Goal: Task Accomplishment & Management: Complete application form

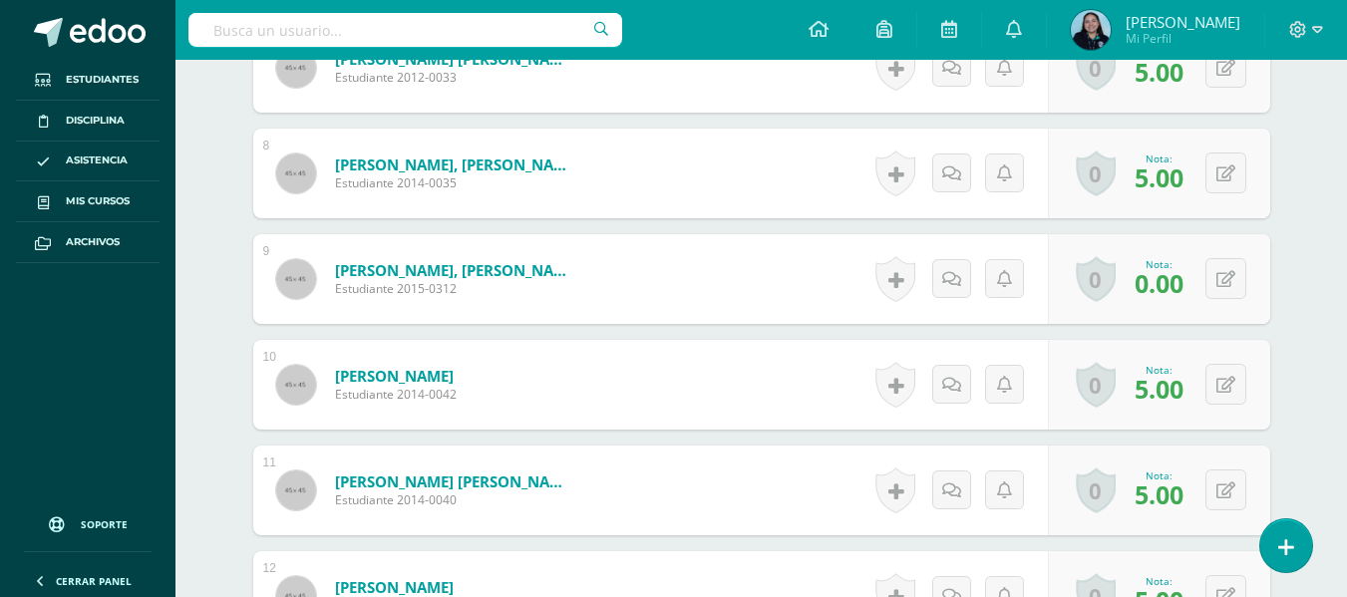
scroll to position [1301, 0]
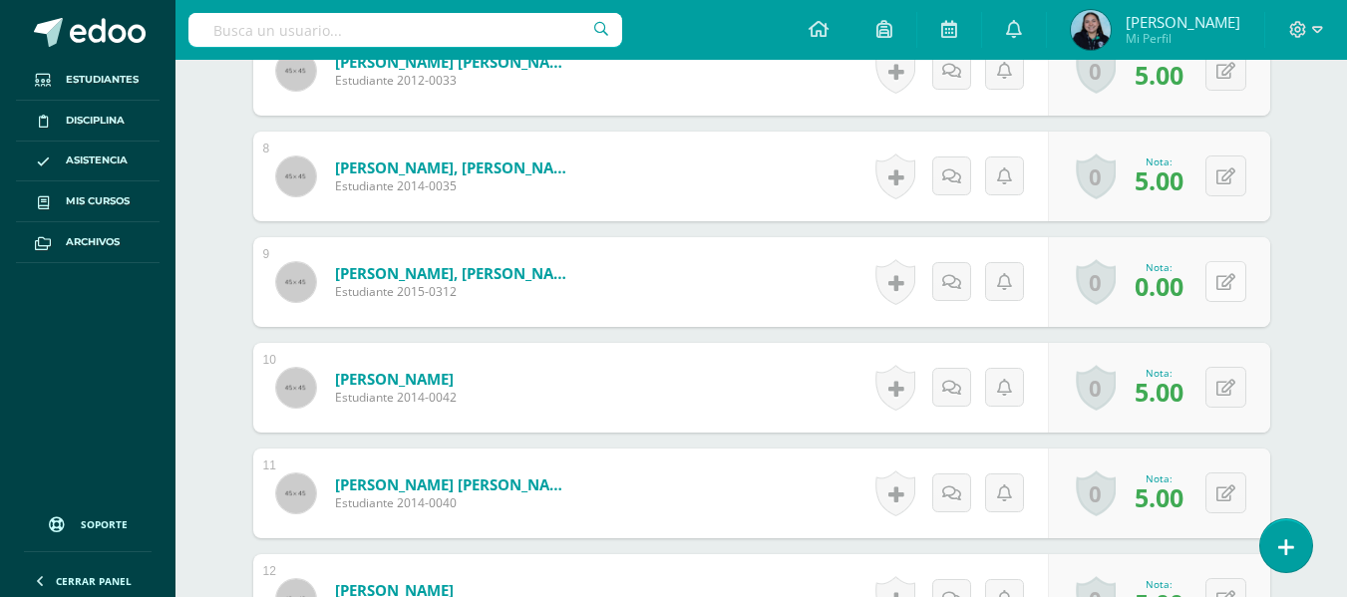
click at [1240, 270] on button at bounding box center [1226, 281] width 41 height 41
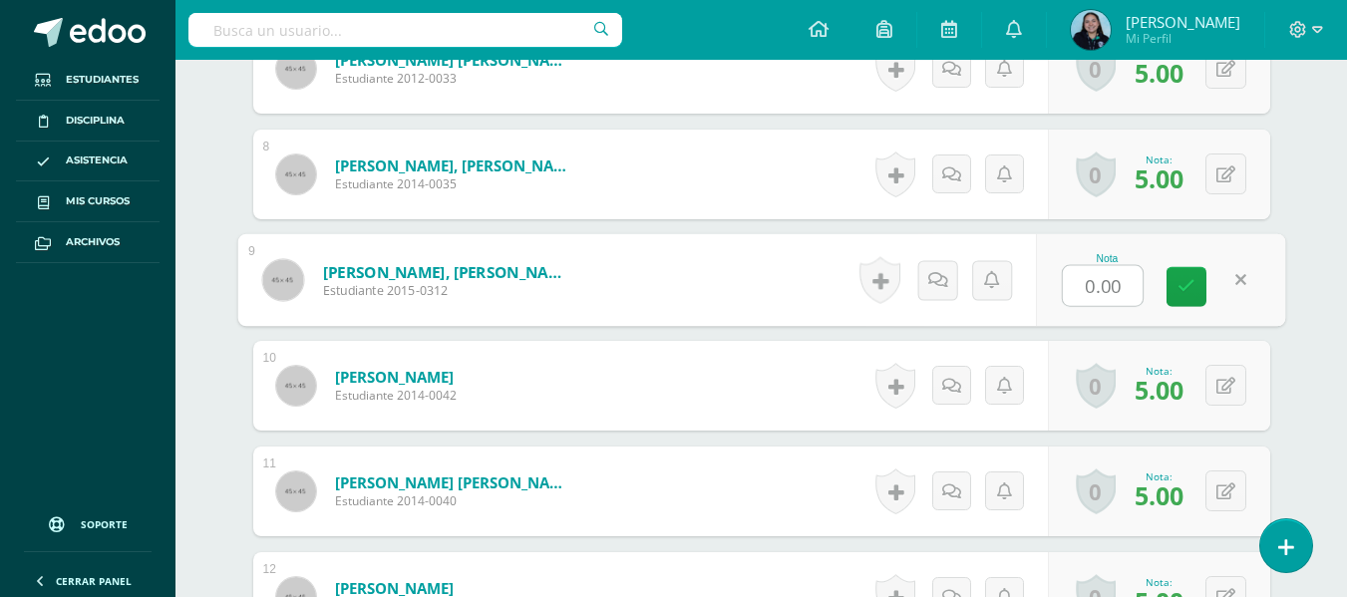
scroll to position [1302, 0]
click at [1115, 290] on input "0.00" at bounding box center [1103, 287] width 80 height 40
type input "5"
click at [1182, 294] on icon at bounding box center [1187, 287] width 18 height 17
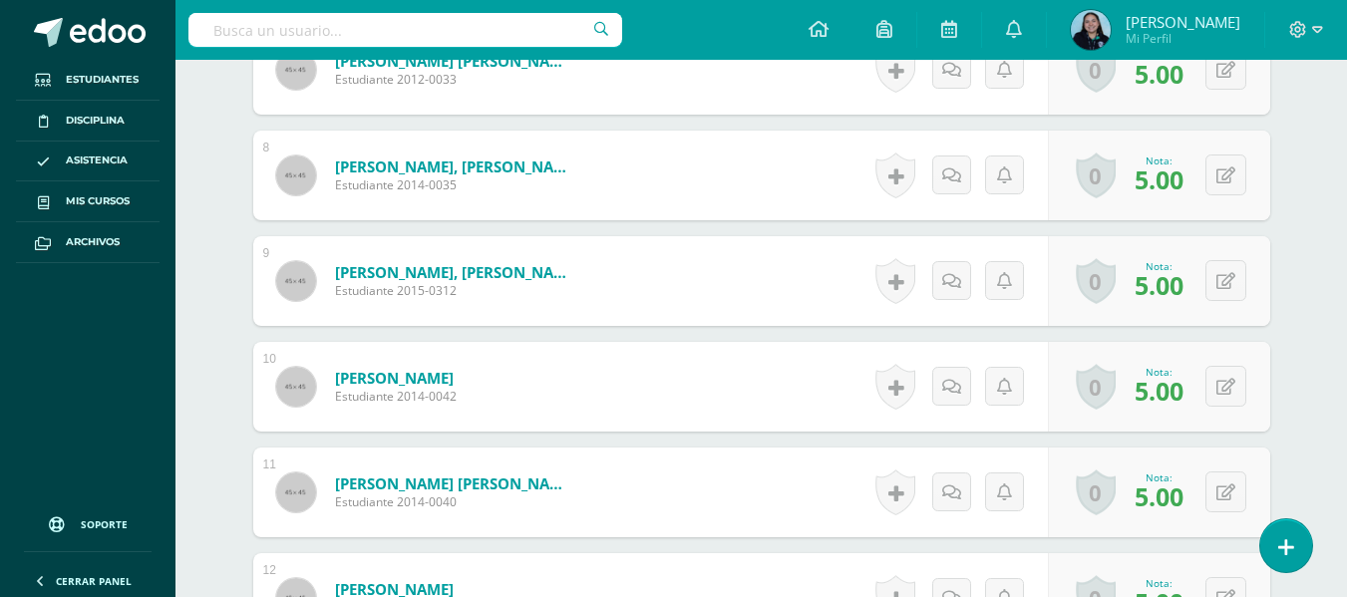
drag, startPoint x: 185, startPoint y: 180, endPoint x: 186, endPoint y: 99, distance: 80.8
click at [185, 180] on div "Word Study Cuarto Primaria "B" Herramientas Detalle de asistencias Actividad An…" at bounding box center [762, 342] width 1172 height 3171
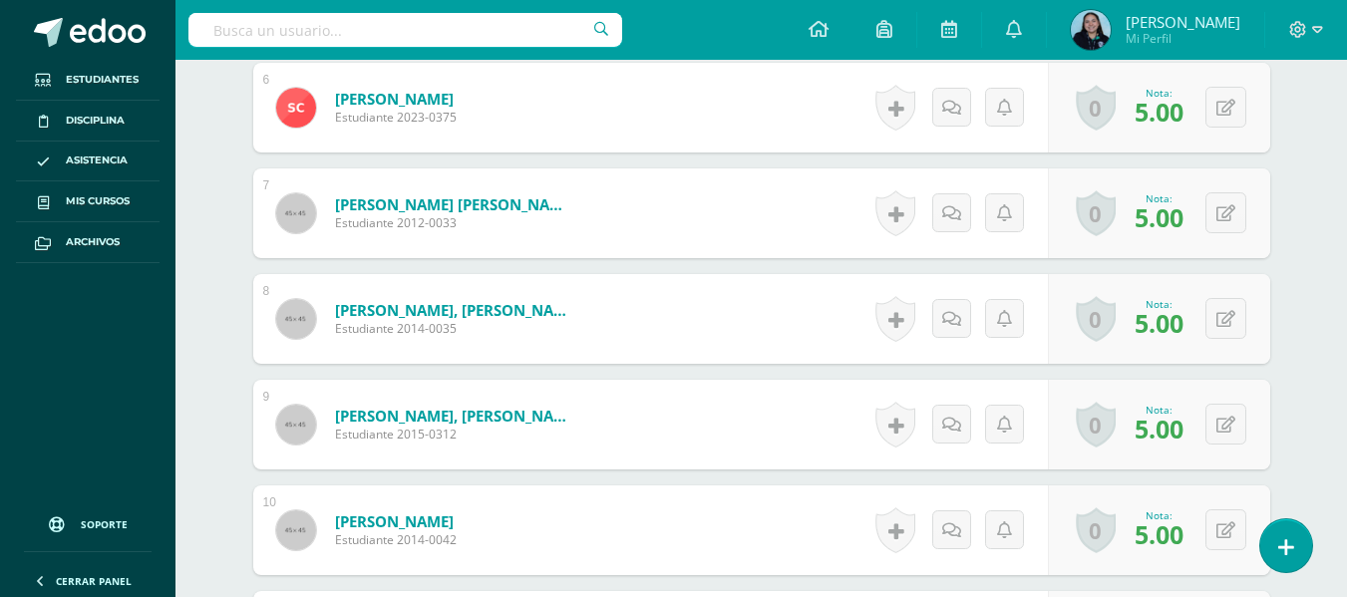
scroll to position [1158, 0]
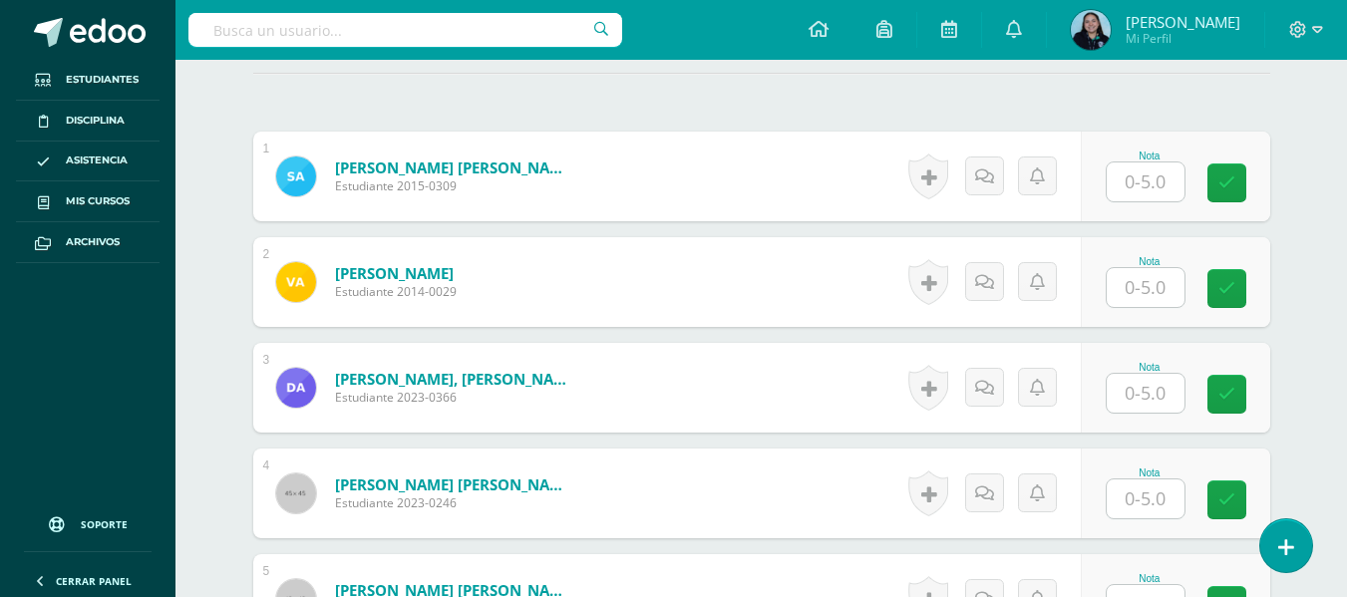
scroll to position [560, 0]
click at [1143, 288] on input "text" at bounding box center [1146, 288] width 78 height 39
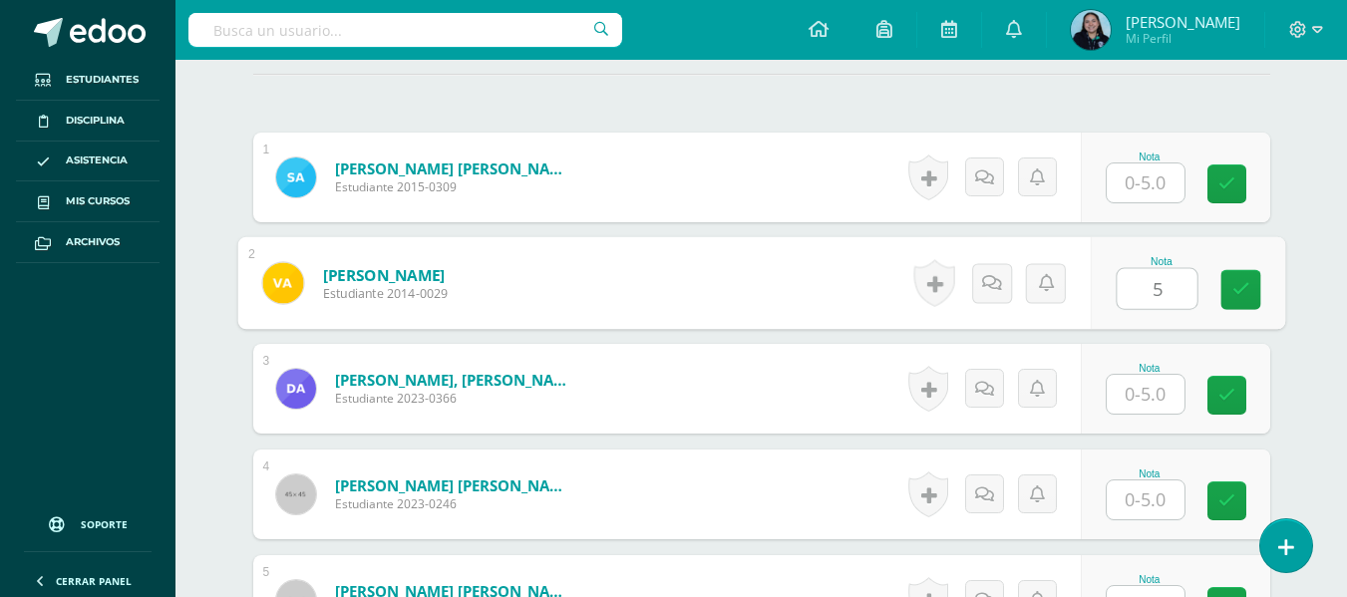
type input "5"
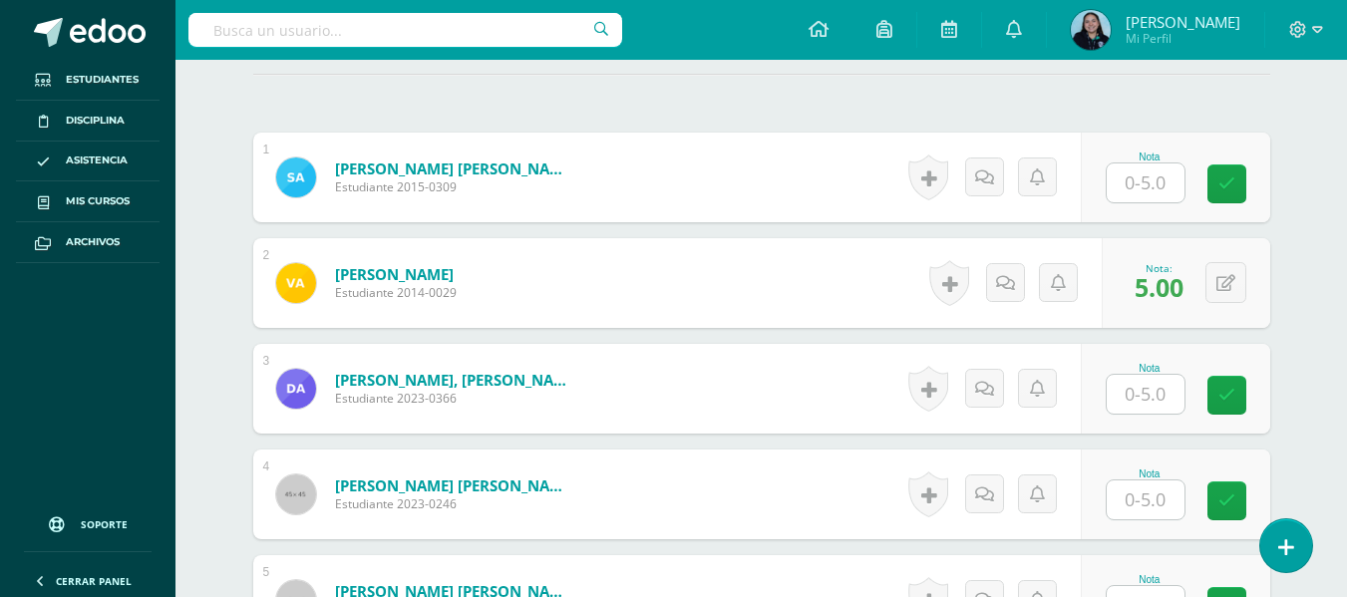
click at [569, 376] on div "Alfaro Castro, Daniel Andrés Estudiante 2023-0366" at bounding box center [426, 389] width 346 height 90
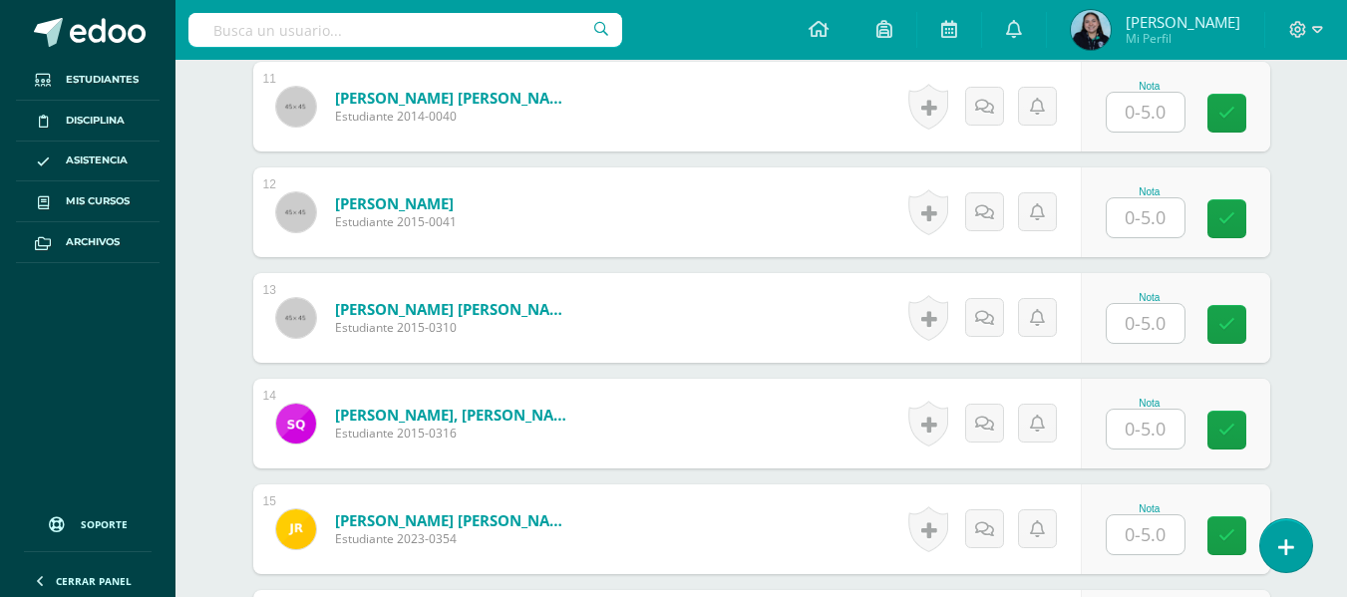
scroll to position [1689, 0]
click at [1140, 212] on input "text" at bounding box center [1146, 216] width 78 height 39
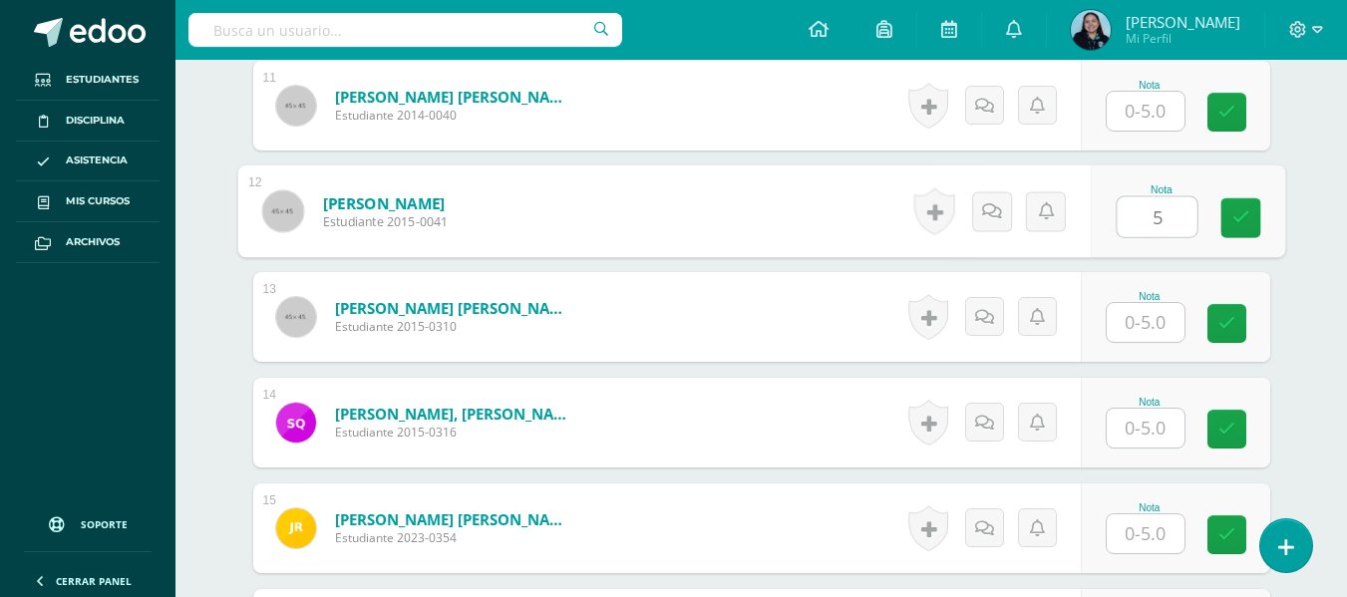
type input "5"
click at [1119, 322] on input "text" at bounding box center [1146, 322] width 78 height 39
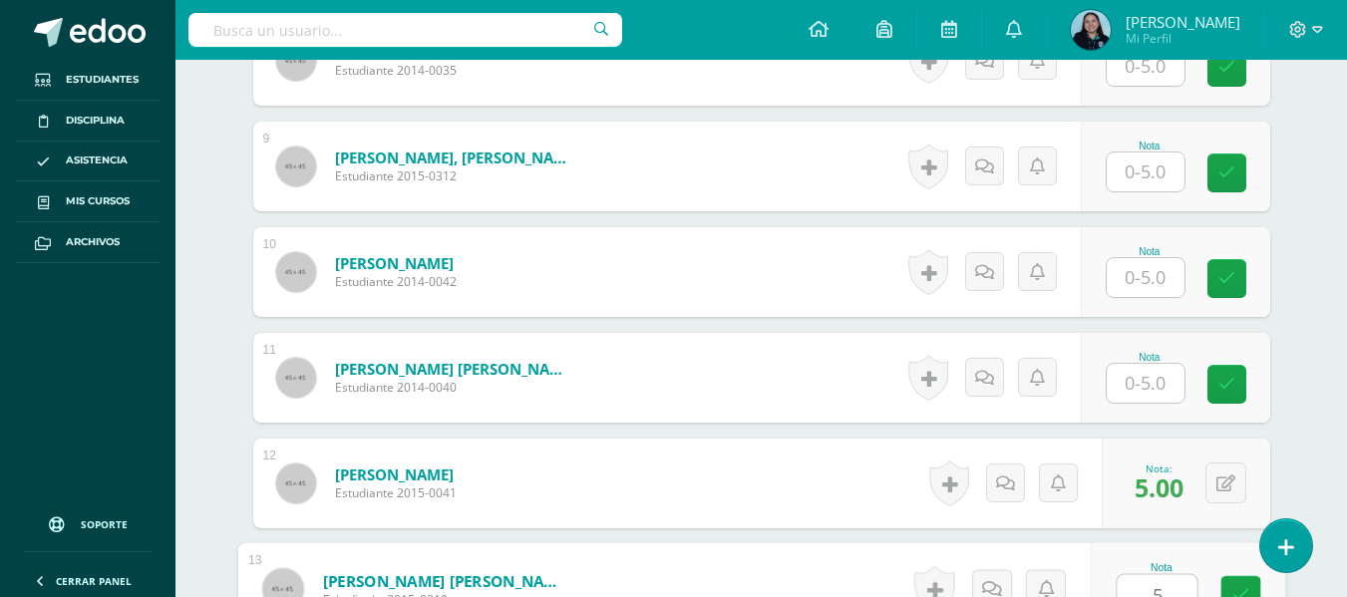
scroll to position [1416, 0]
type input "5"
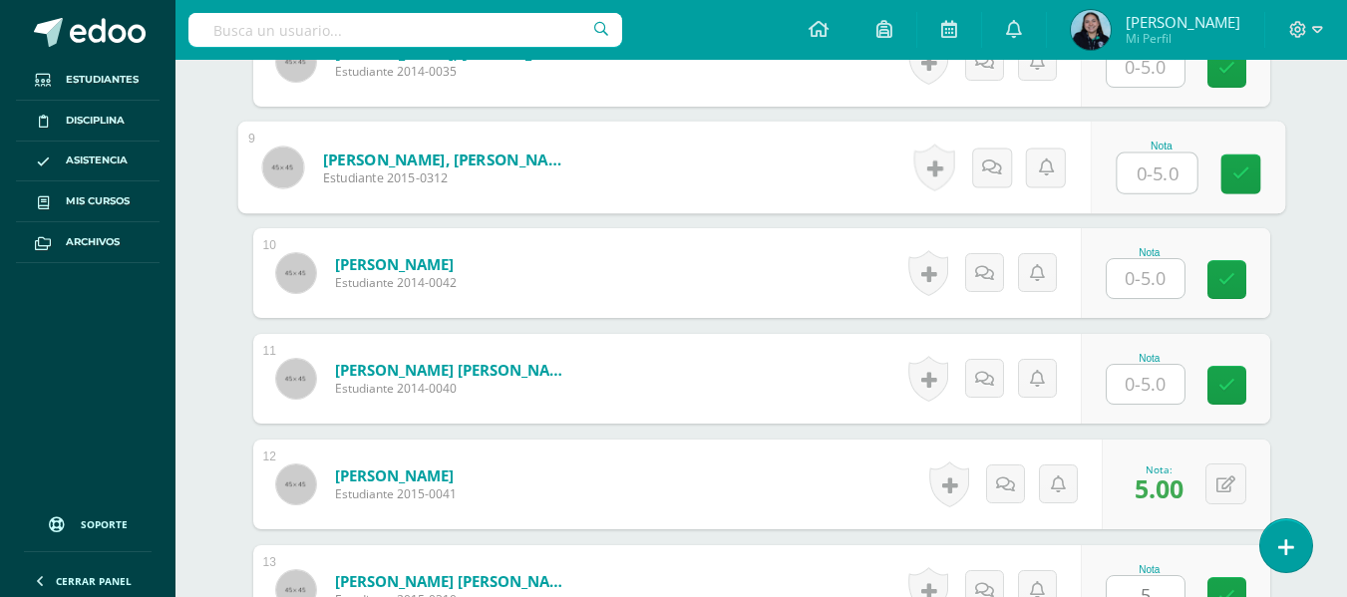
click at [1124, 174] on input "text" at bounding box center [1157, 174] width 80 height 40
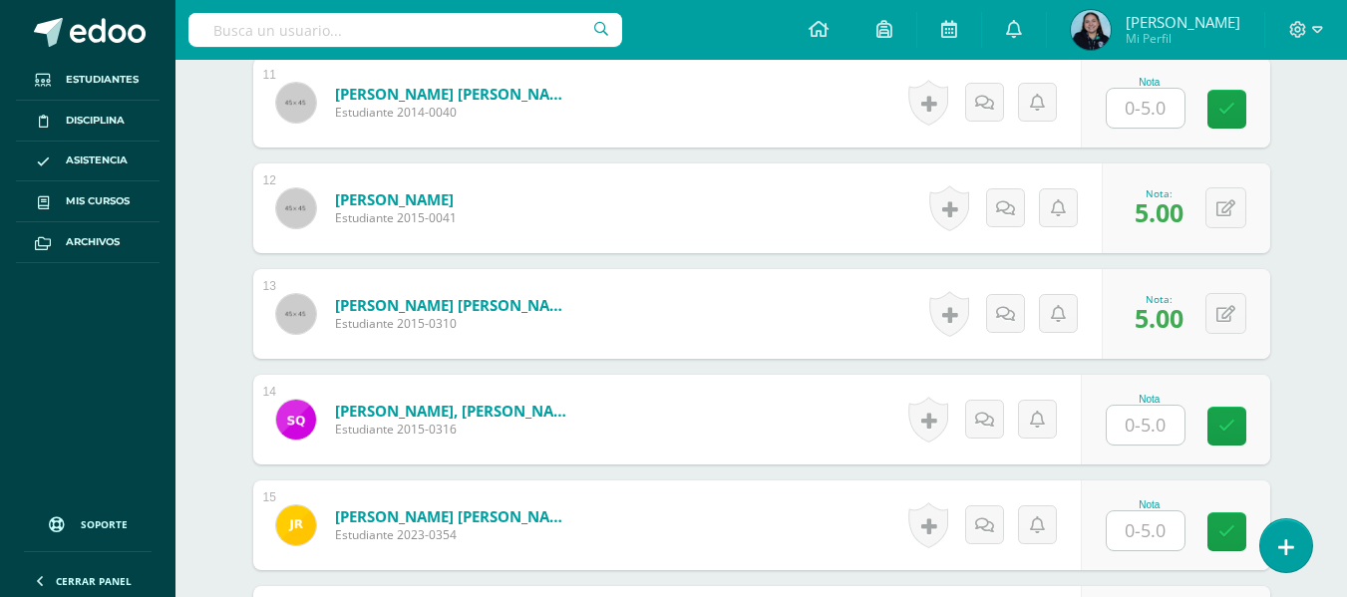
scroll to position [1693, 0]
type input "5"
click at [1156, 423] on input "text" at bounding box center [1146, 424] width 78 height 39
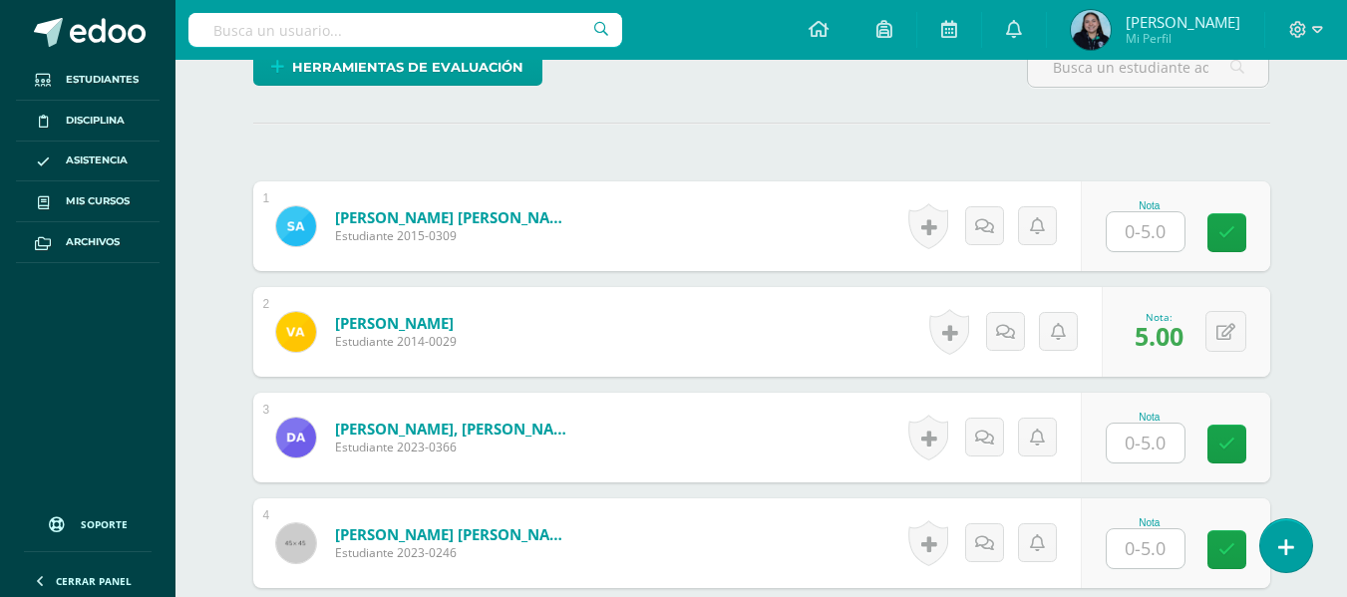
scroll to position [511, 0]
type input "5"
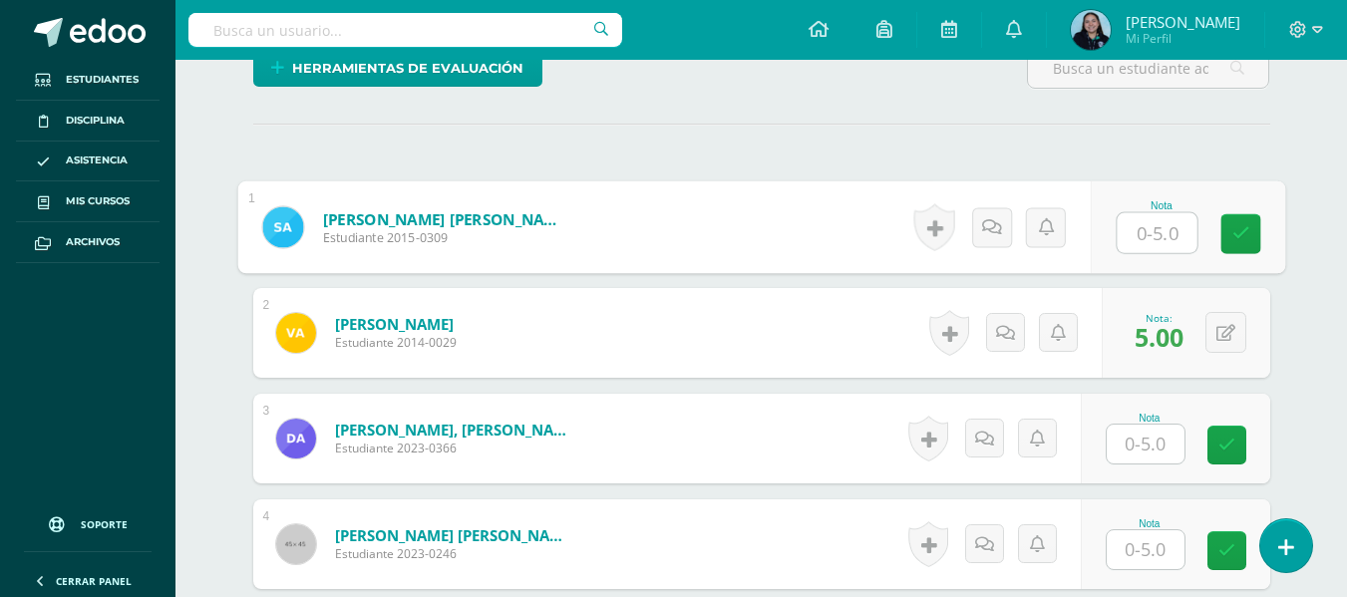
click at [1151, 238] on input "text" at bounding box center [1157, 233] width 80 height 40
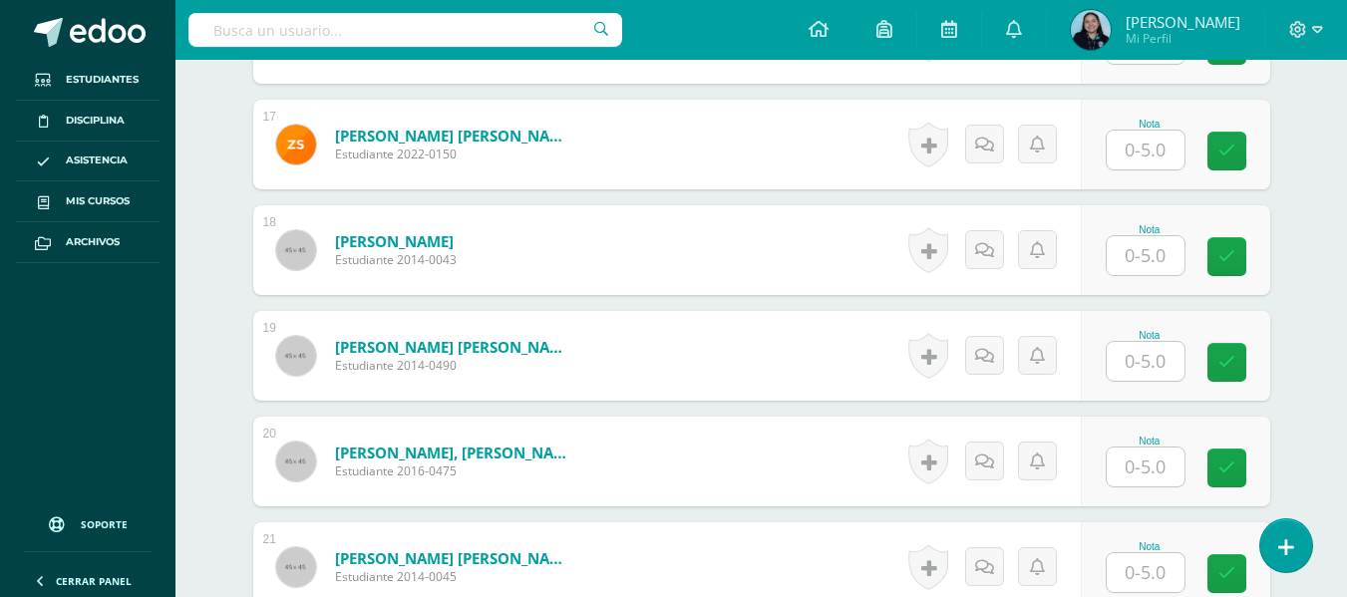
scroll to position [2634, 0]
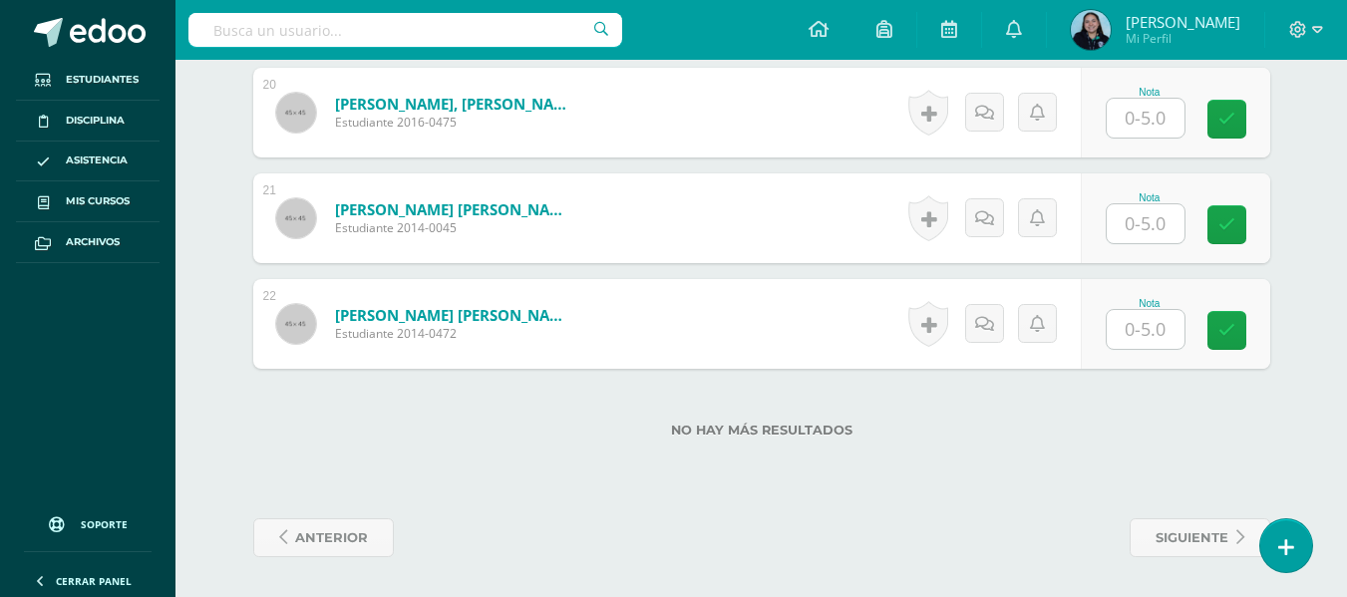
type input "5"
click at [1155, 345] on input "text" at bounding box center [1157, 330] width 80 height 40
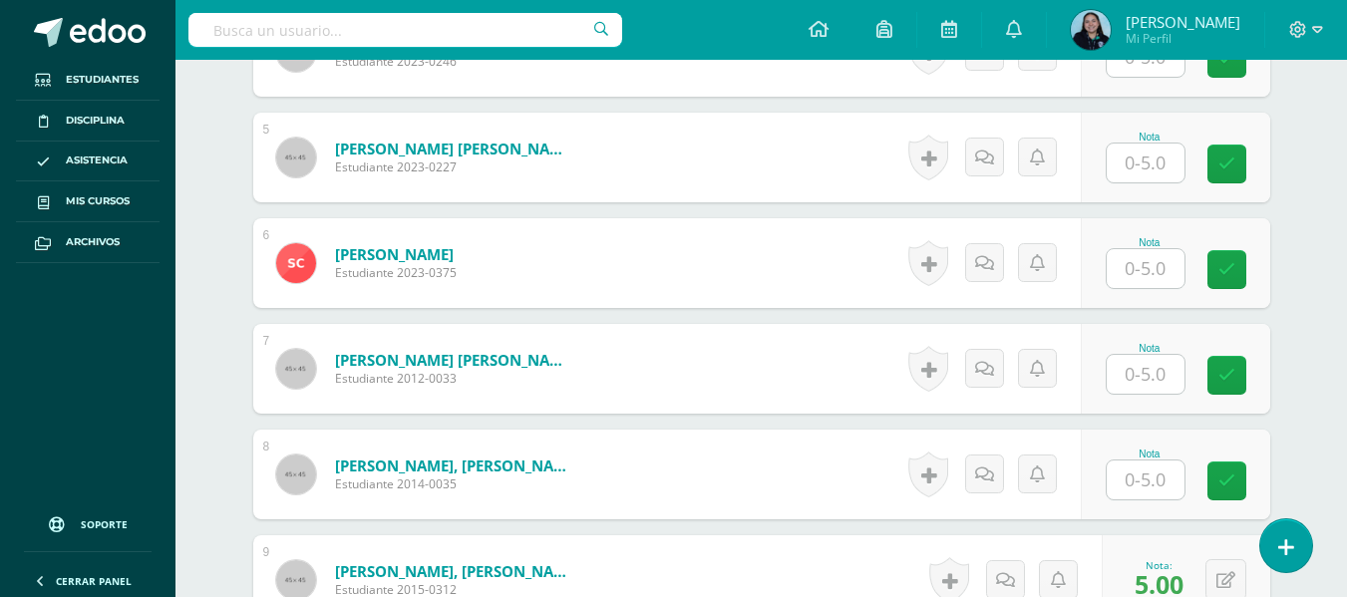
scroll to position [997, 0]
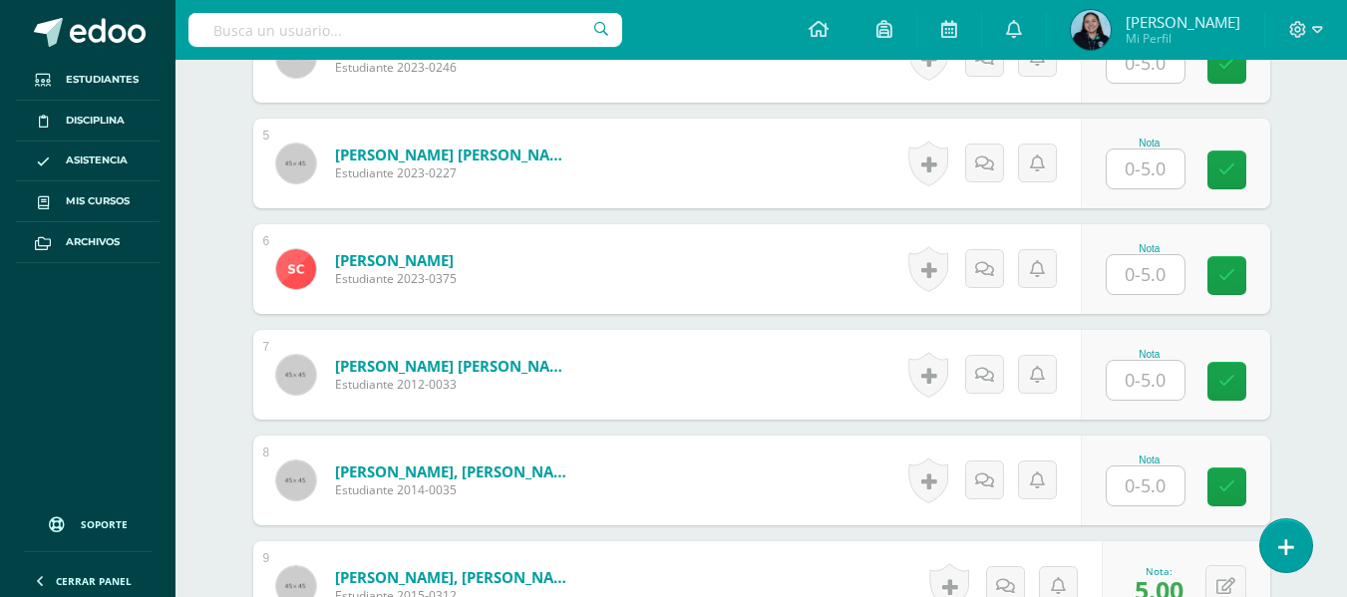
type input "5"
click at [1168, 270] on input "text" at bounding box center [1146, 274] width 78 height 39
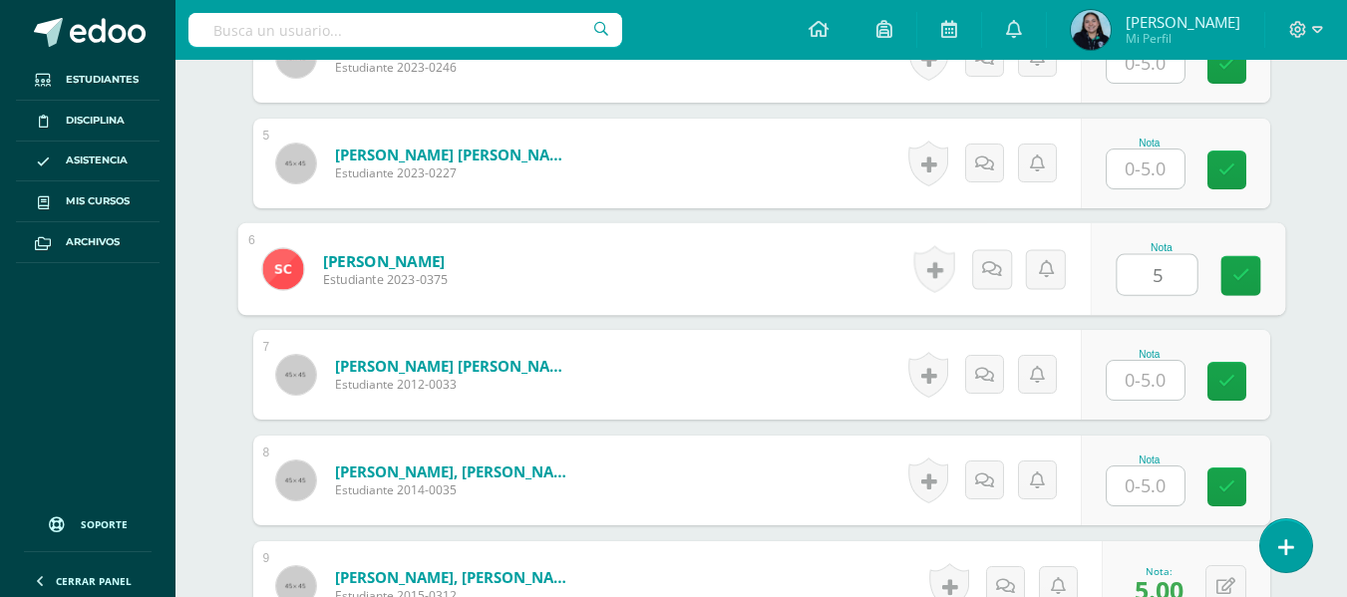
type input "5"
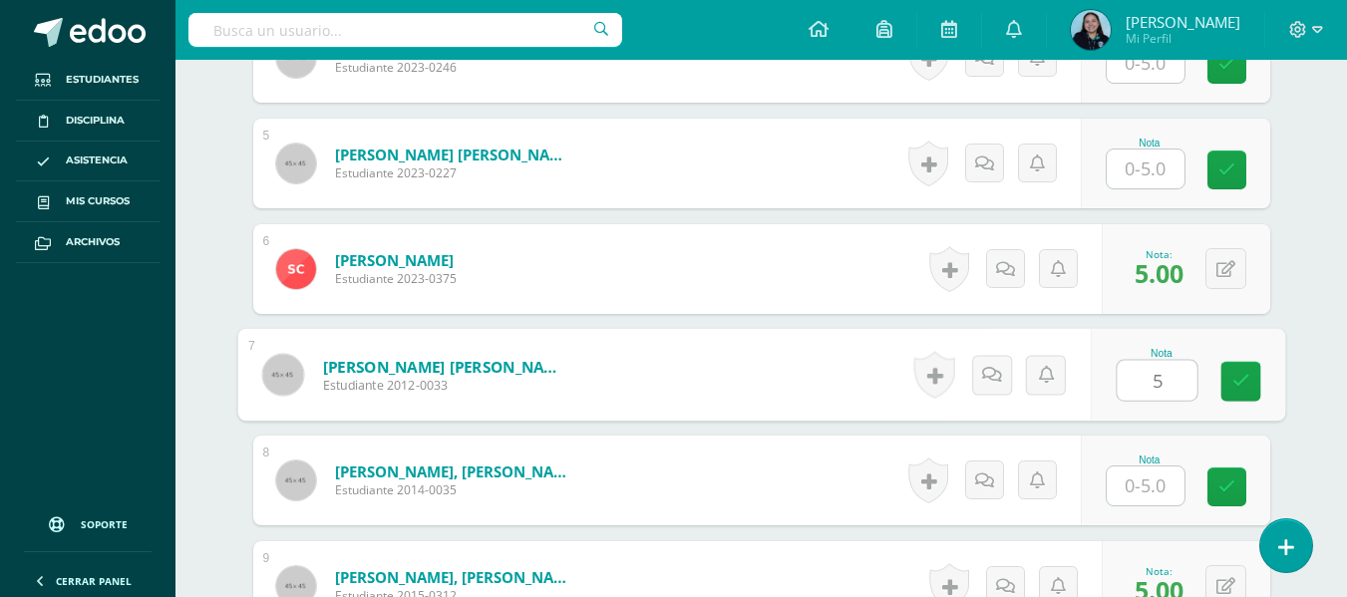
type input "5"
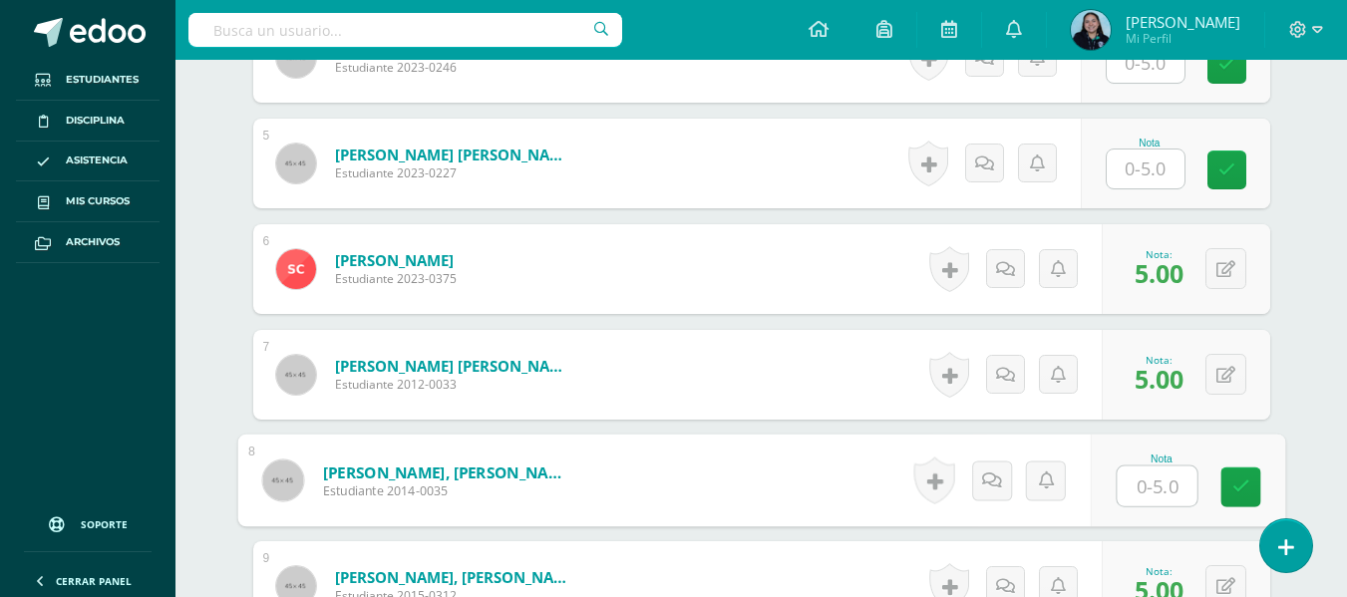
click at [1138, 486] on input "text" at bounding box center [1157, 487] width 80 height 40
type input "5"
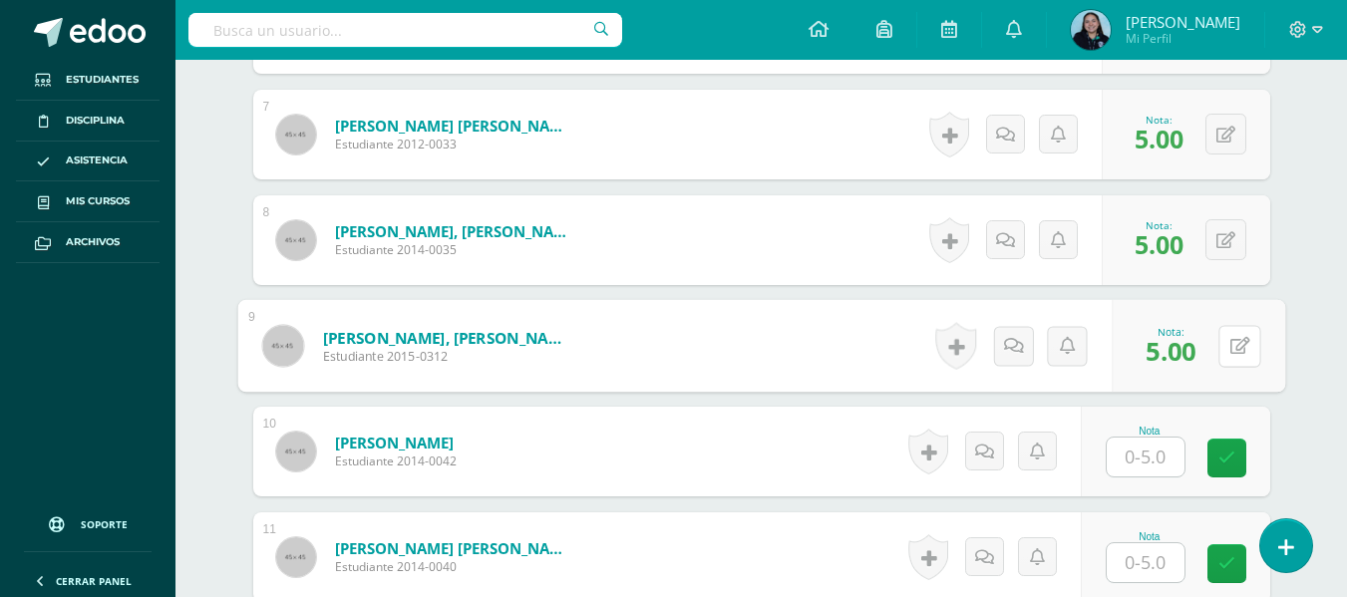
scroll to position [1462, 0]
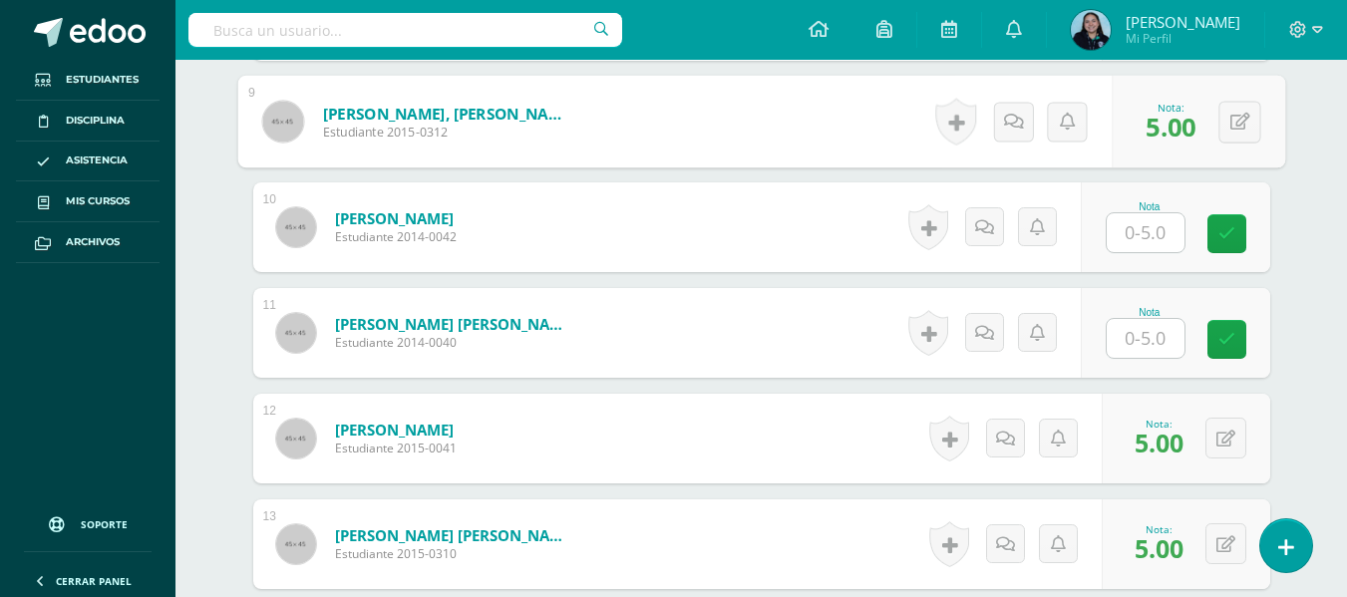
click at [1127, 344] on input "text" at bounding box center [1146, 338] width 78 height 39
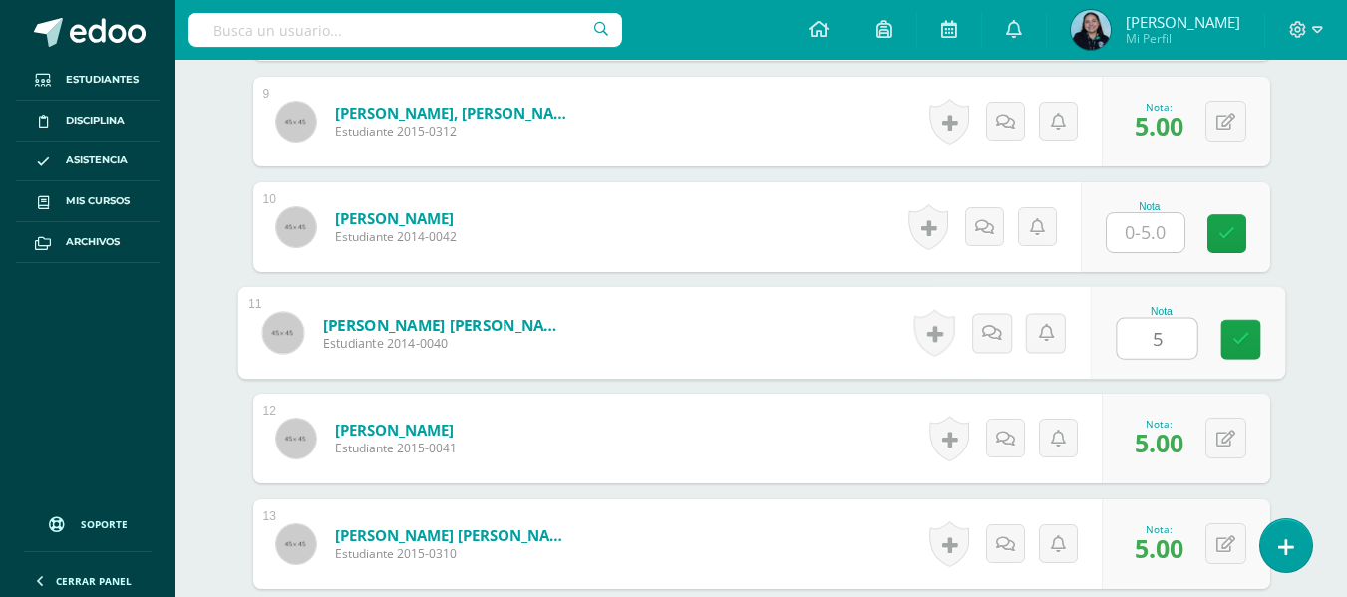
type input "5"
click at [196, 228] on div "Reading Workshop Cuarto Primaria "B" Herramientas Detalle de asistencias Activi…" at bounding box center [762, 183] width 1172 height 3171
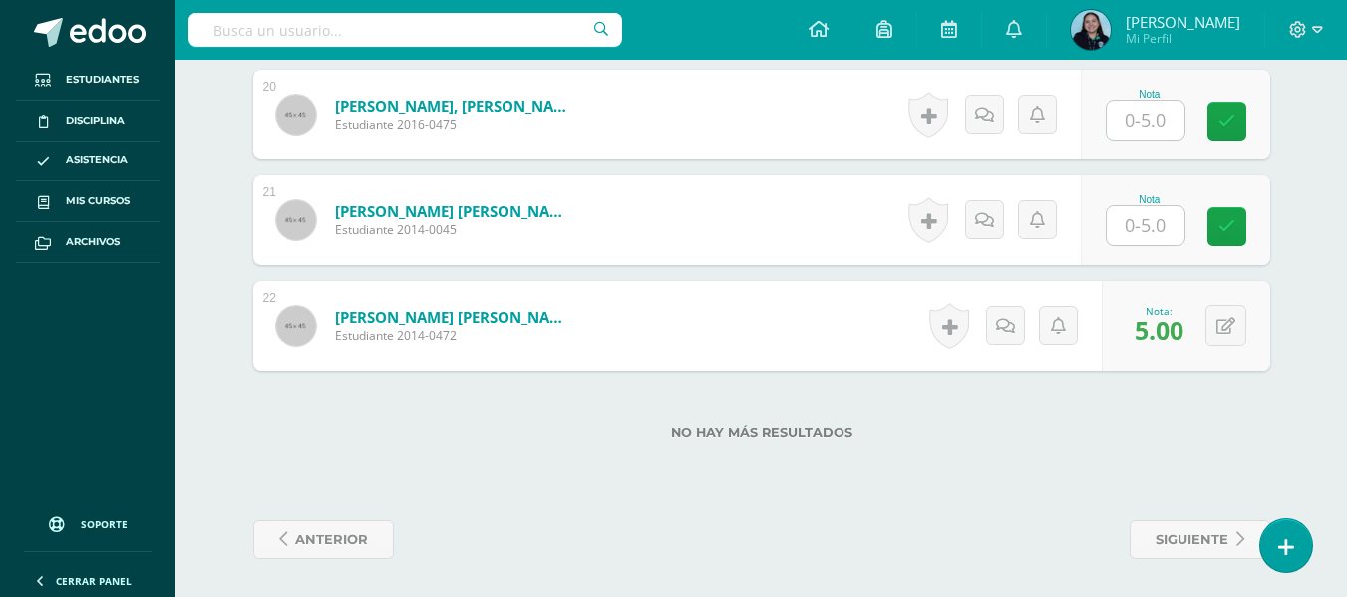
scroll to position [2599, 0]
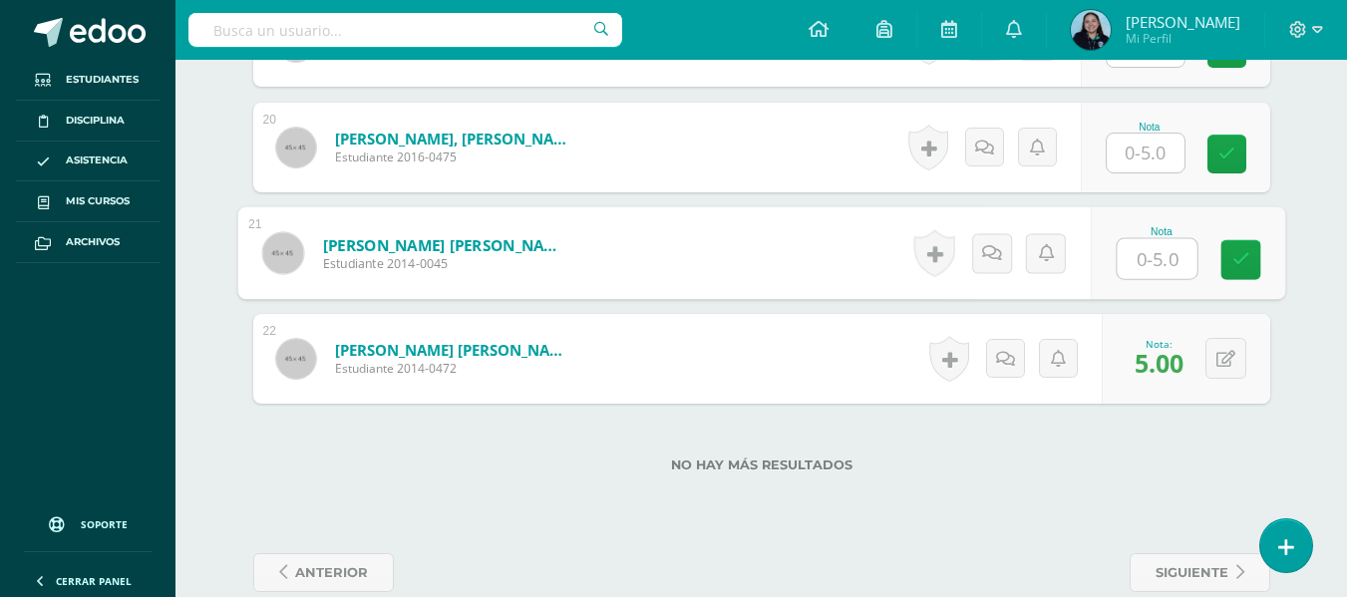
click at [1133, 250] on input "text" at bounding box center [1157, 259] width 80 height 40
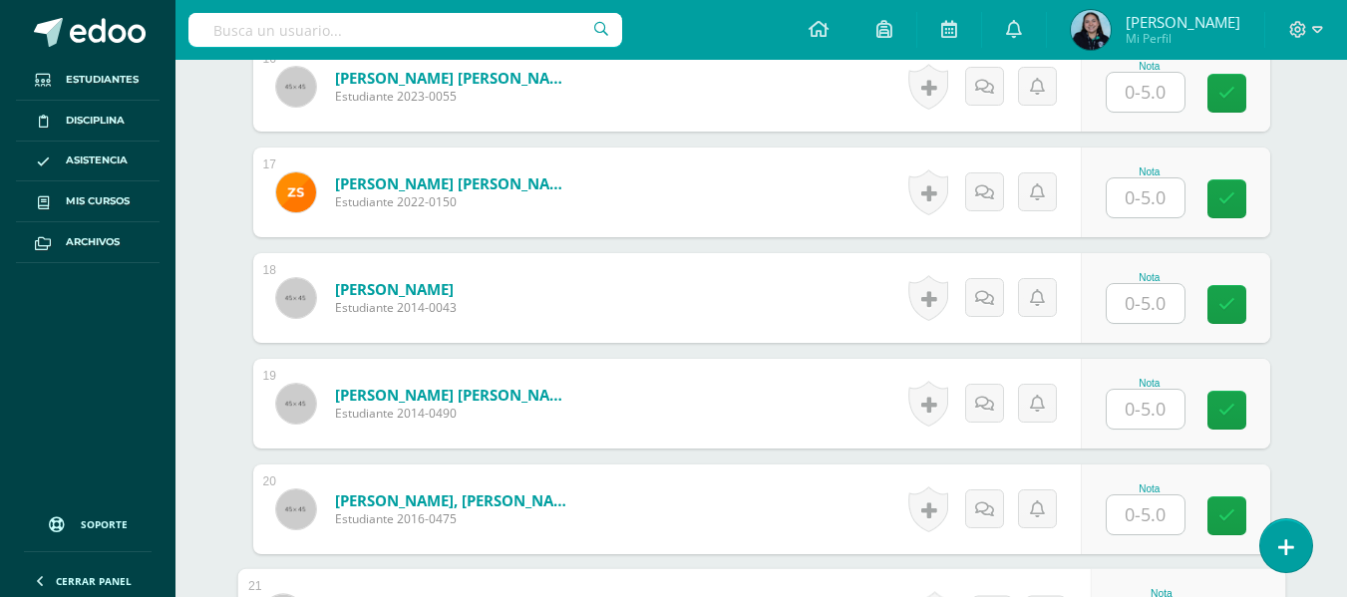
scroll to position [2224, 0]
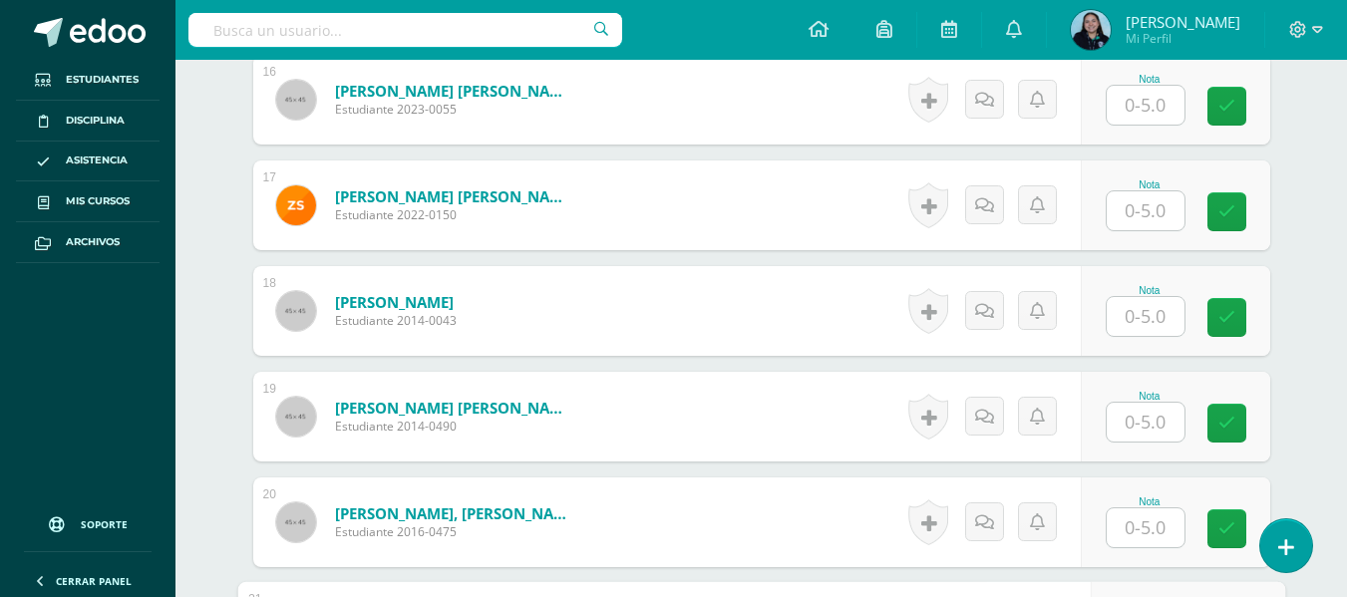
type input "5"
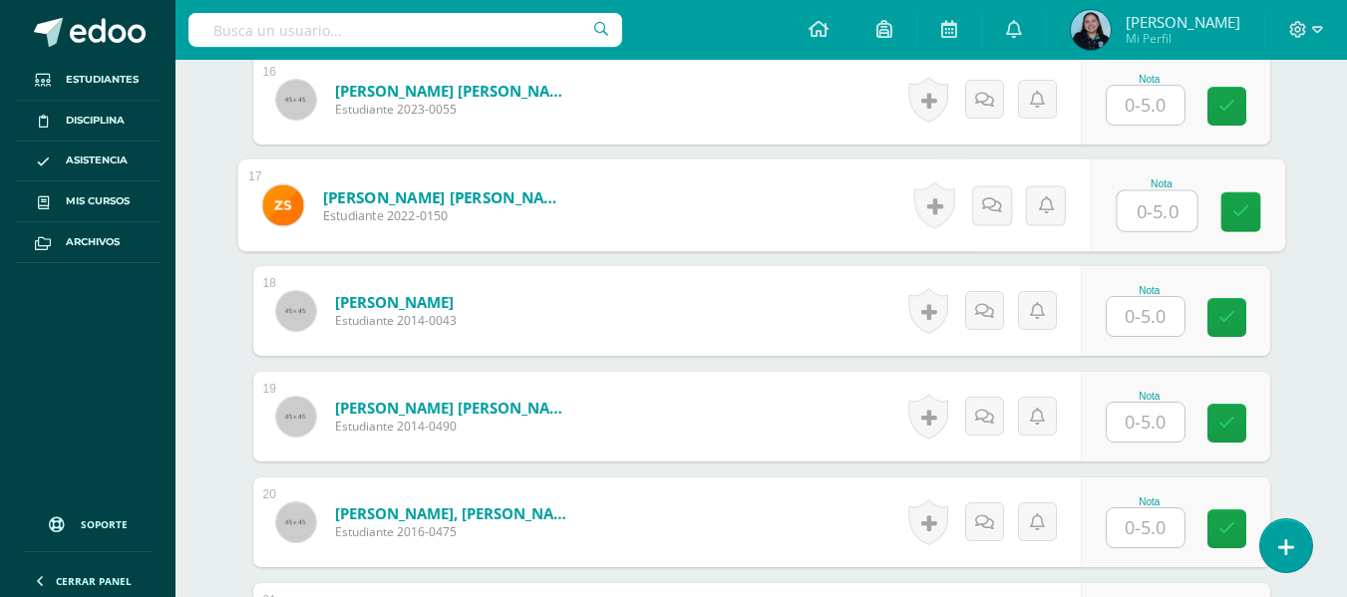
click at [1159, 201] on input "text" at bounding box center [1157, 211] width 80 height 40
type input "3"
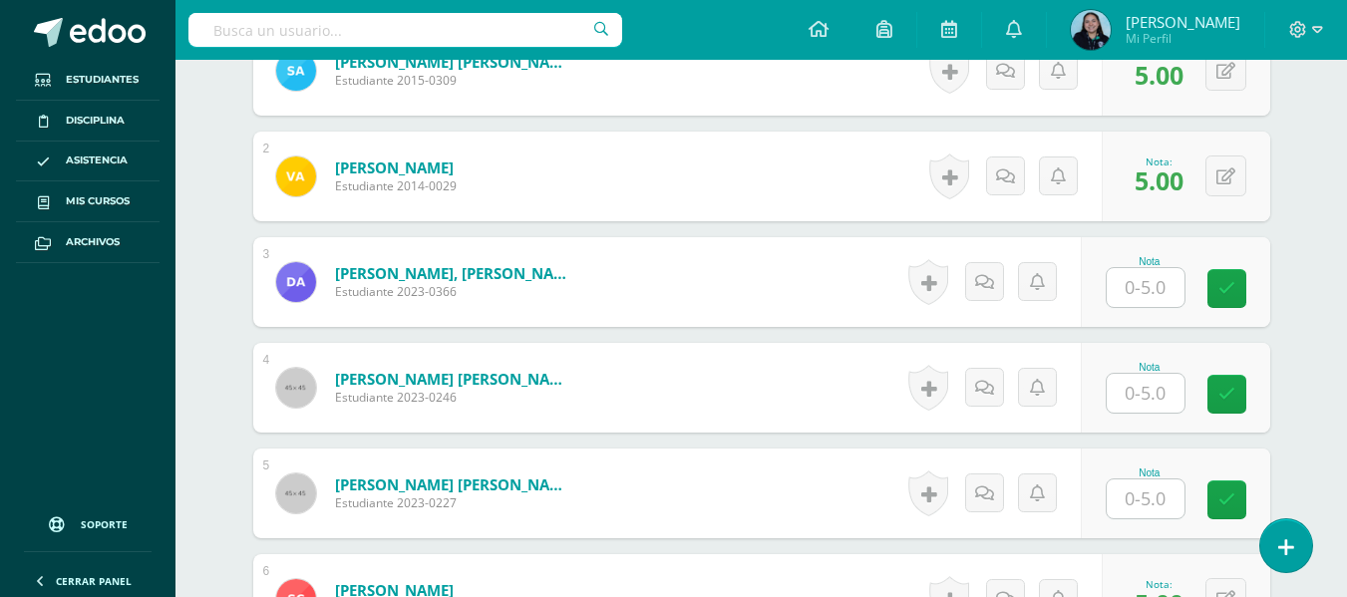
scroll to position [668, 0]
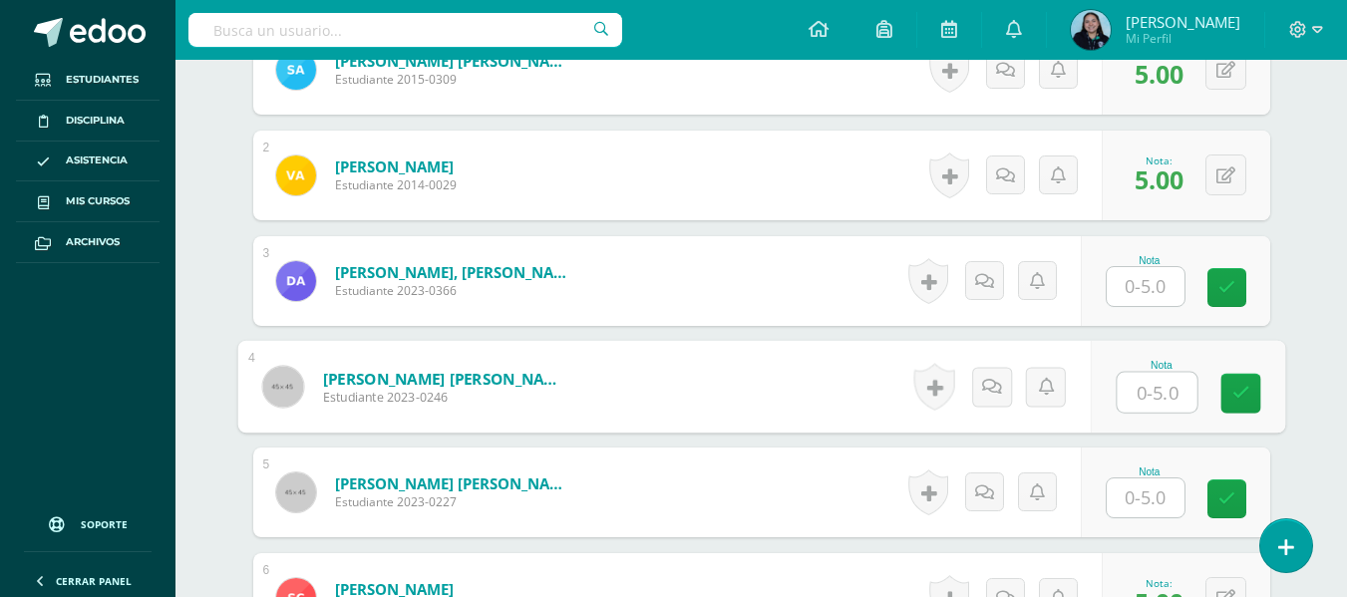
click at [1157, 385] on input "text" at bounding box center [1157, 393] width 80 height 40
type input "5"
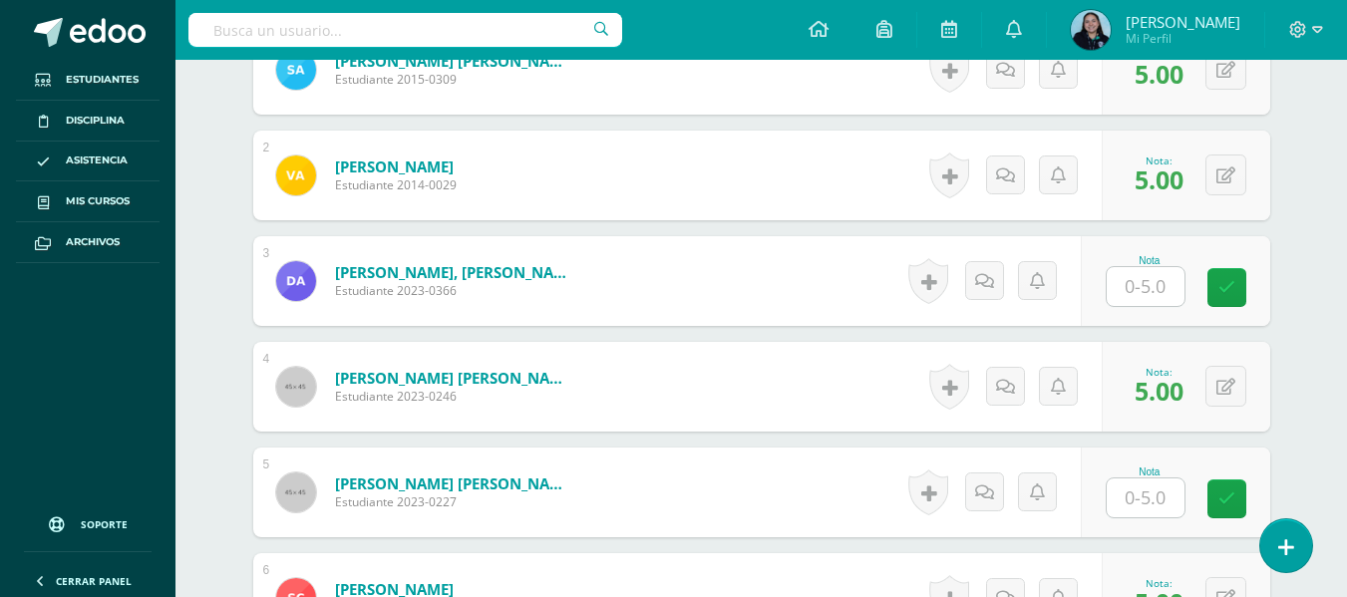
click at [1157, 512] on input "text" at bounding box center [1146, 498] width 78 height 39
type input "5"
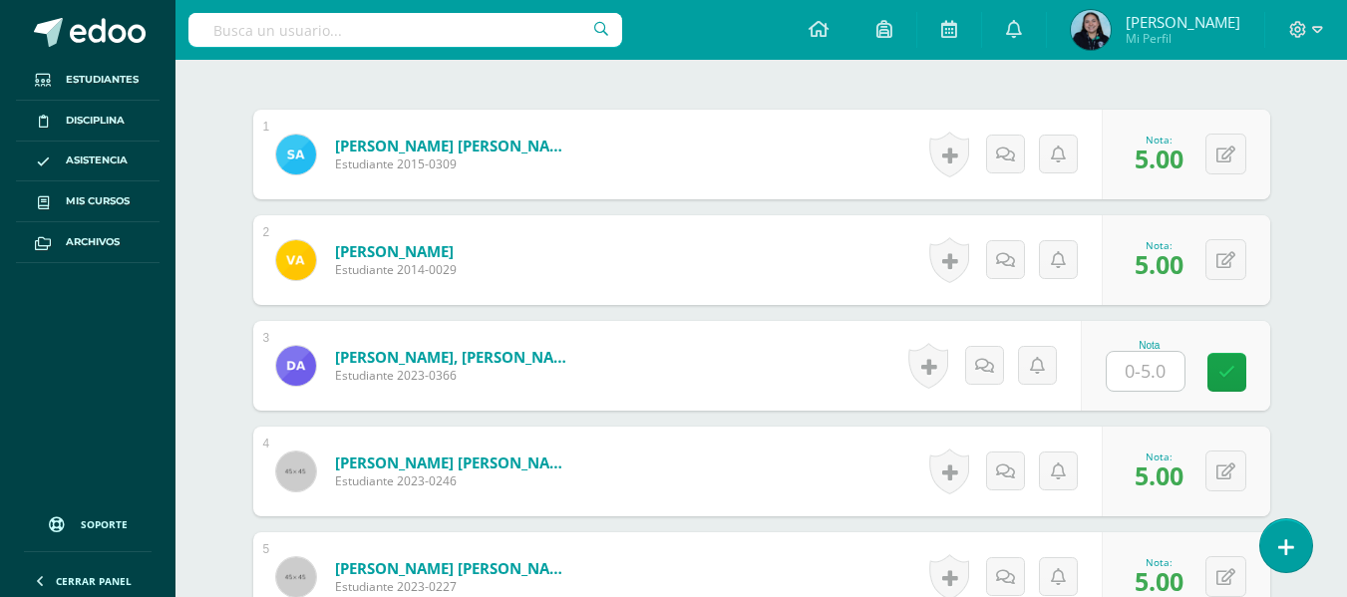
scroll to position [587, 0]
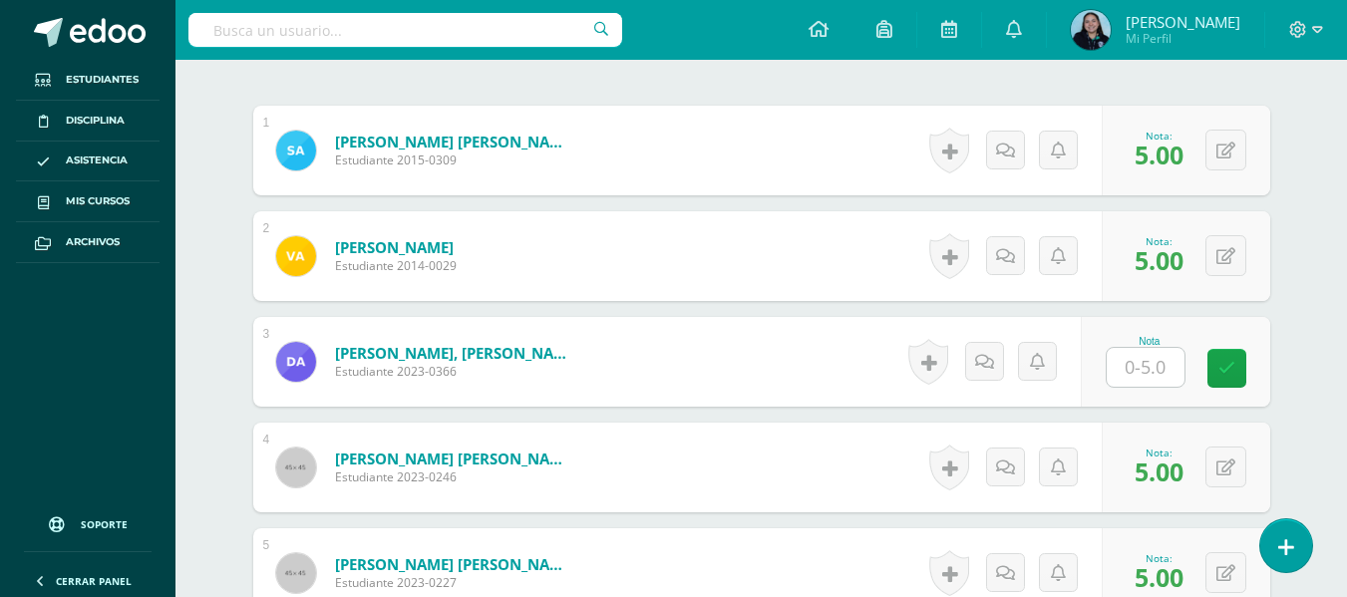
click at [1135, 353] on input "text" at bounding box center [1146, 367] width 78 height 39
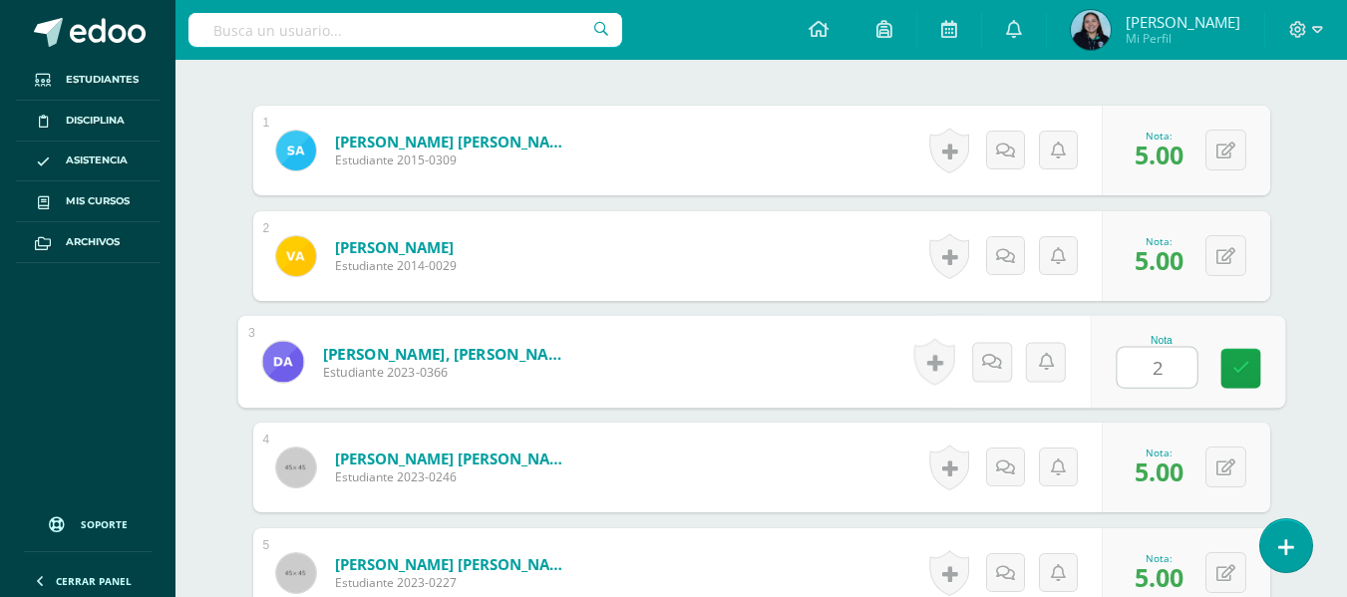
type input "2"
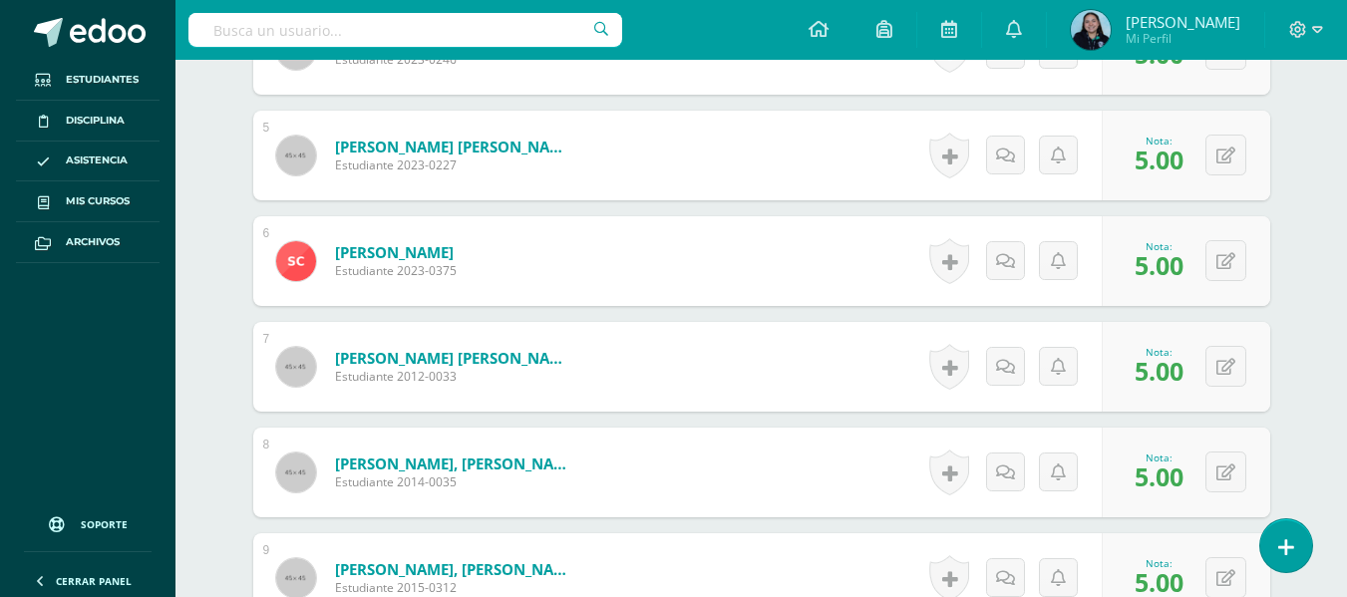
scroll to position [1396, 0]
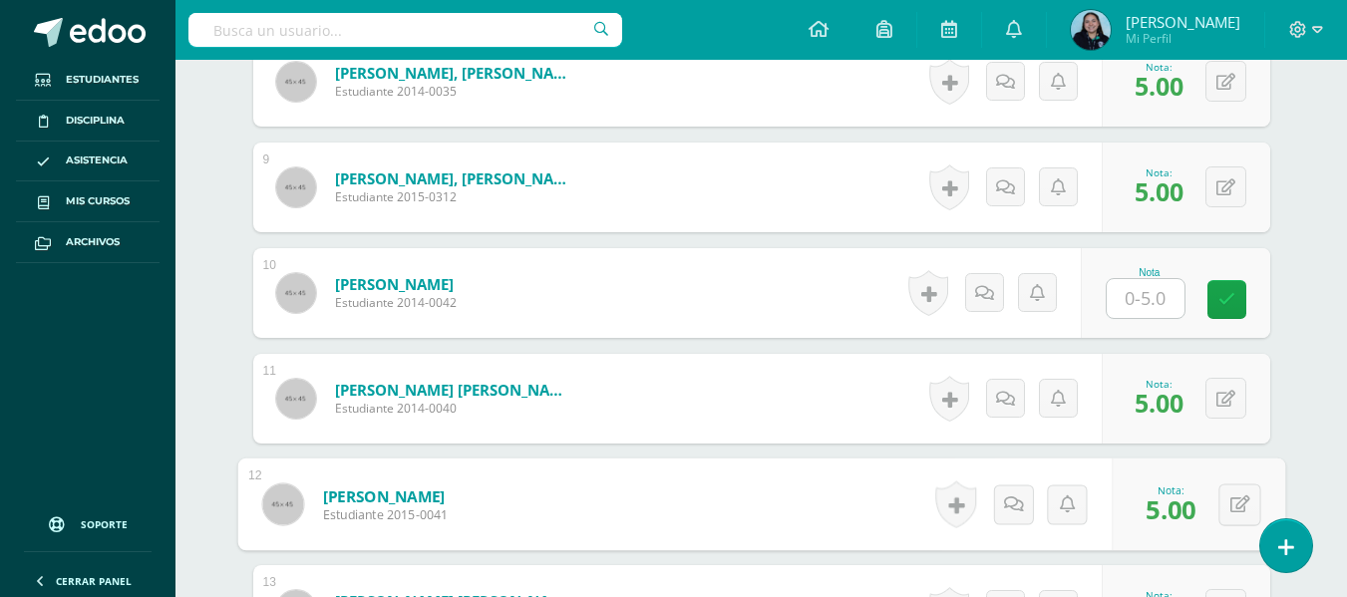
click at [1140, 297] on input "text" at bounding box center [1146, 298] width 78 height 39
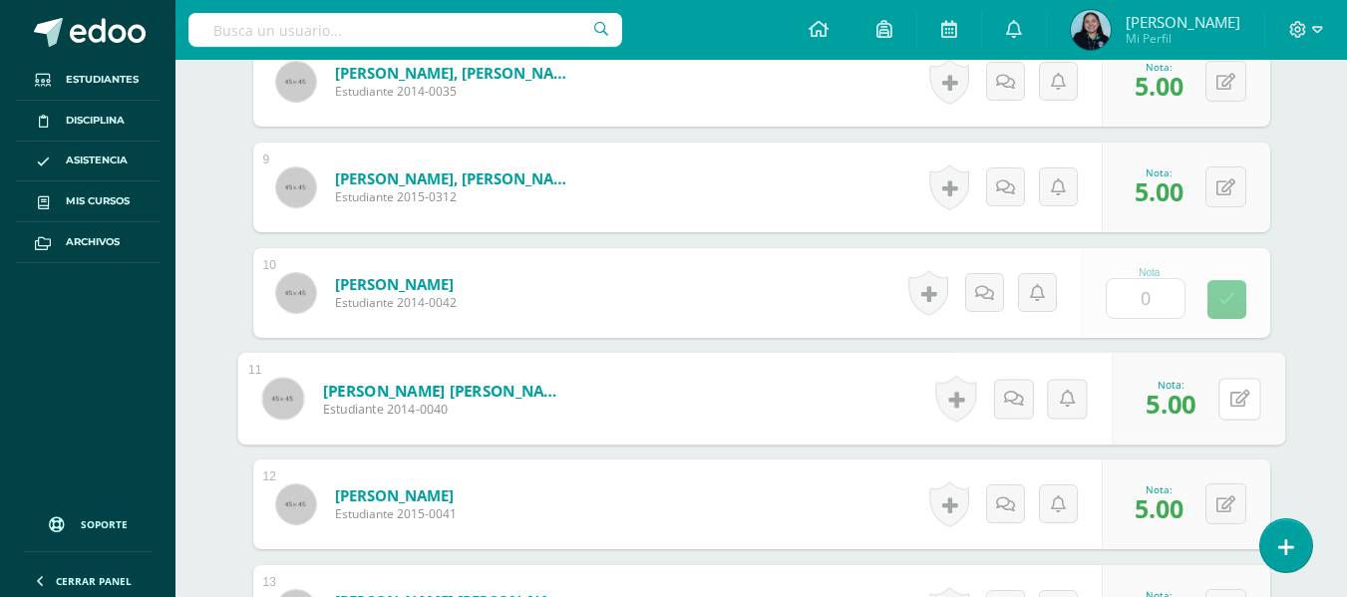
type input "0.00"
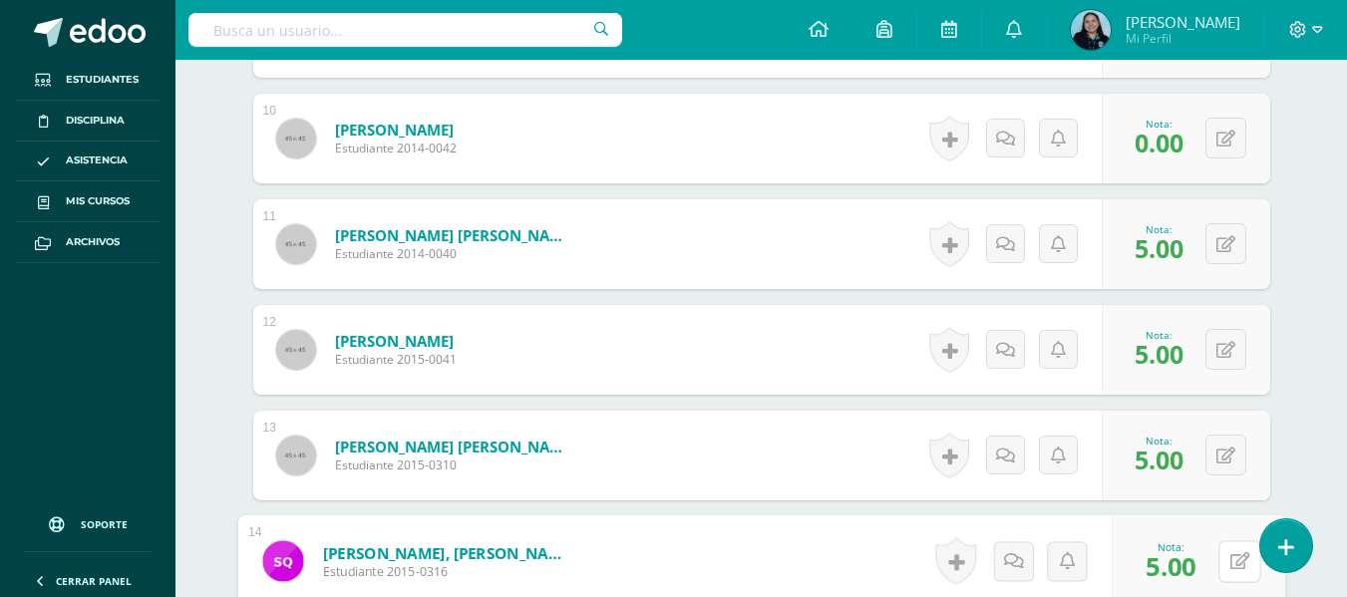
scroll to position [1474, 0]
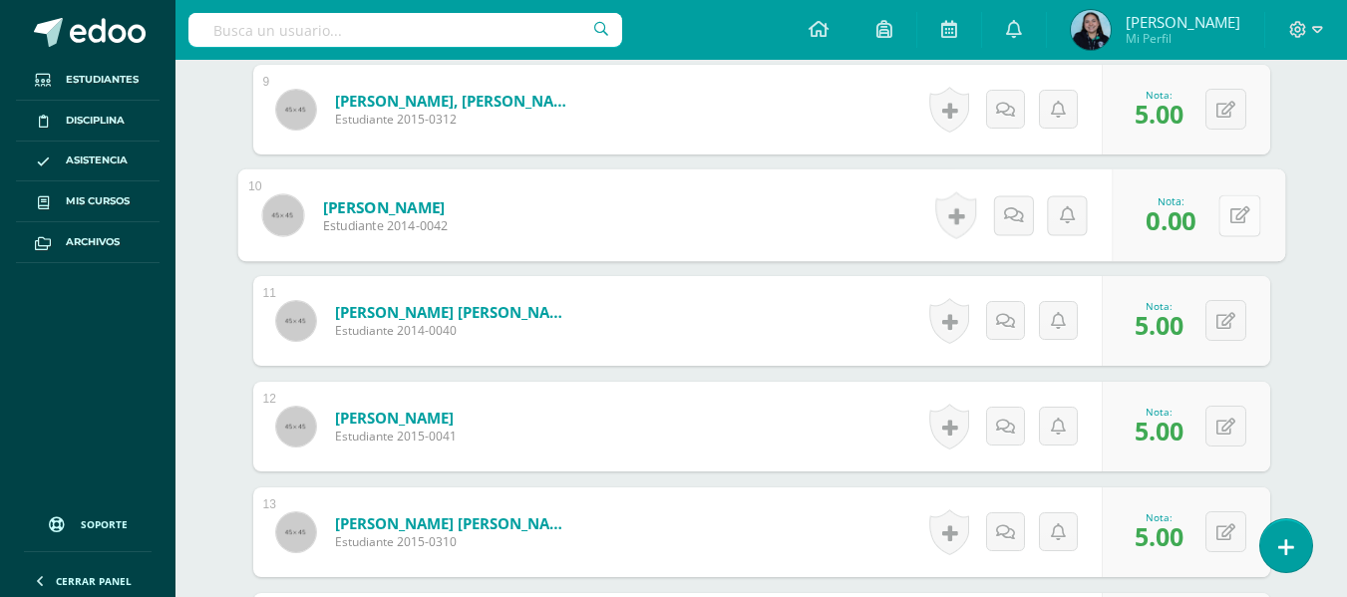
click at [1226, 214] on button at bounding box center [1240, 215] width 42 height 42
type input "2"
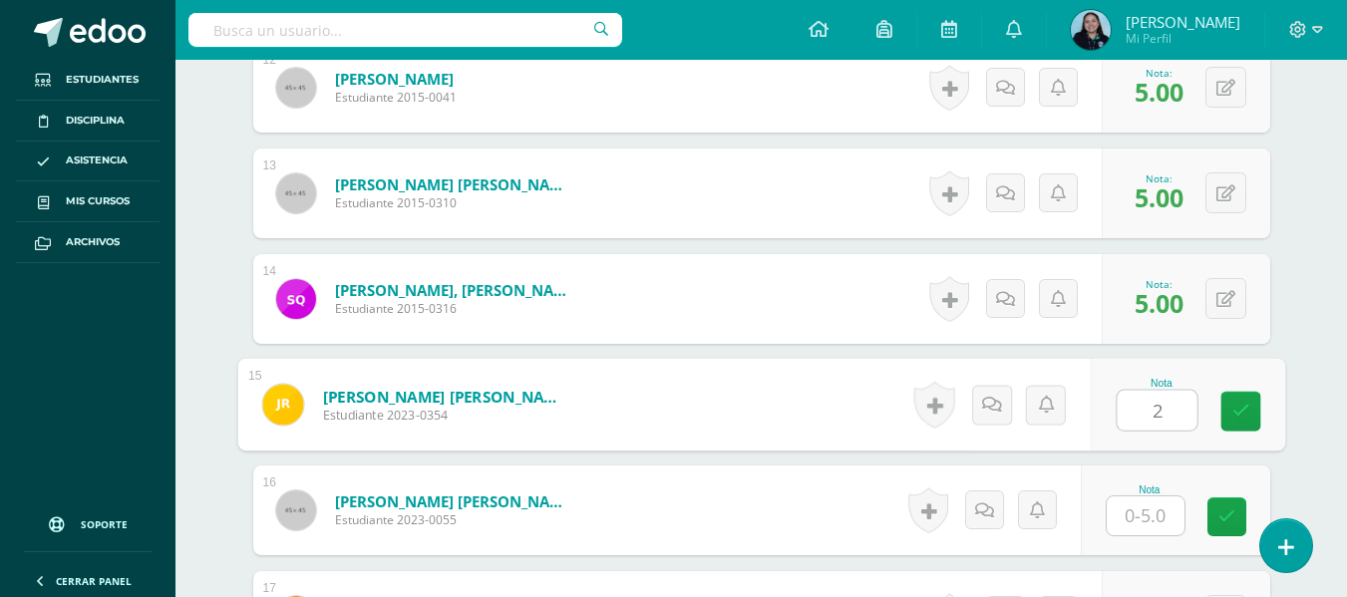
type input "2"
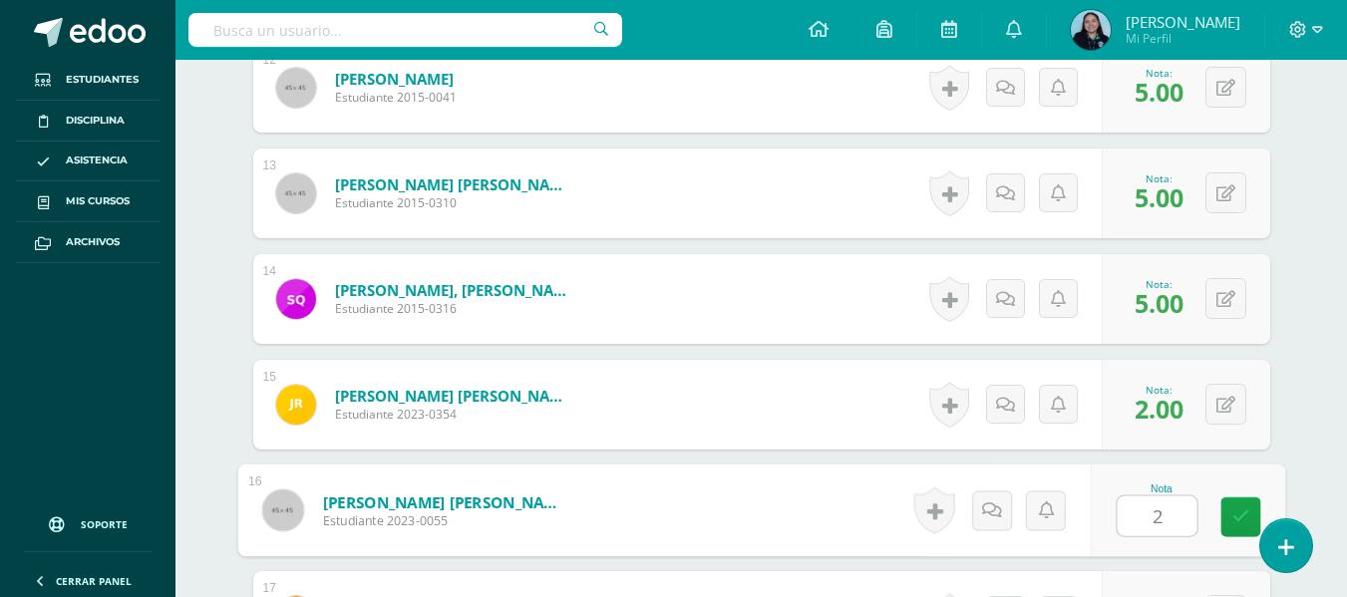
type input "2"
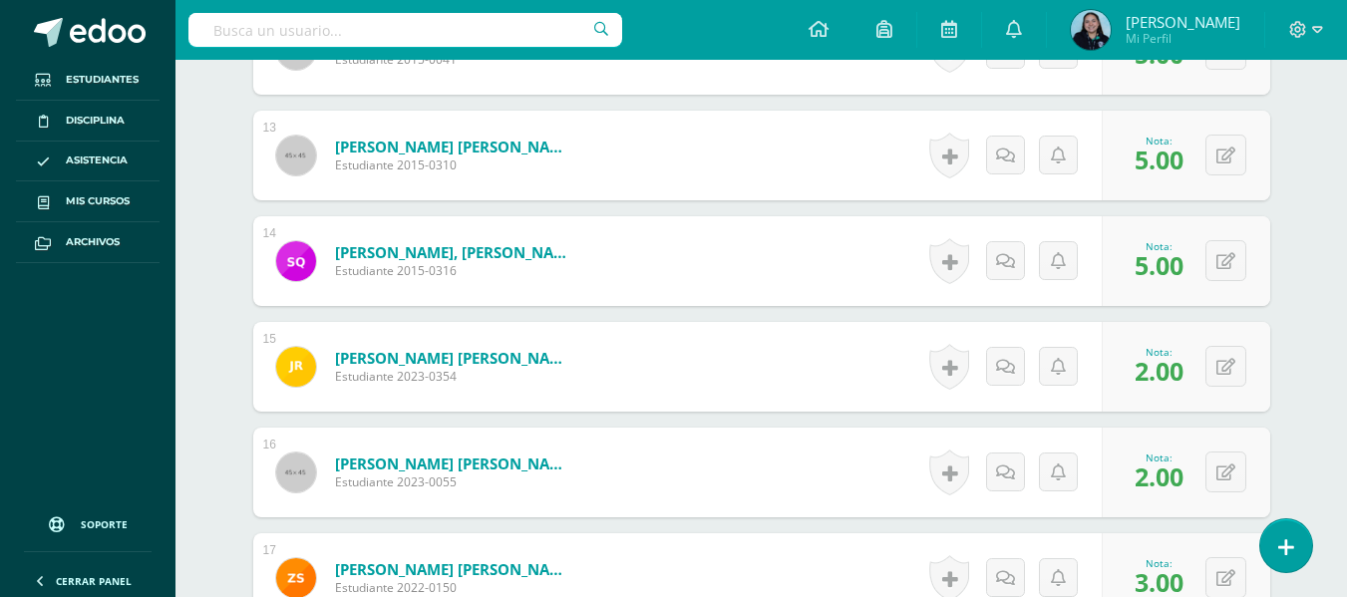
scroll to position [2242, 0]
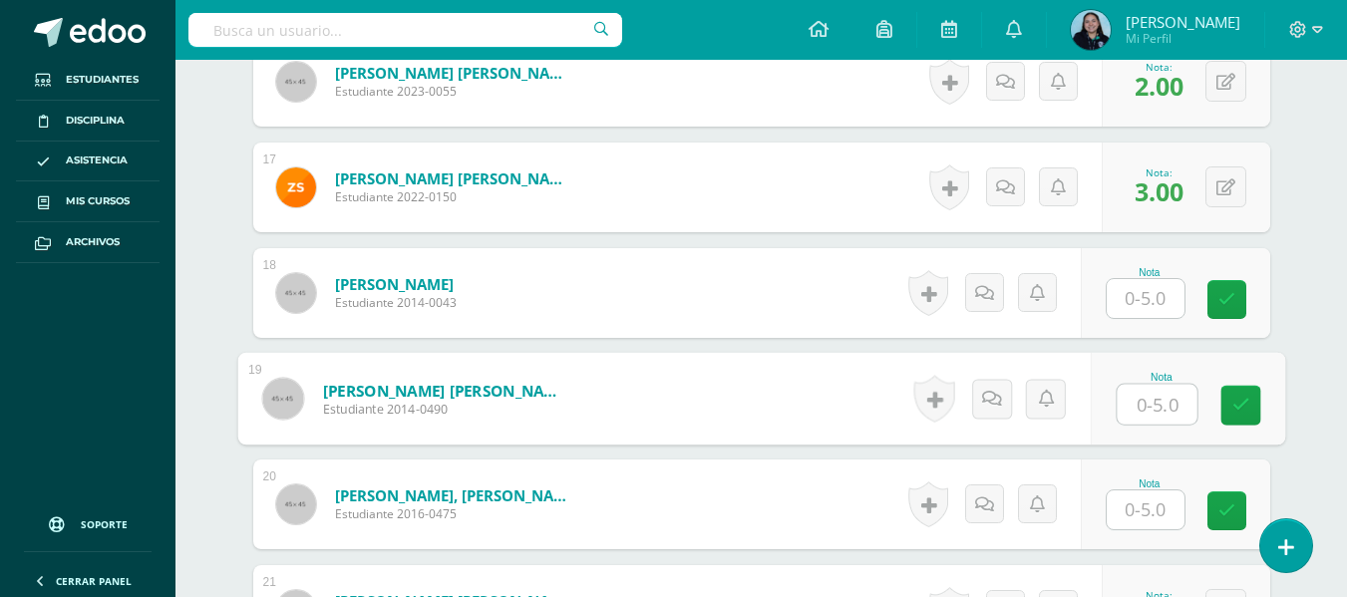
click at [1129, 294] on input "text" at bounding box center [1146, 298] width 78 height 39
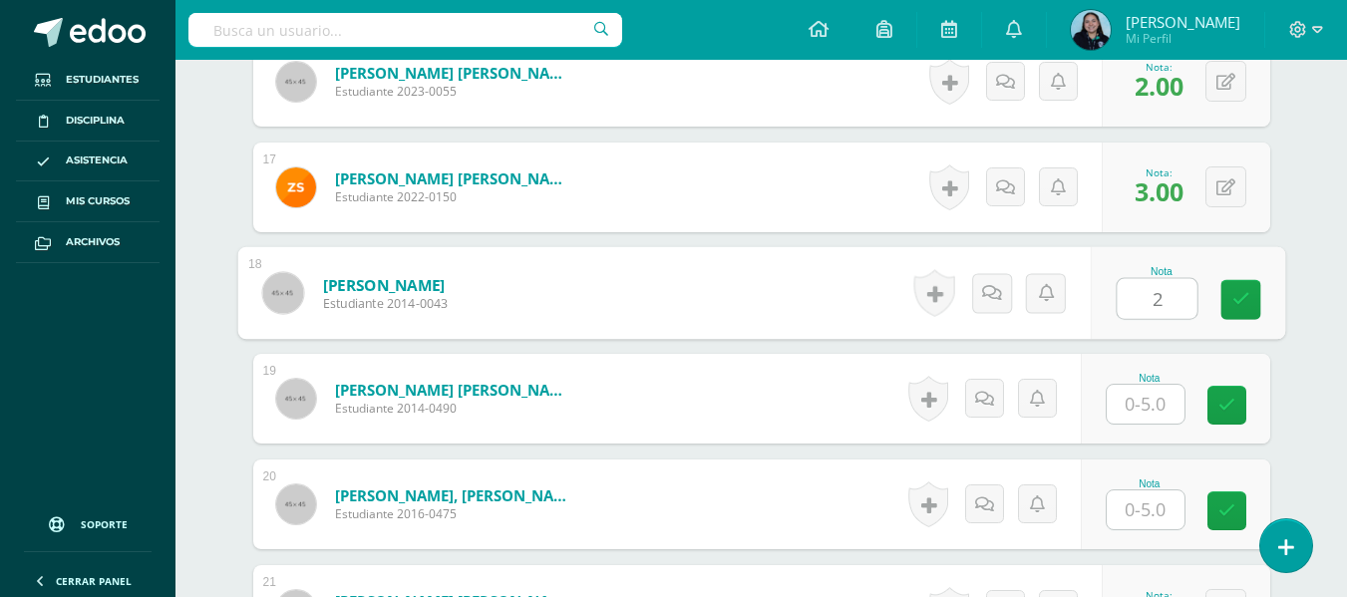
type input "2"
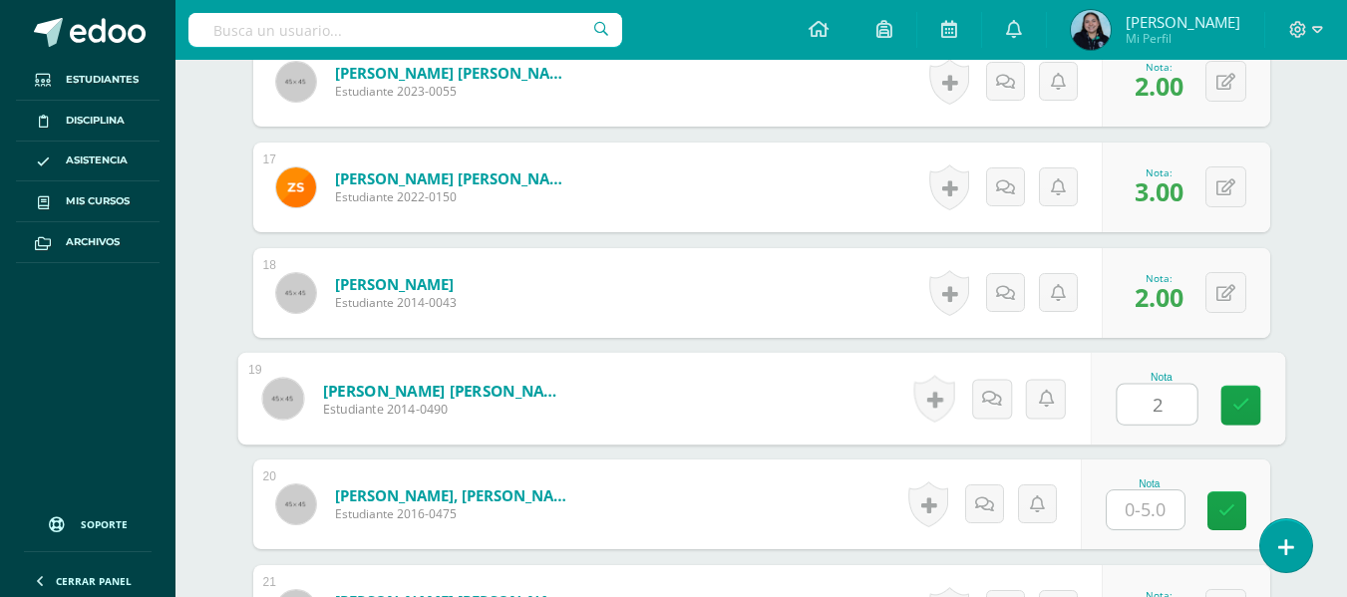
type input "2"
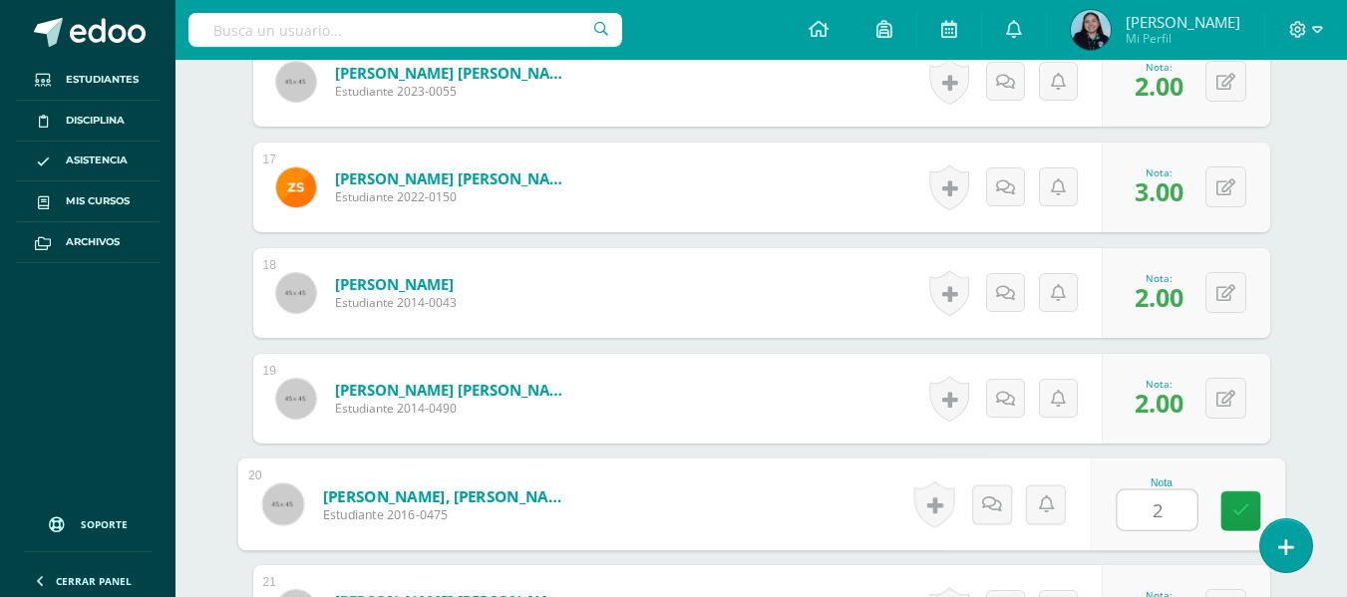
type input "2"
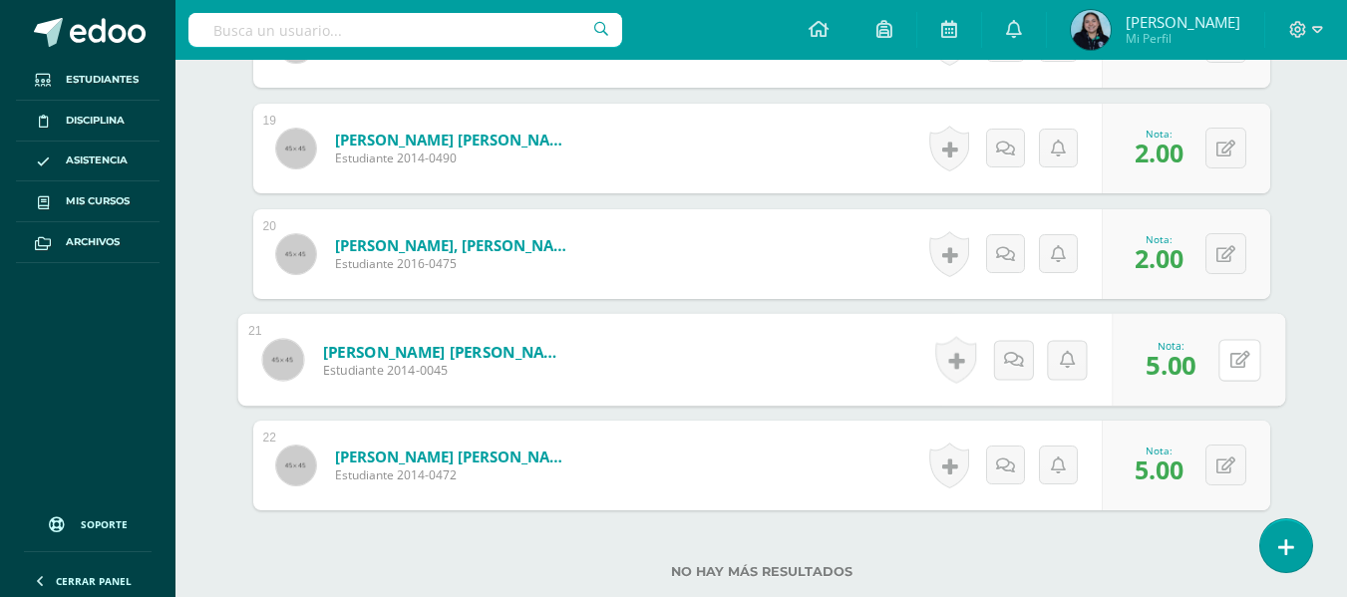
scroll to position [2491, 0]
click at [1099, 543] on div "No hay más resultados" at bounding box center [761, 558] width 1017 height 93
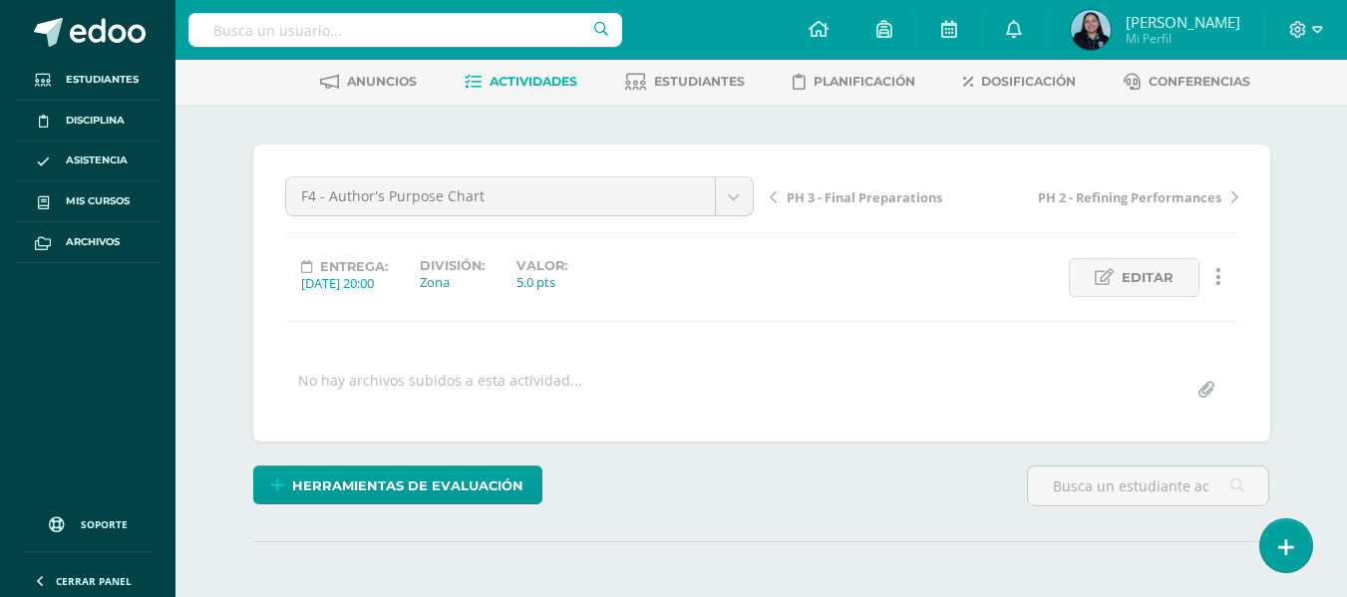
scroll to position [92, 0]
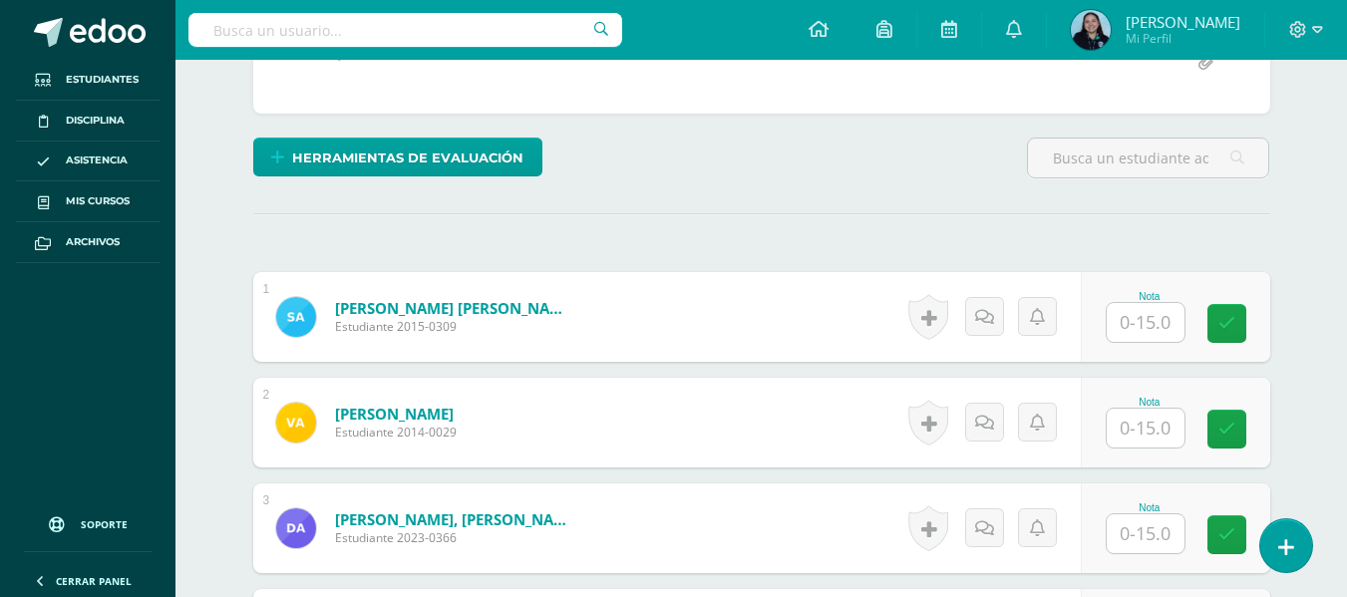
scroll to position [422, 0]
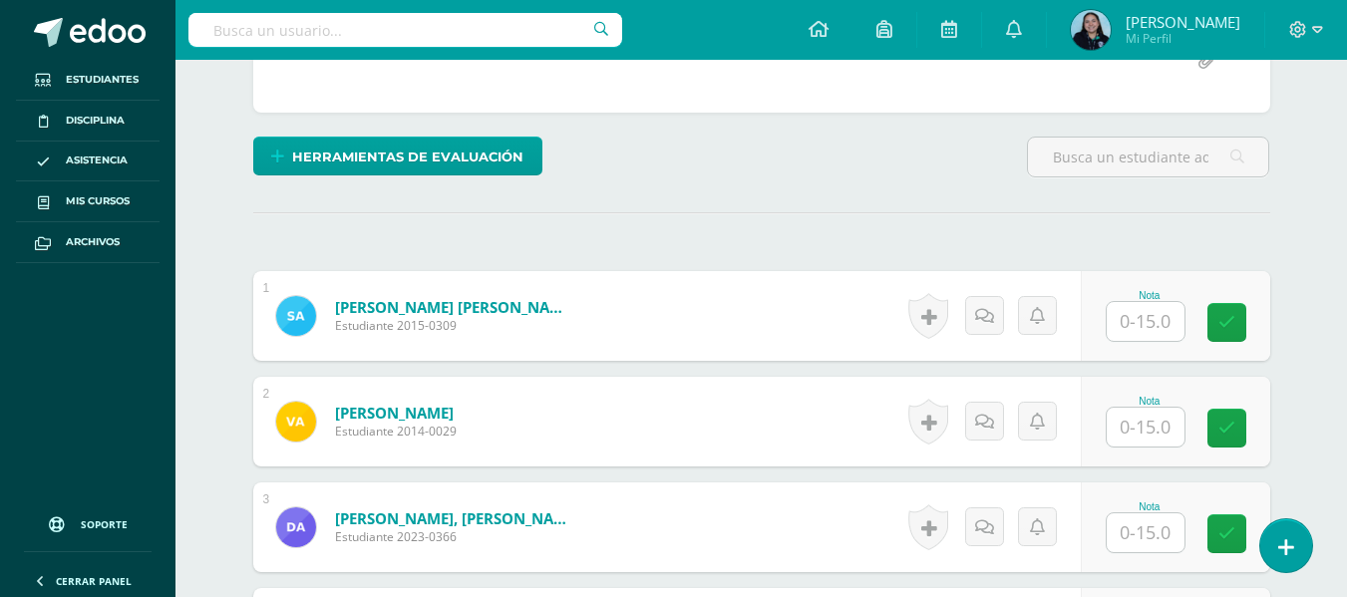
click at [1129, 328] on input "text" at bounding box center [1146, 321] width 78 height 39
click at [1188, 324] on input "text" at bounding box center [1157, 322] width 80 height 40
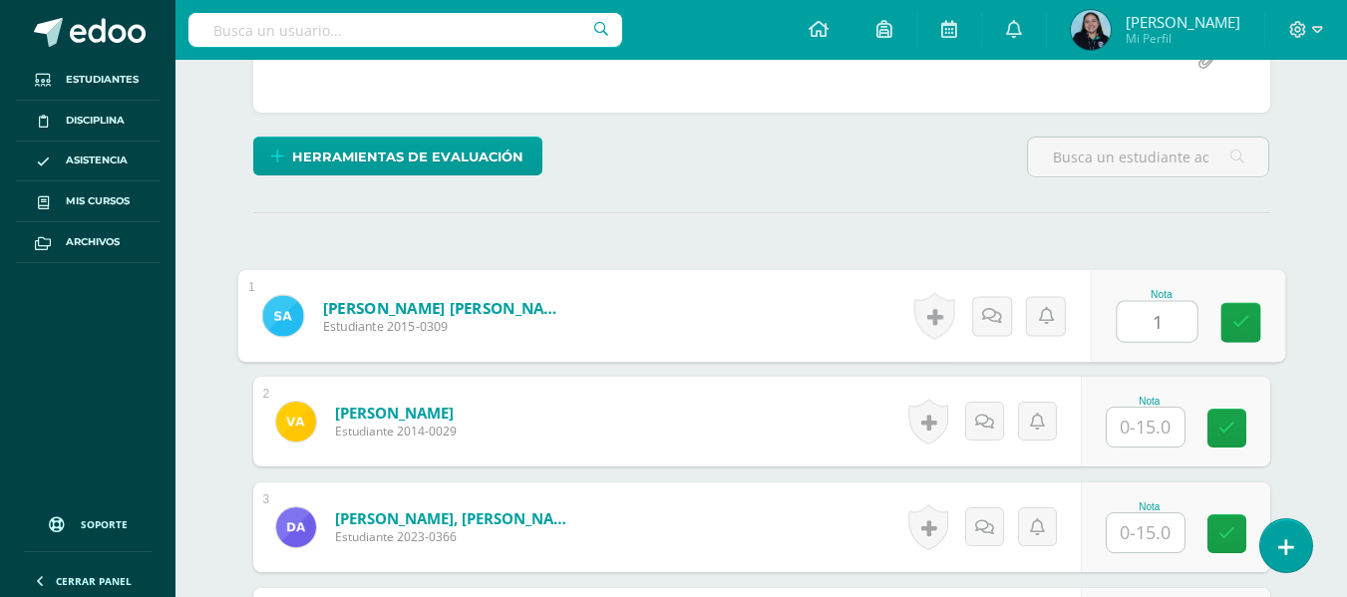
type input "12"
click at [1242, 319] on icon at bounding box center [1241, 322] width 18 height 17
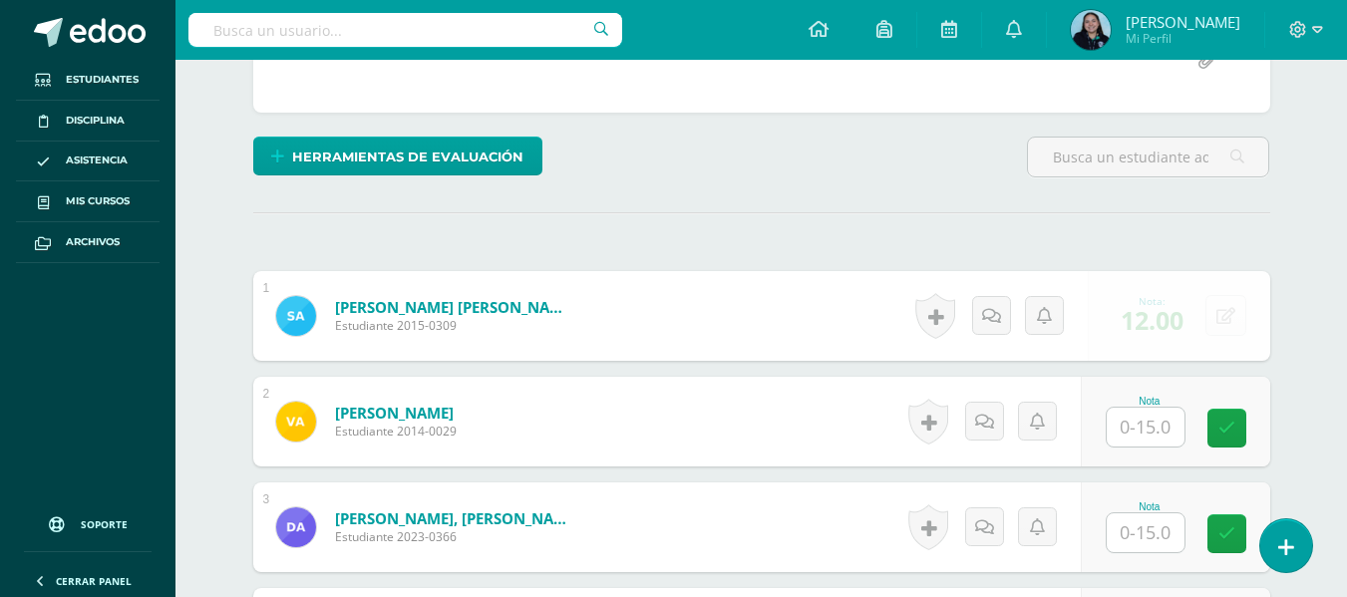
click at [1031, 191] on div at bounding box center [1148, 165] width 258 height 57
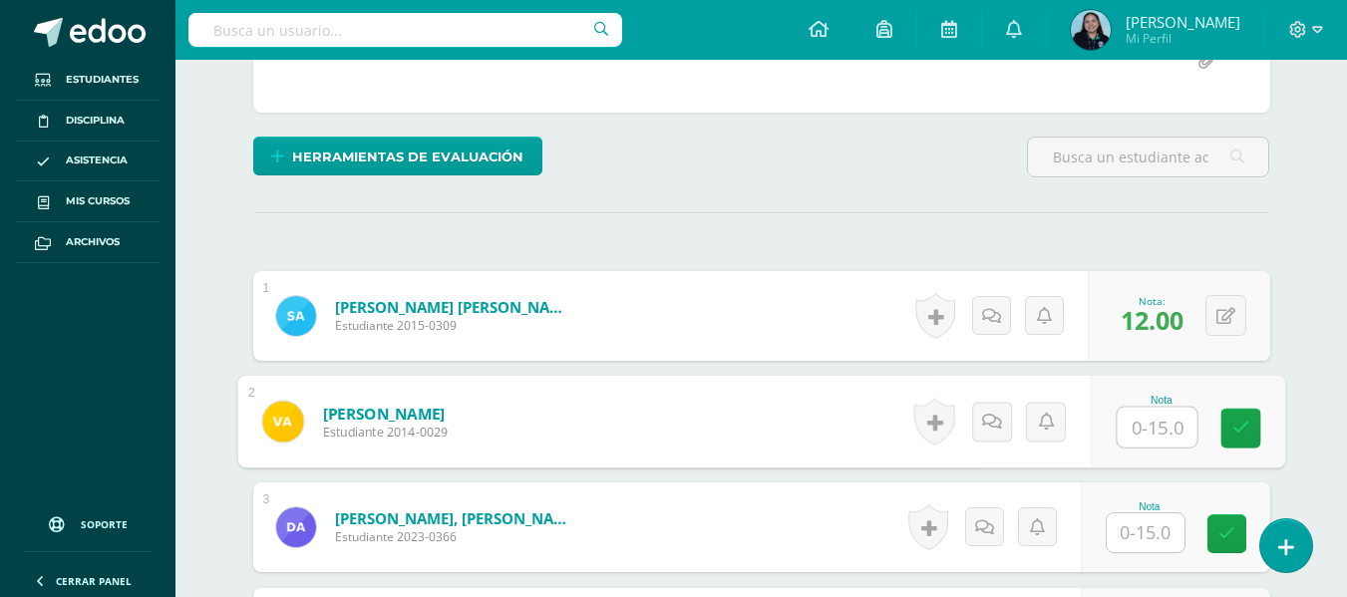
click at [1161, 445] on input "text" at bounding box center [1157, 428] width 80 height 40
type input "15"
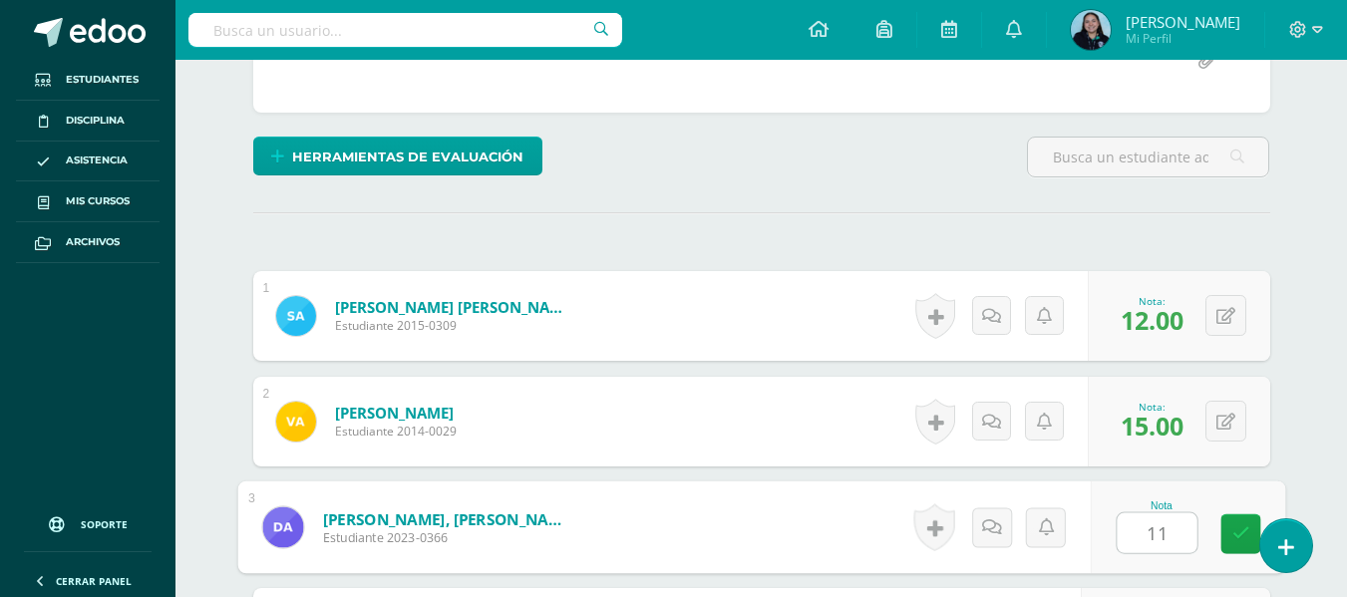
type input "11"
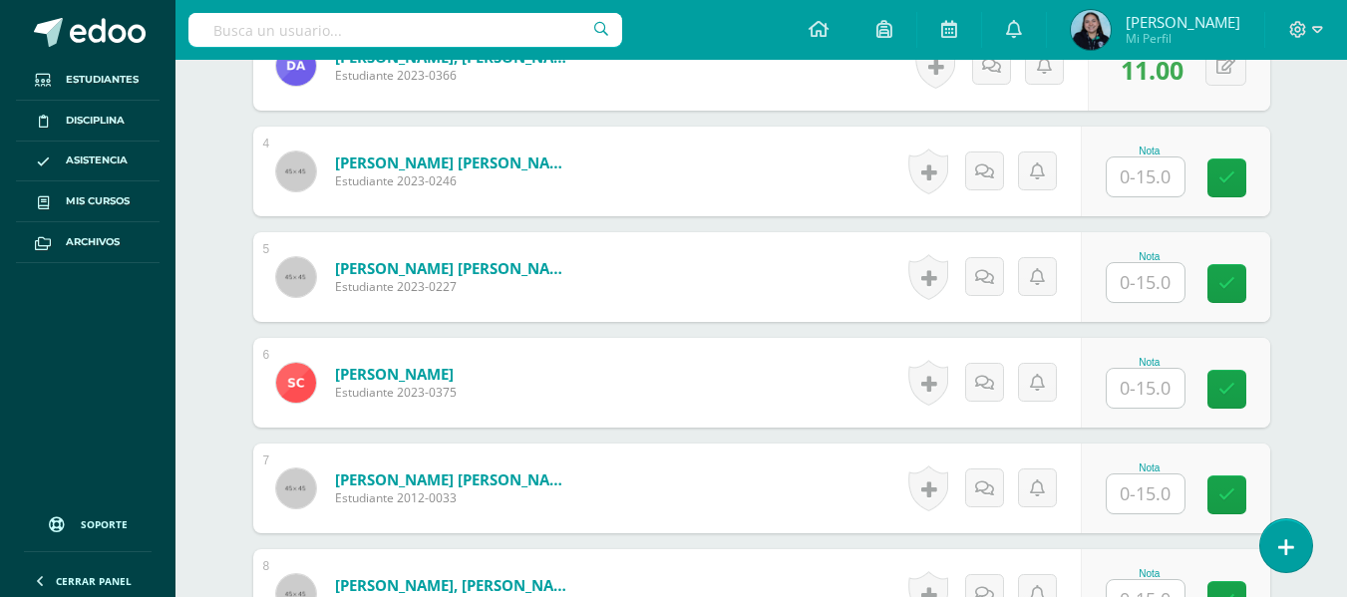
scroll to position [885, 0]
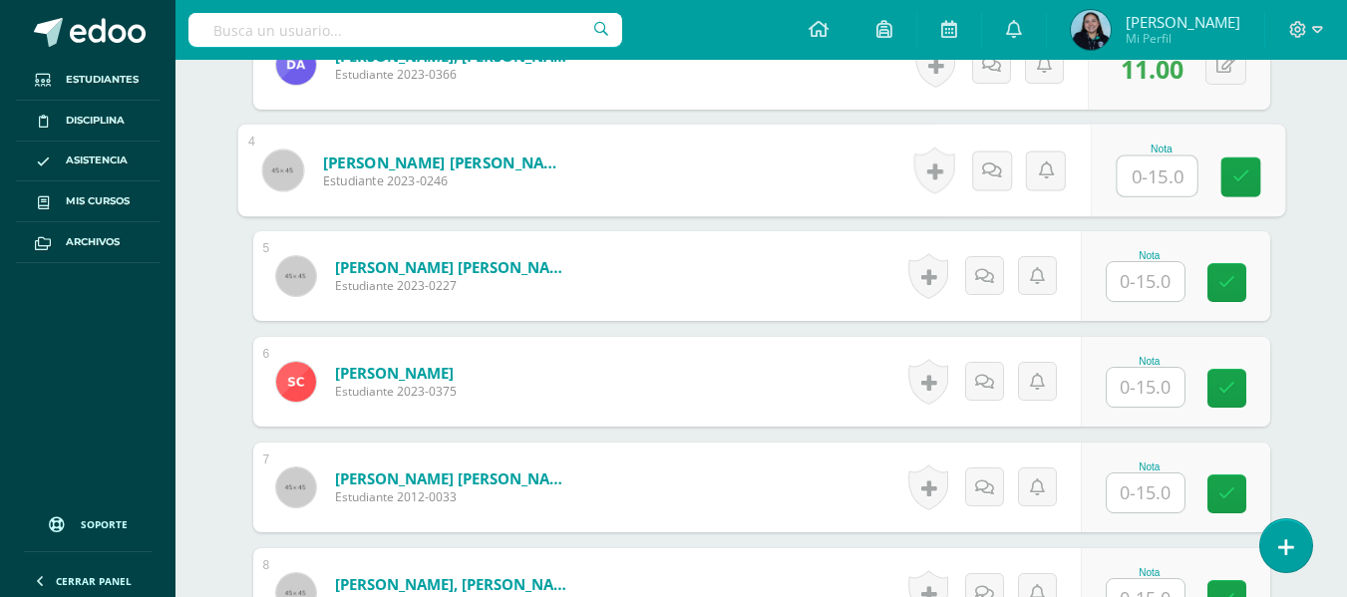
click at [1145, 186] on input "text" at bounding box center [1157, 177] width 80 height 40
type input "12"
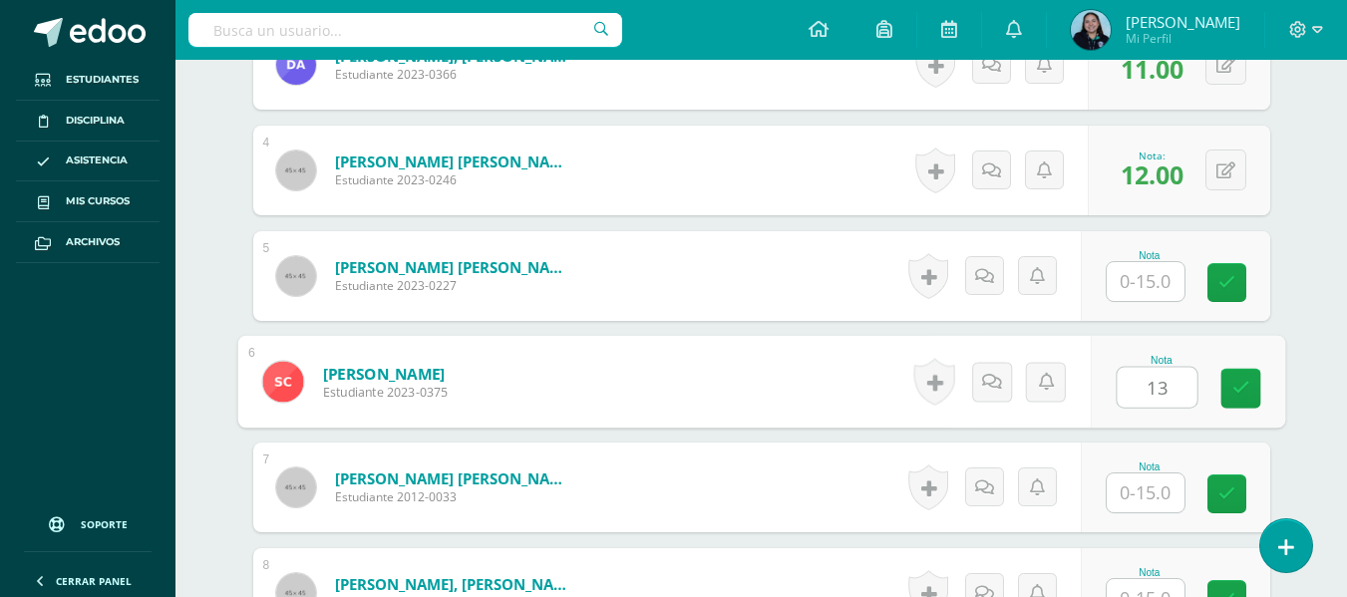
type input "13"
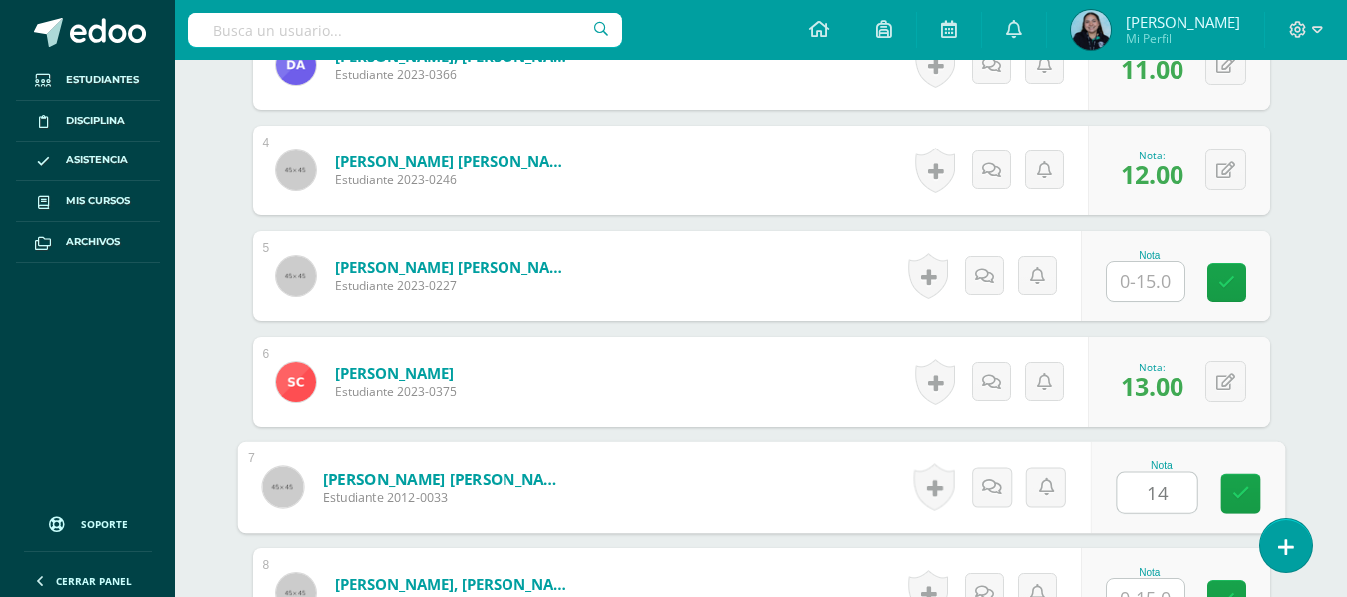
type input "14"
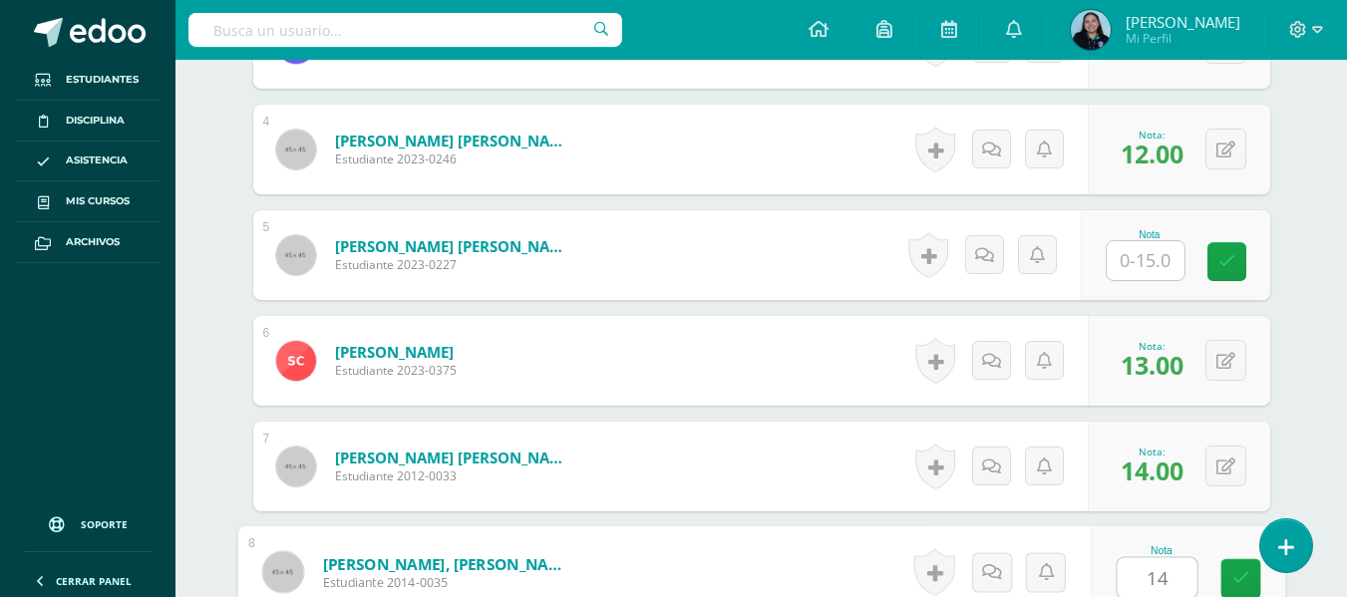
type input "14"
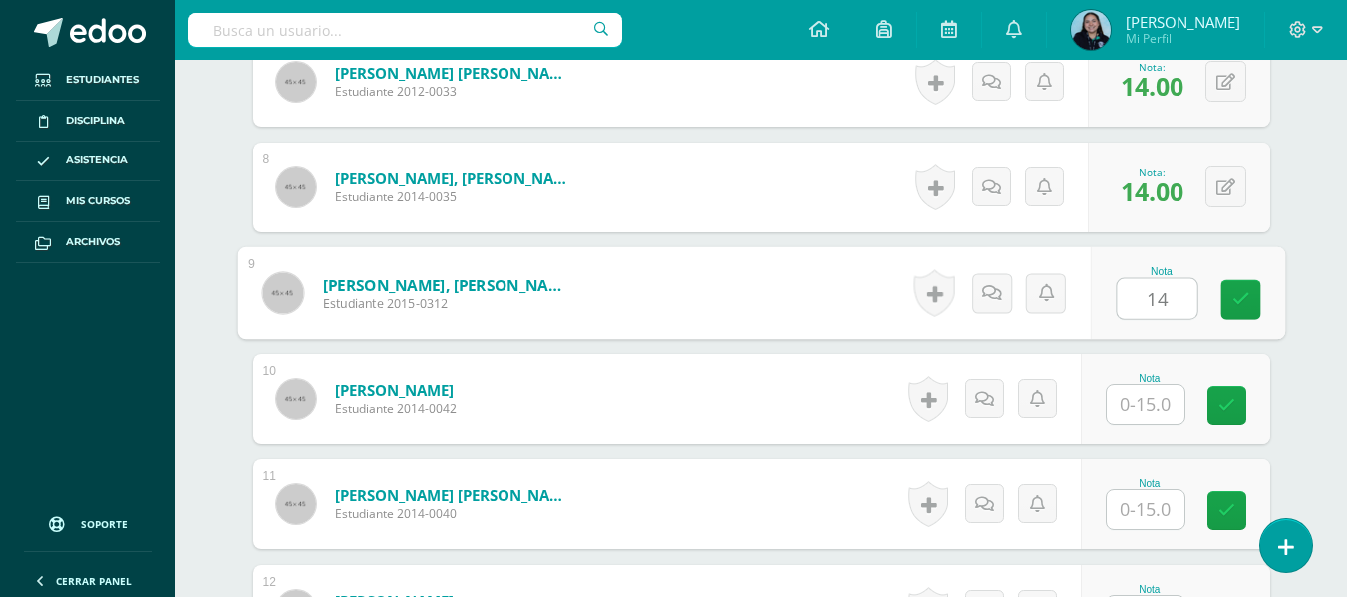
type input "14"
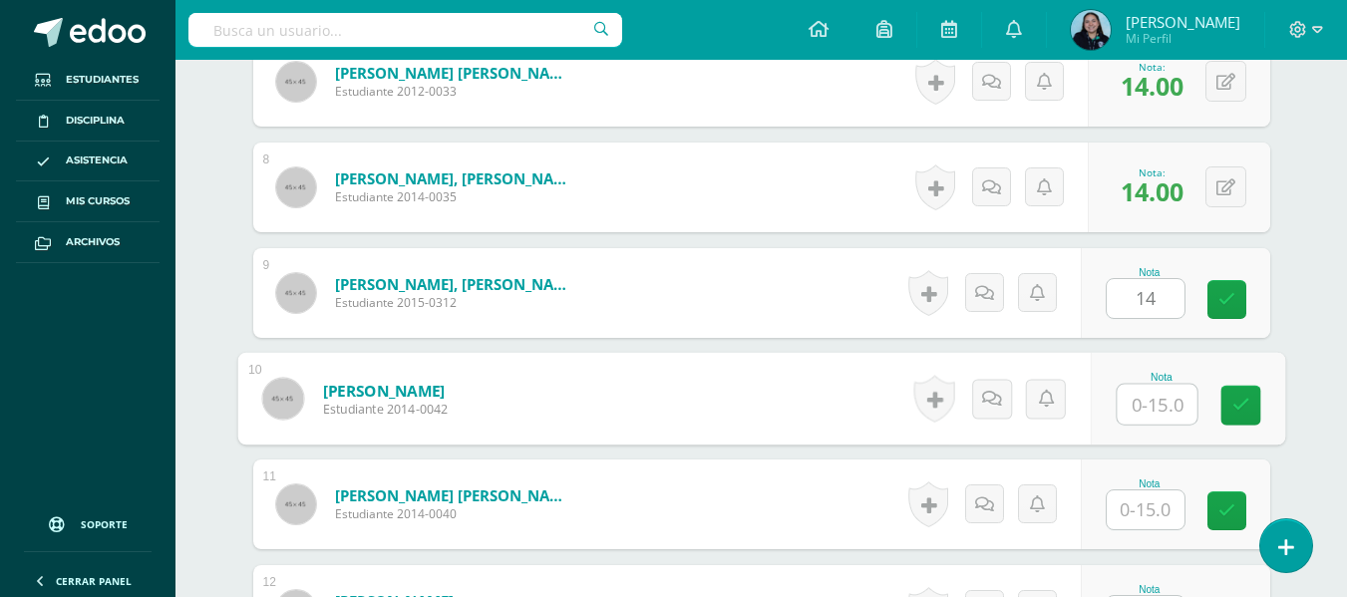
click at [1129, 411] on input "text" at bounding box center [1157, 405] width 80 height 40
type input "13"
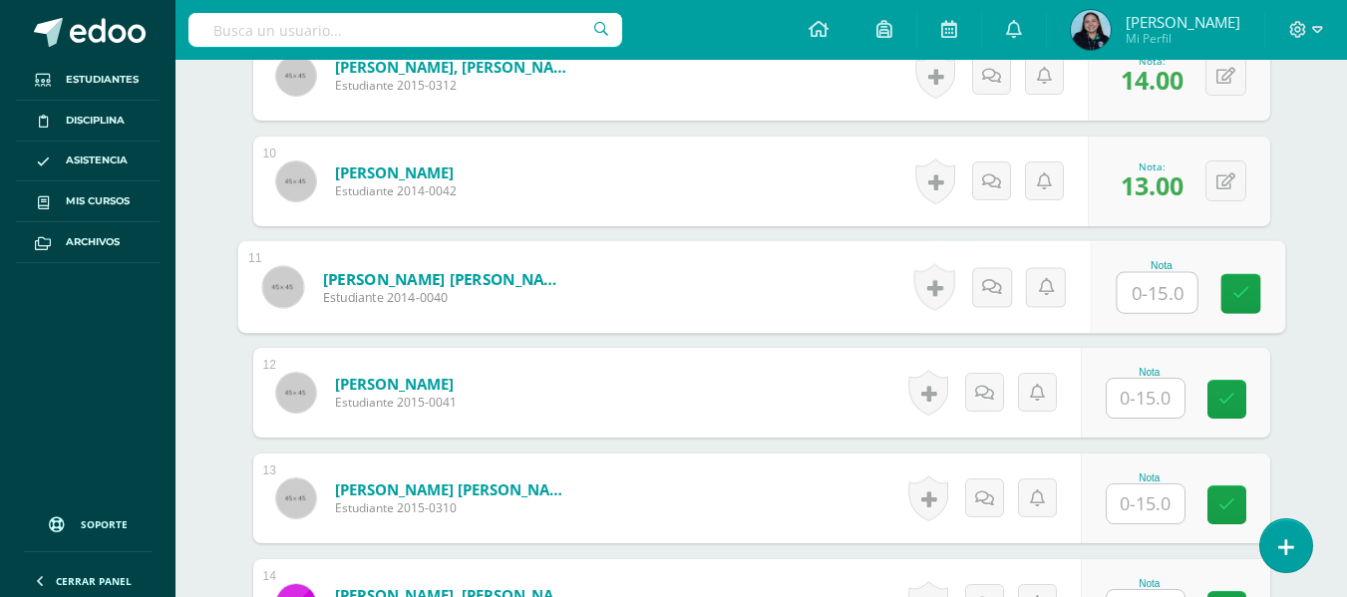
scroll to position [1509, 0]
type input "8"
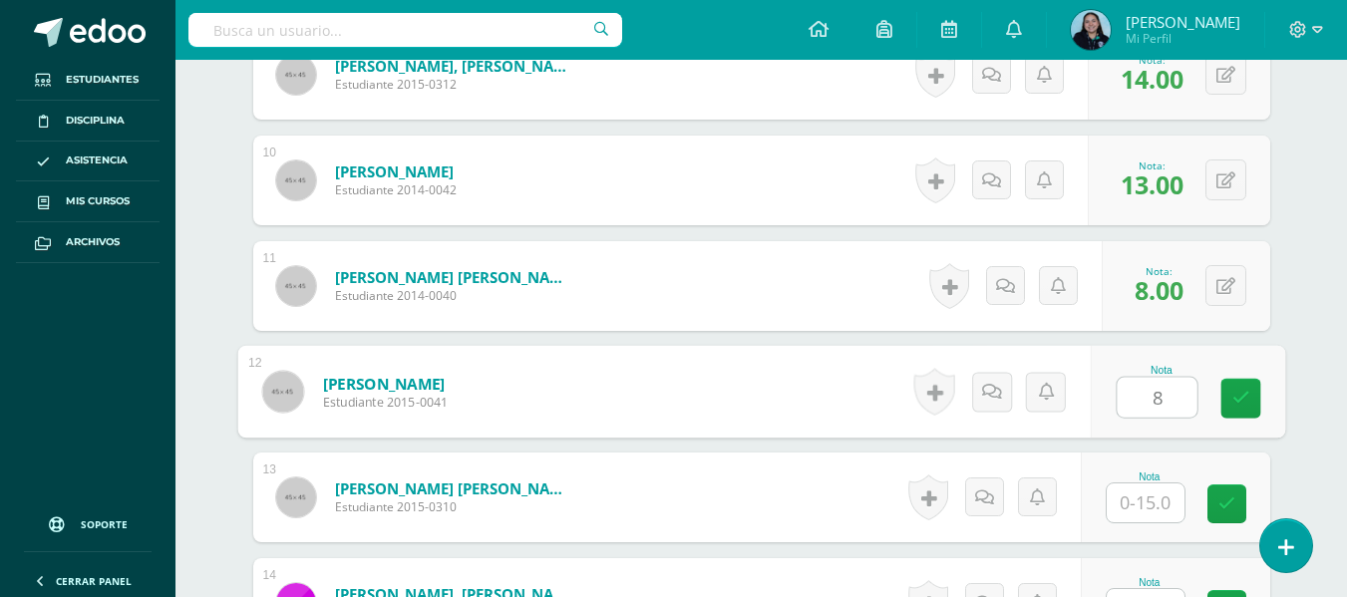
type input "8"
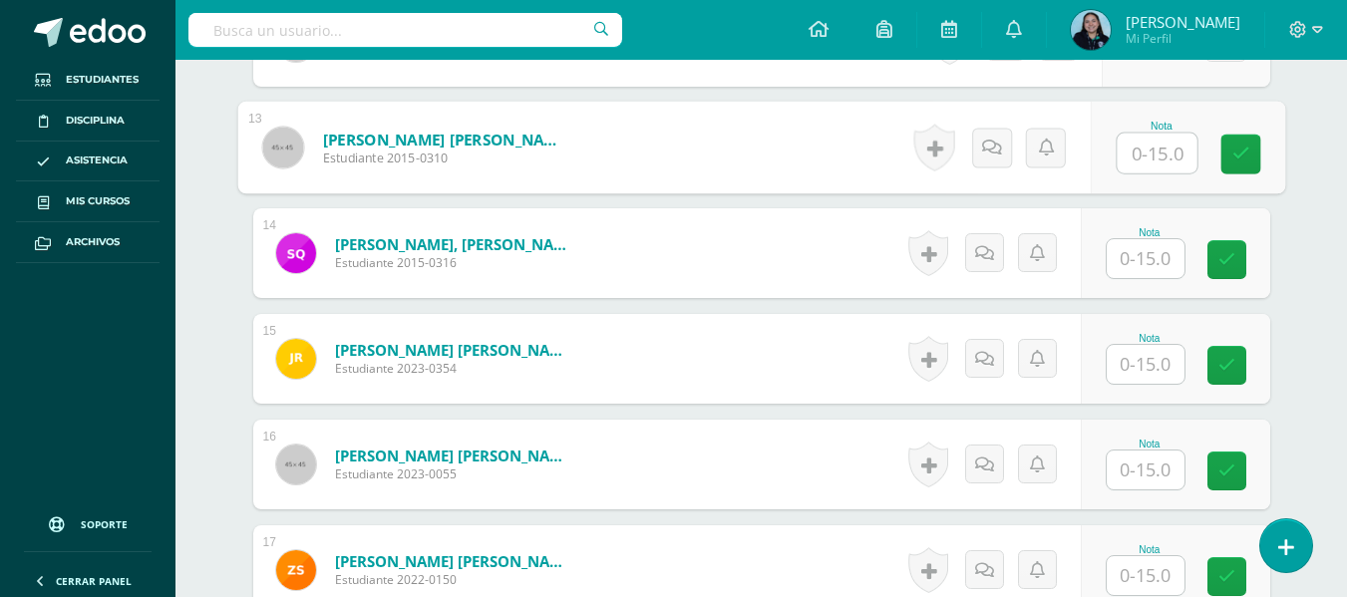
scroll to position [1858, 0]
type input "12"
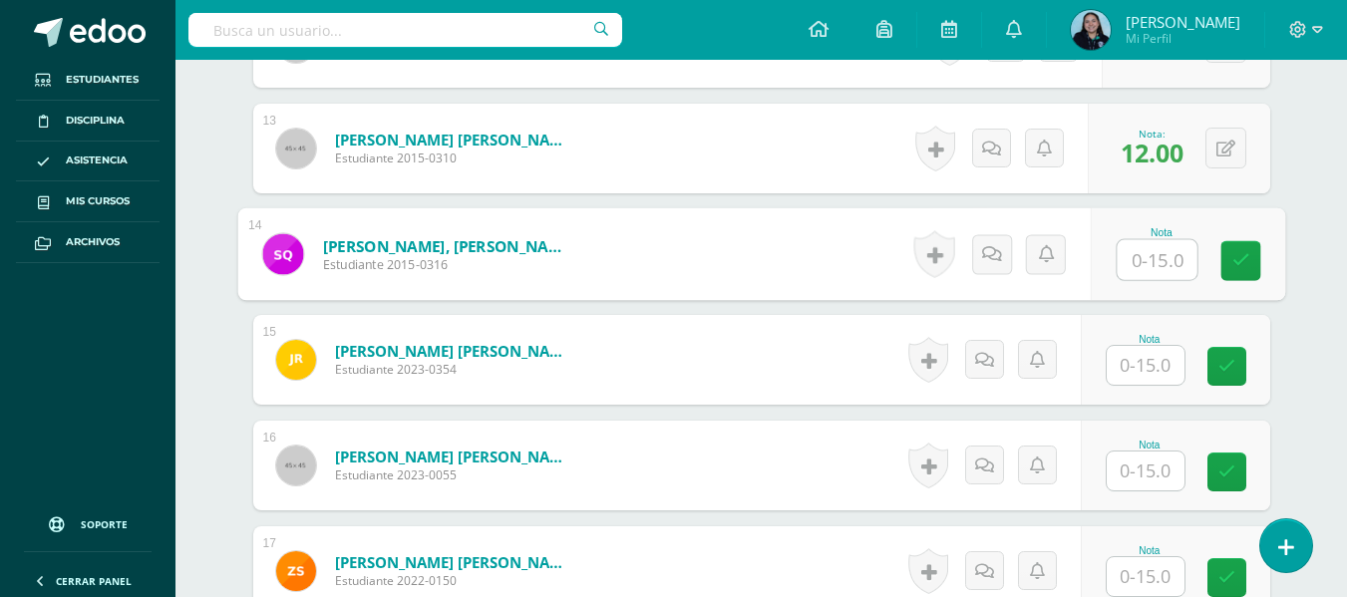
click at [1164, 366] on input "text" at bounding box center [1146, 365] width 78 height 39
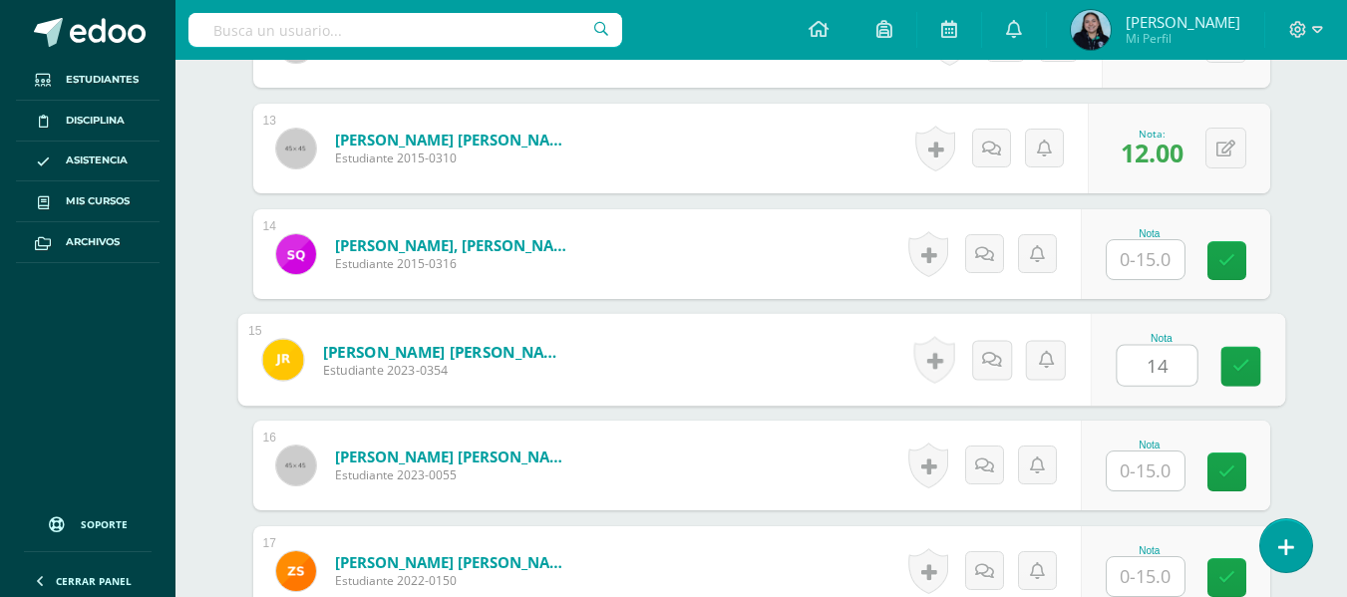
type input "14"
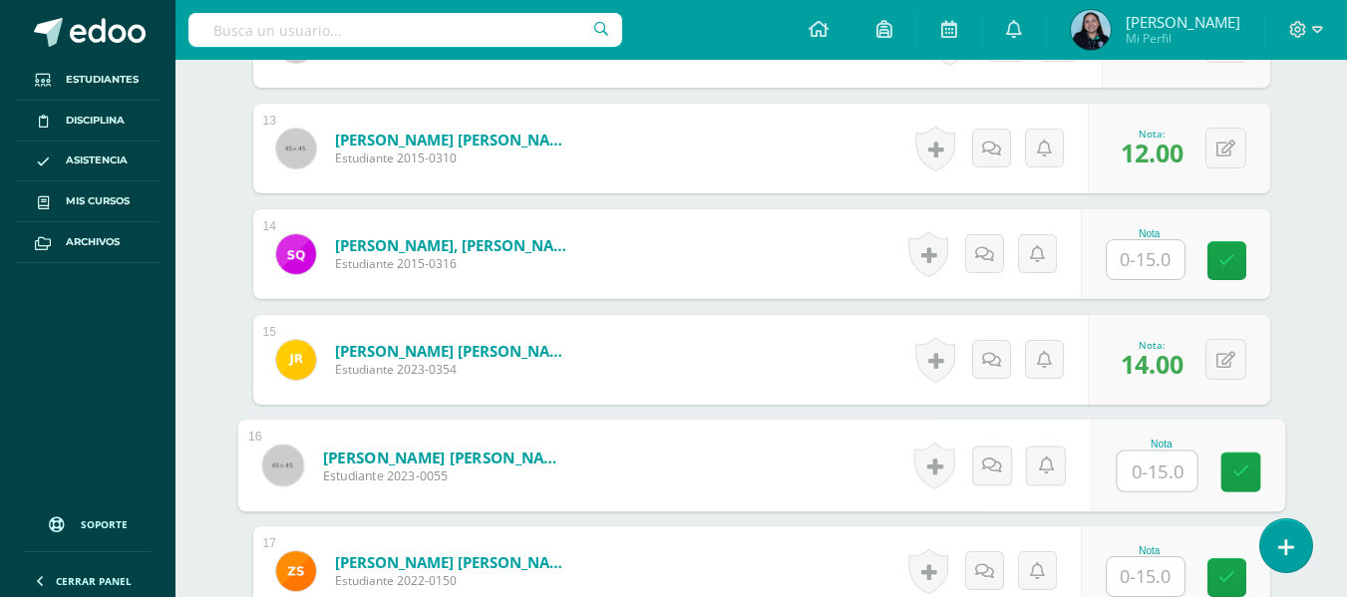
click at [1136, 273] on input "text" at bounding box center [1146, 259] width 78 height 39
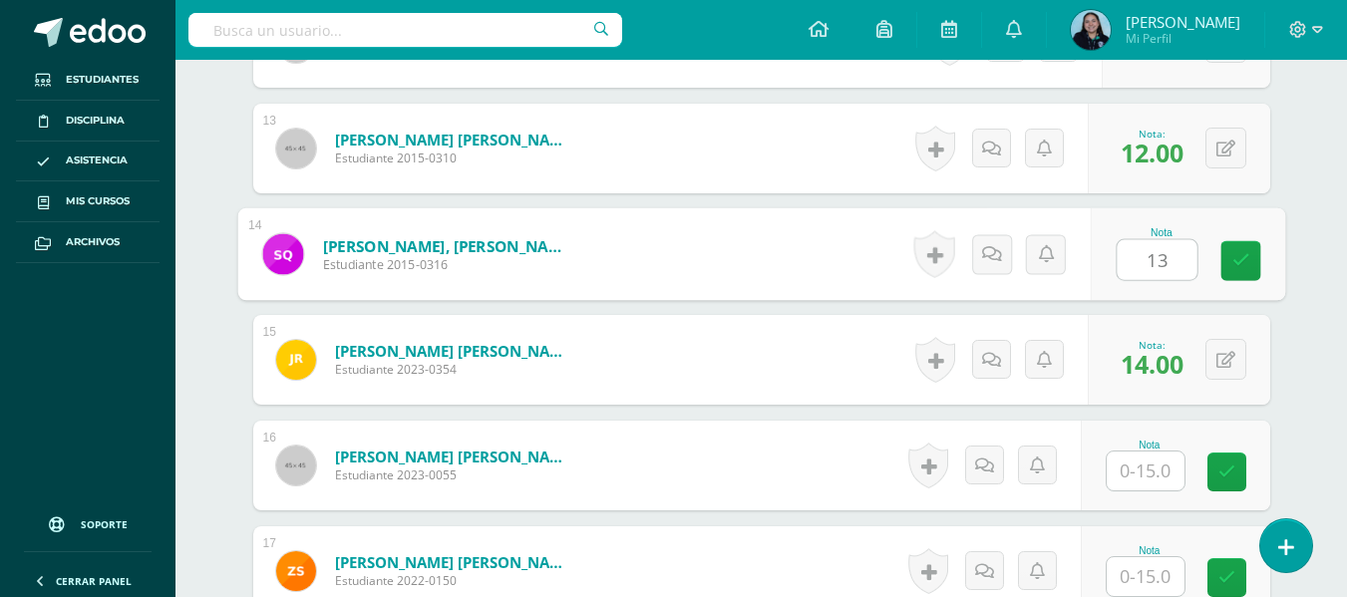
type input "13"
click at [1131, 467] on input "text" at bounding box center [1146, 471] width 78 height 39
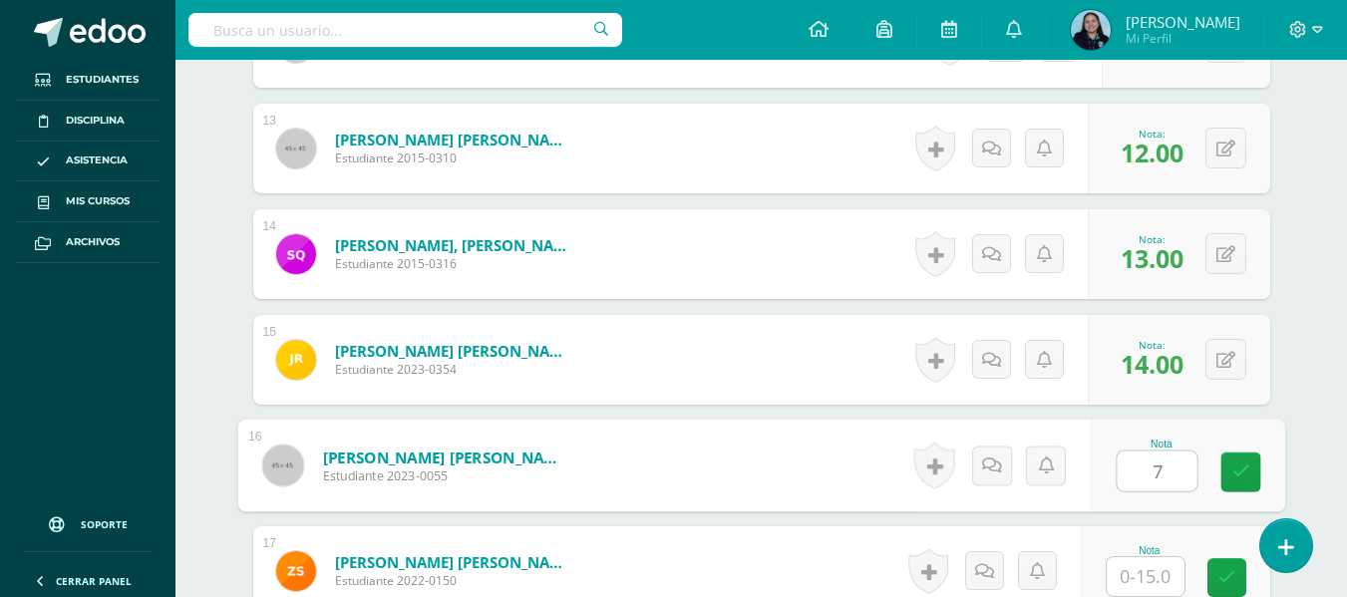
type input "7"
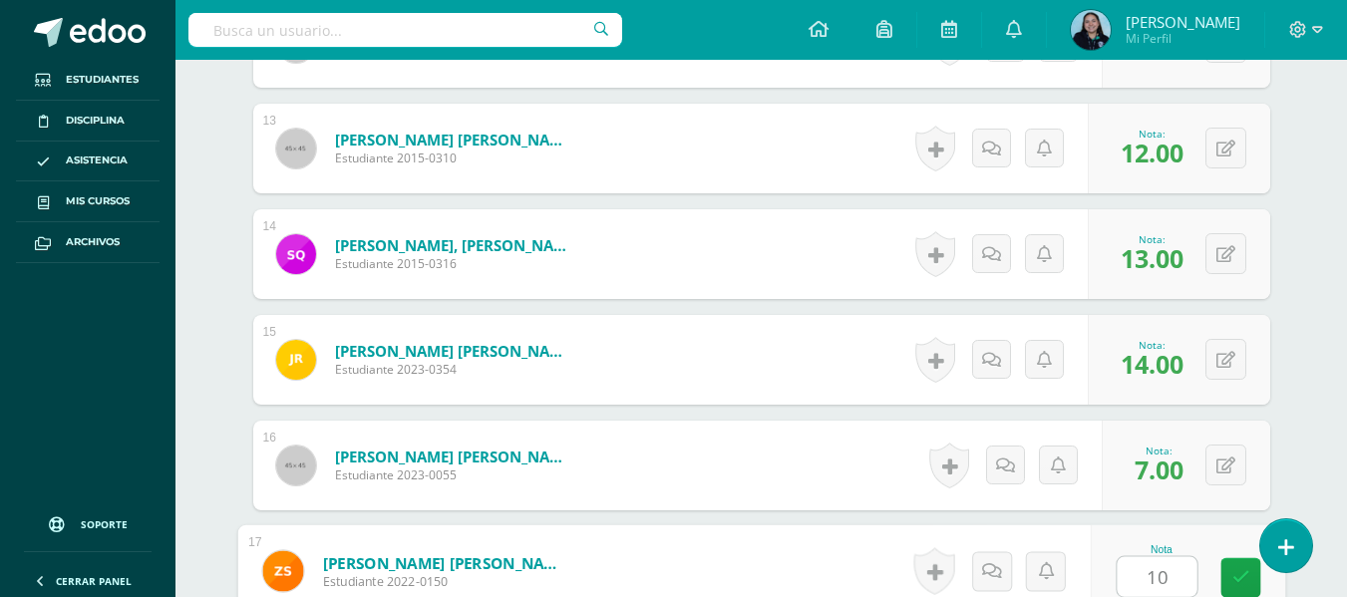
type input "10"
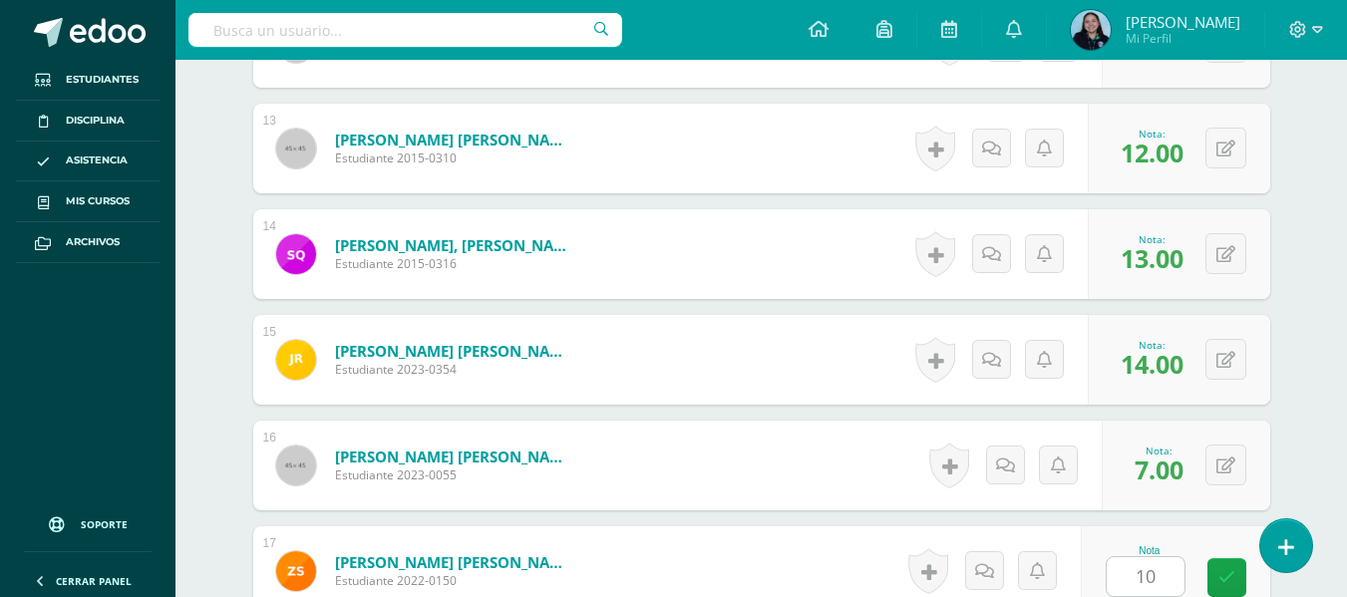
scroll to position [2242, 0]
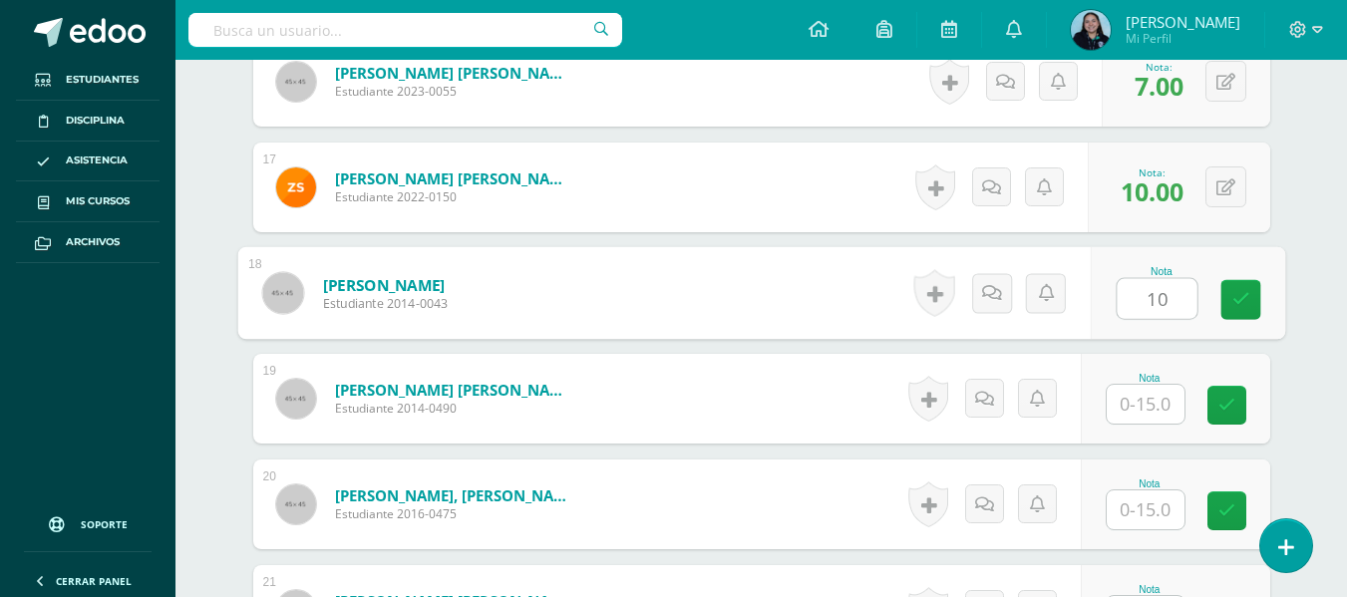
type input "10"
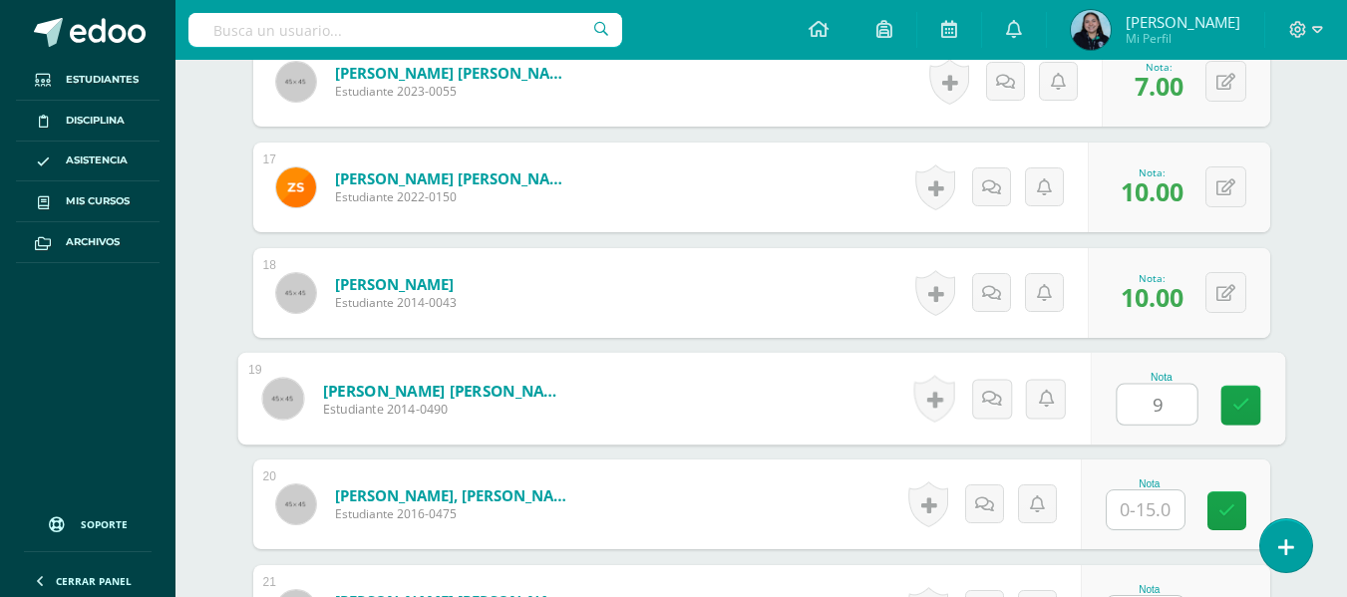
type input "9"
click at [1148, 511] on input "text" at bounding box center [1146, 510] width 78 height 39
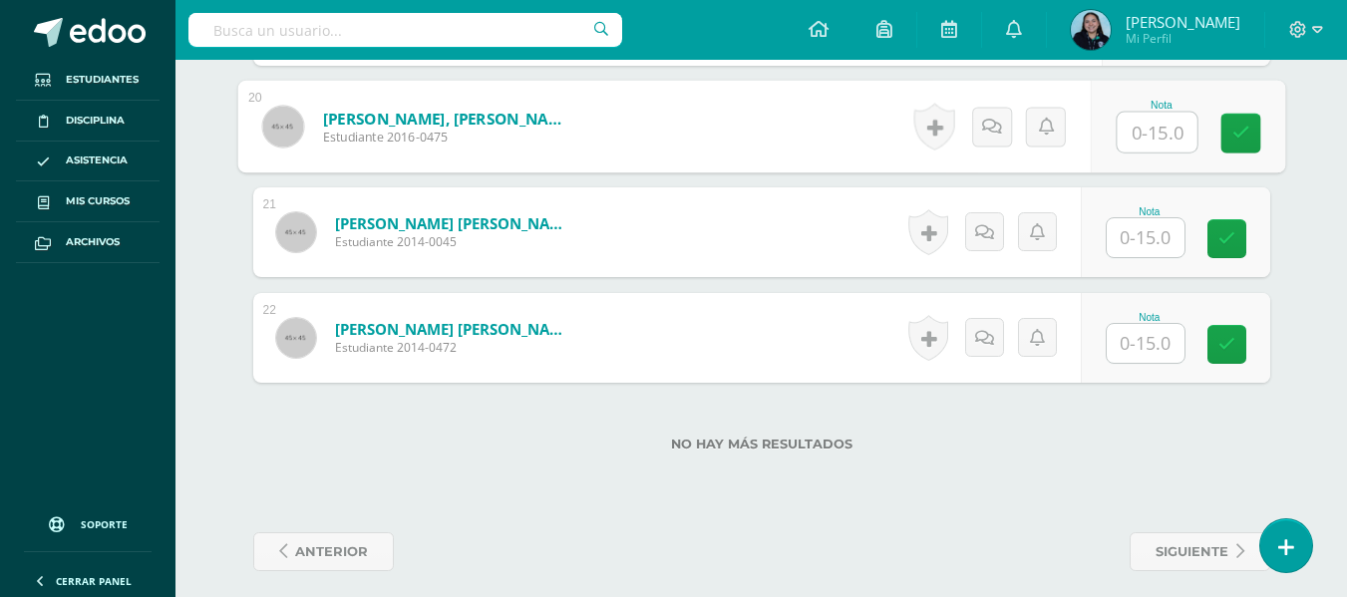
scroll to position [2622, 0]
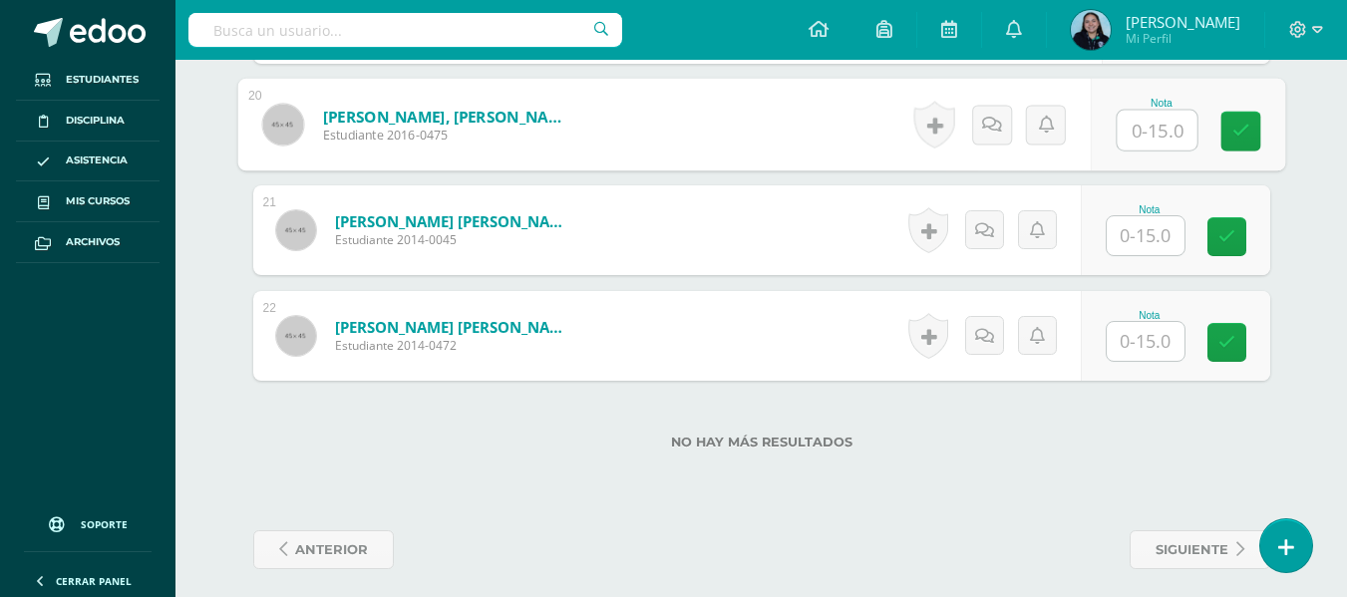
type input "0"
type input "15"
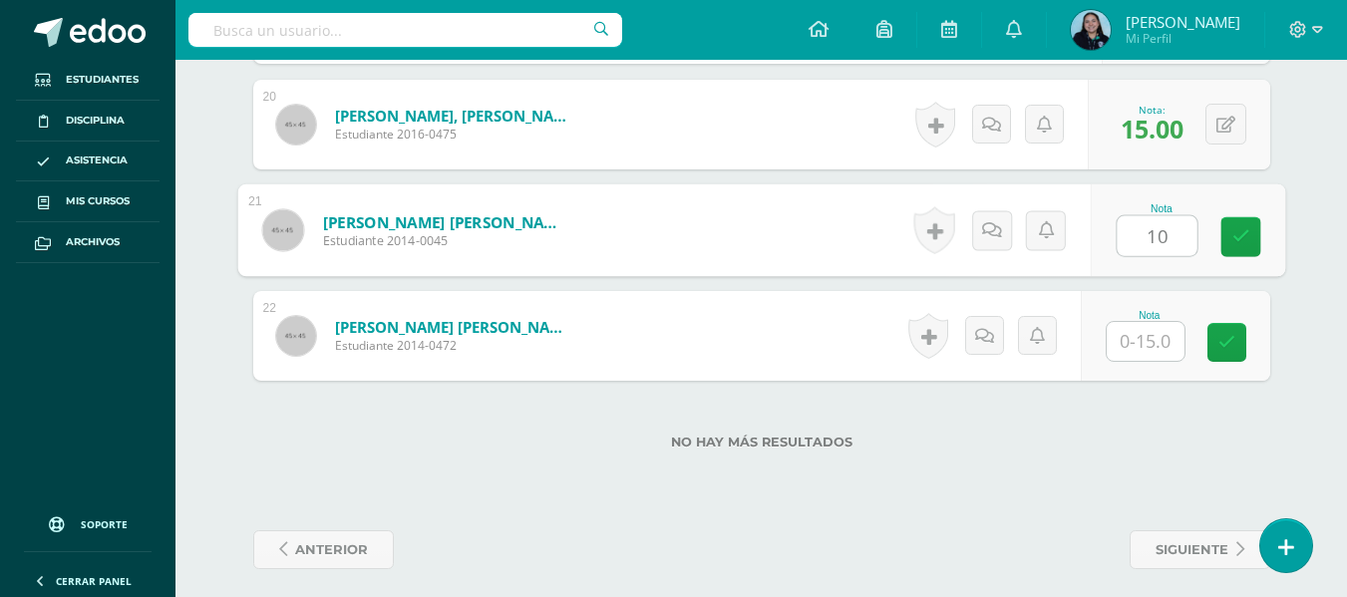
type input "10"
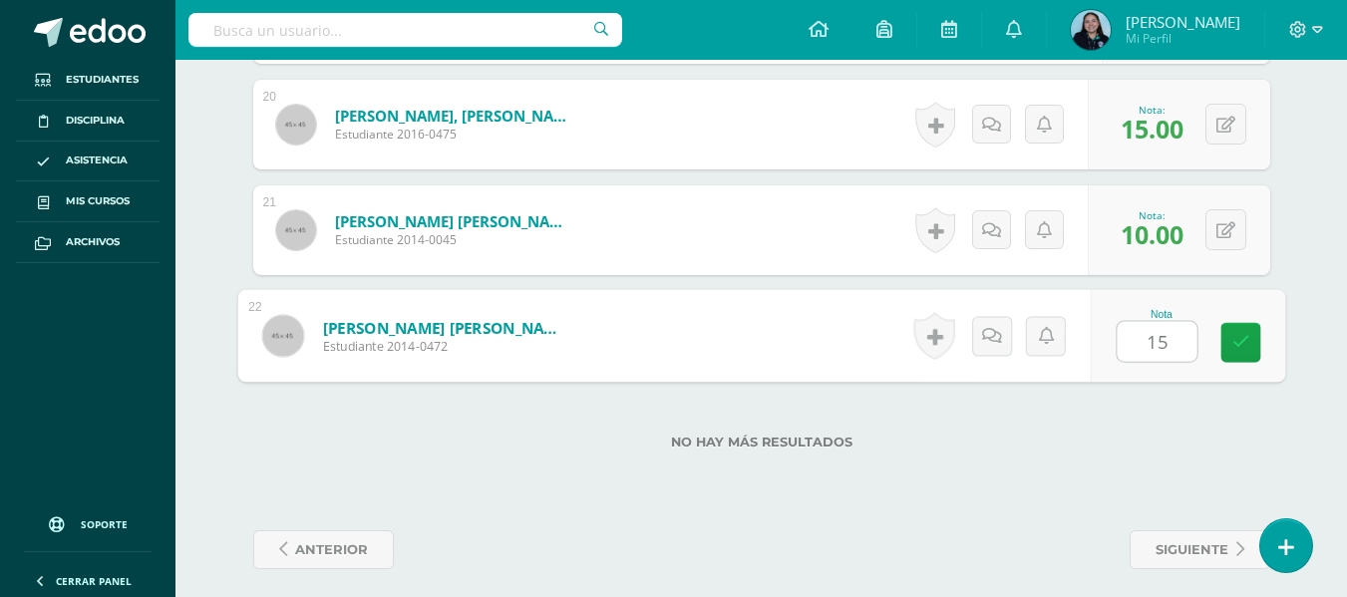
type input "15"
click at [1014, 472] on div "No hay más resultados" at bounding box center [761, 427] width 1017 height 93
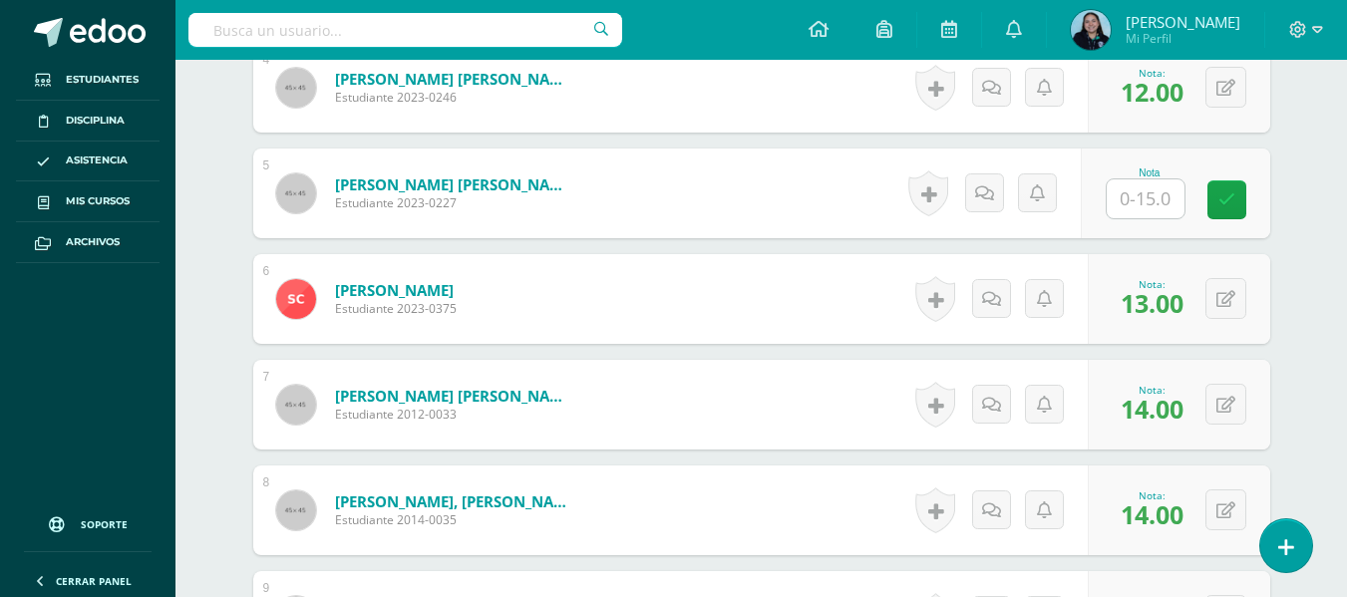
scroll to position [978, 0]
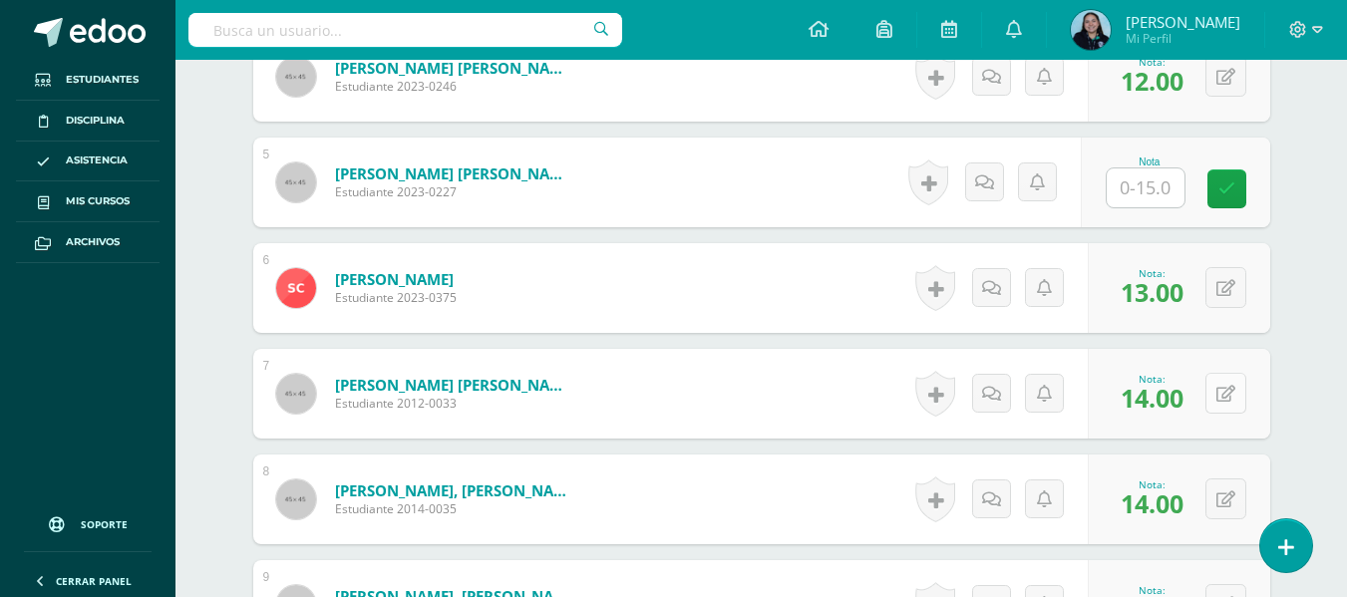
click at [1221, 386] on button at bounding box center [1226, 393] width 41 height 41
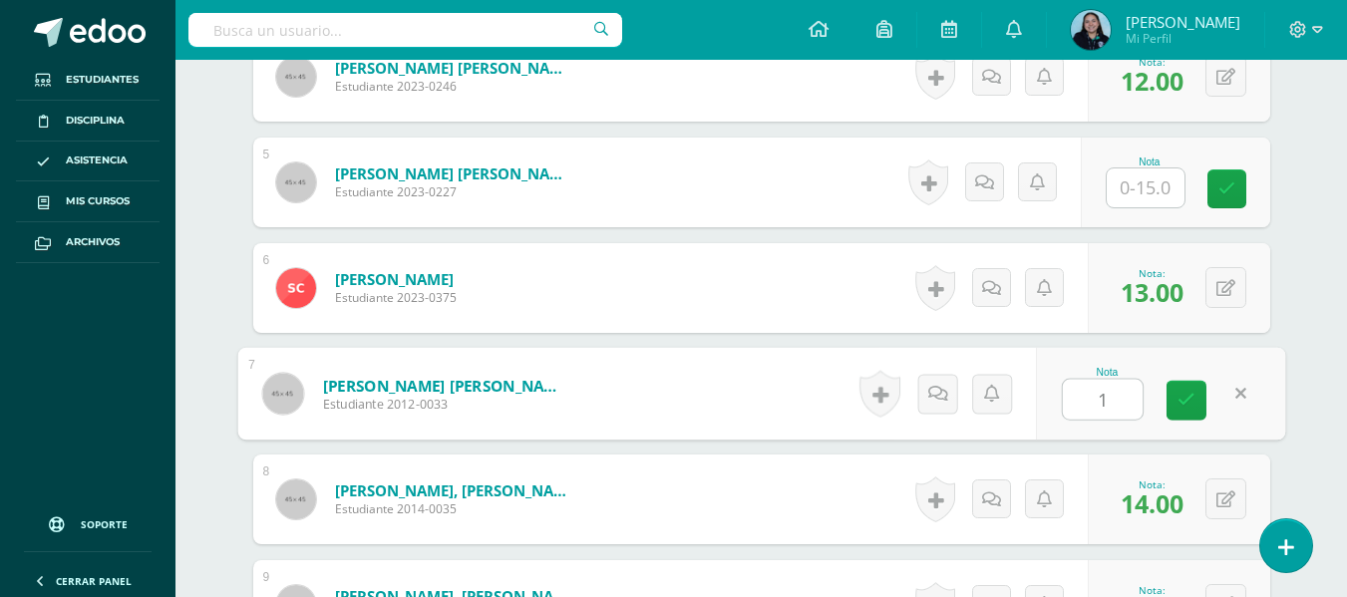
type input "15"
click at [1183, 398] on icon at bounding box center [1187, 400] width 18 height 17
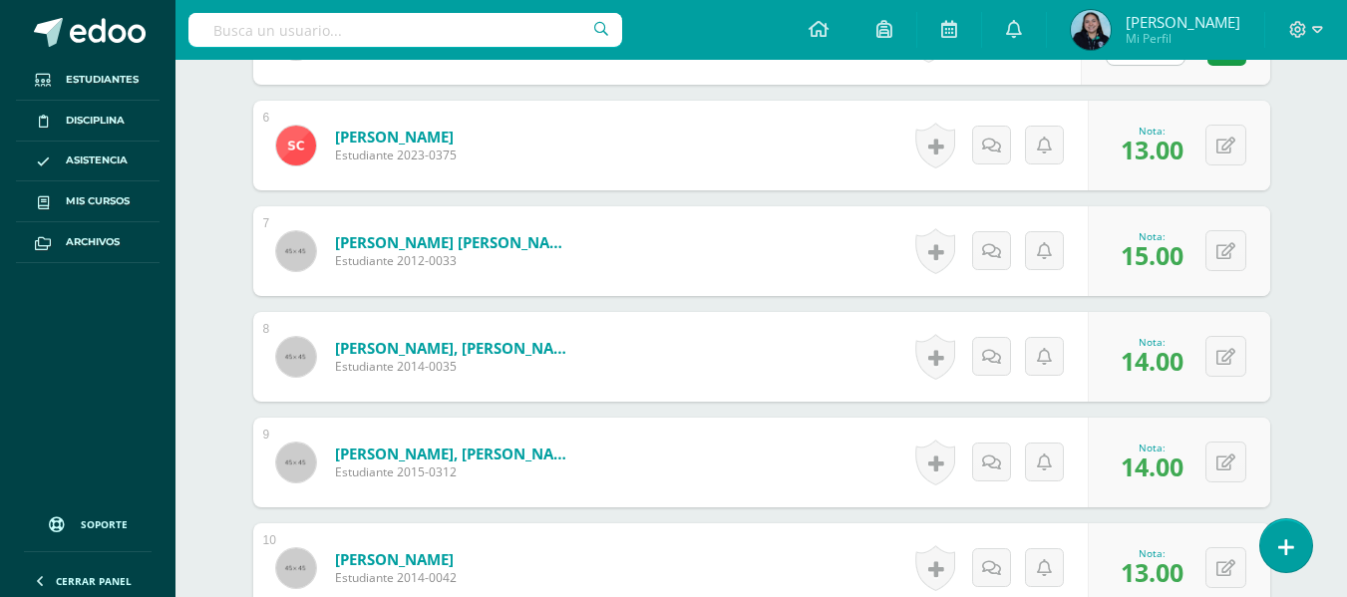
scroll to position [1122, 0]
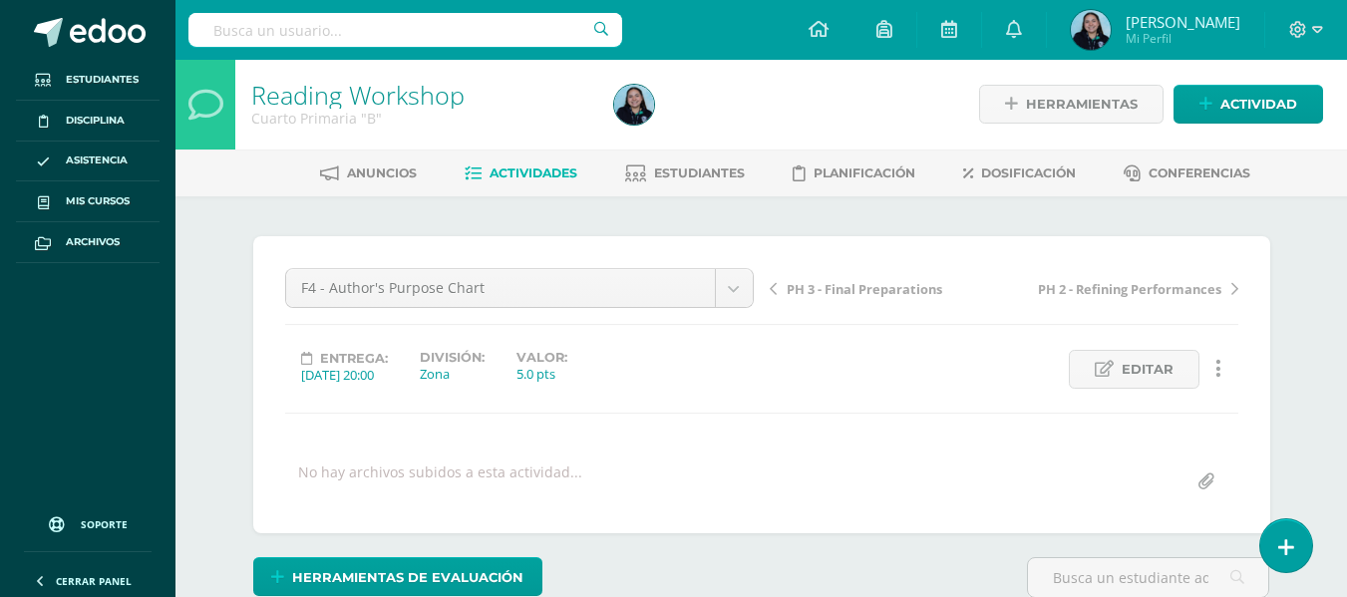
scroll to position [2, 0]
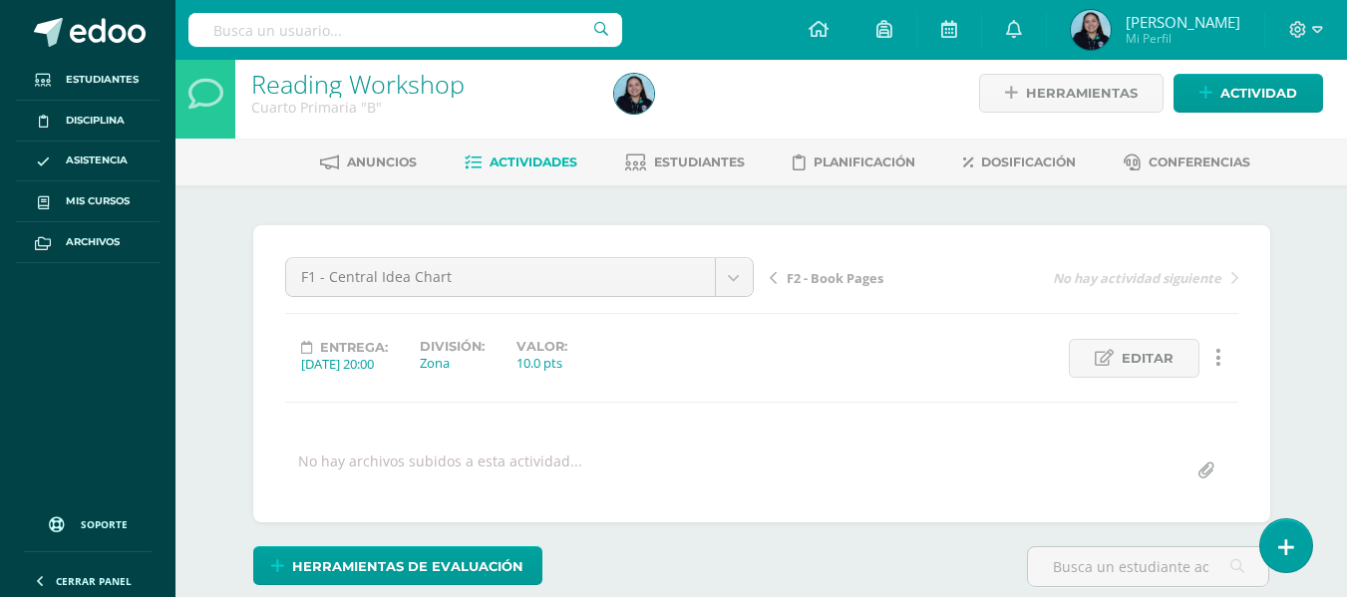
scroll to position [13, 0]
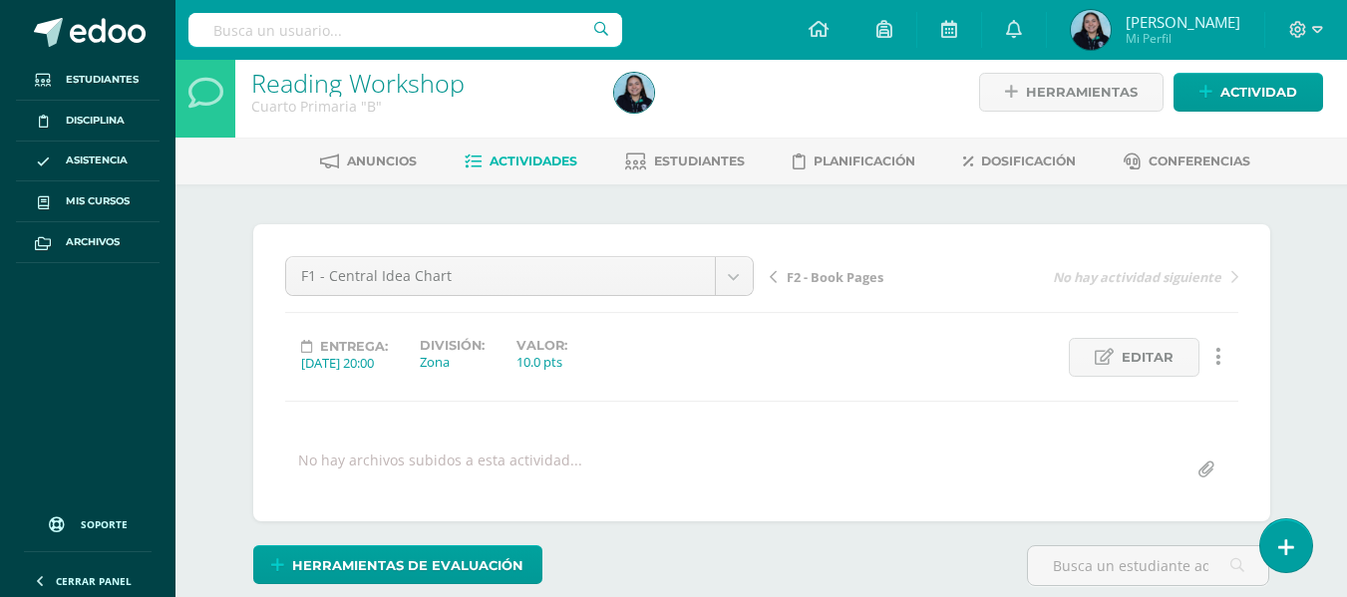
click at [345, 85] on link "Reading Workshop" at bounding box center [357, 83] width 213 height 34
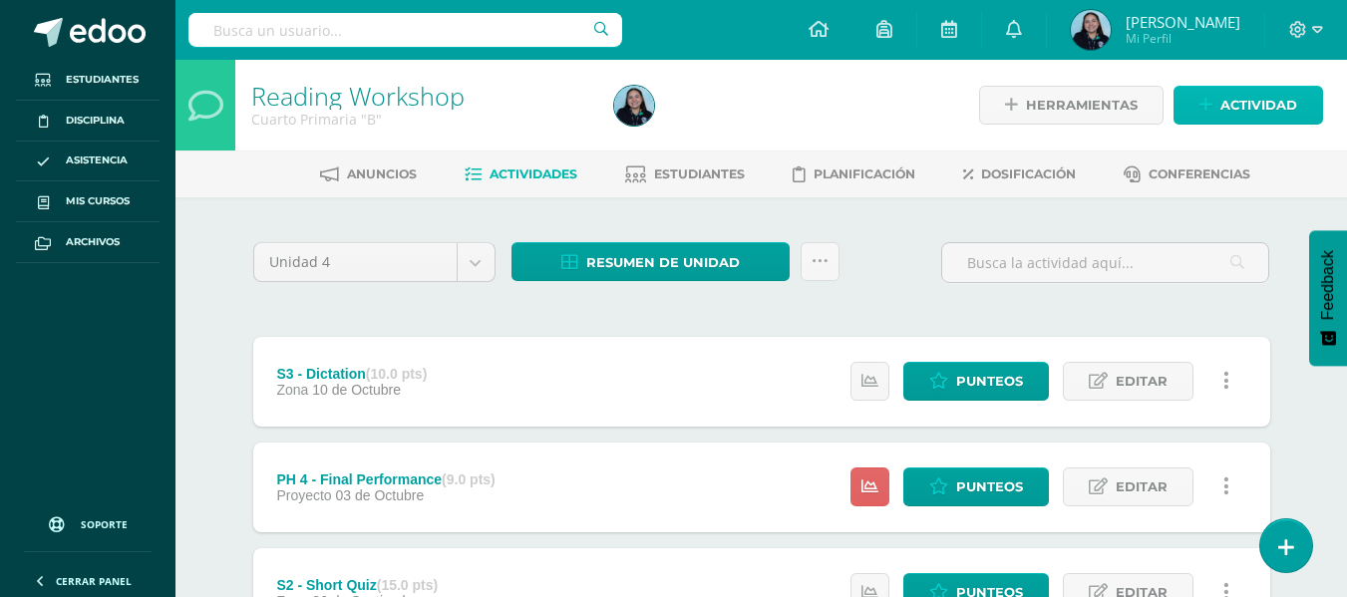
click at [1270, 95] on span "Actividad" at bounding box center [1259, 105] width 77 height 37
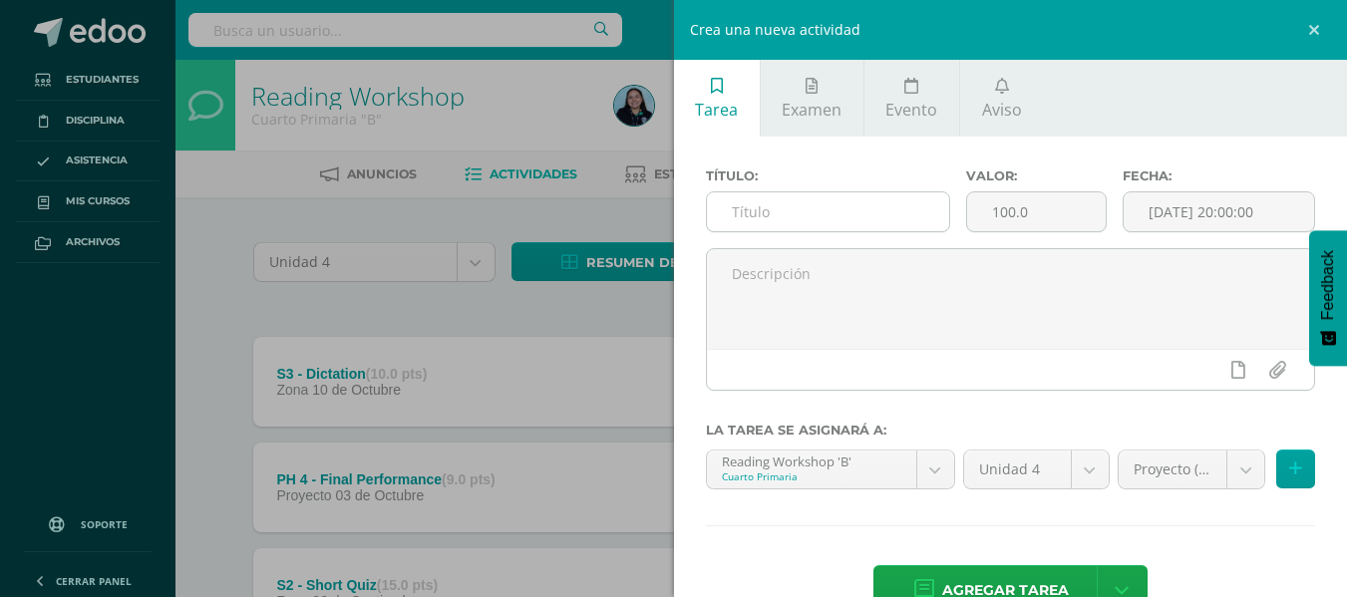
click at [805, 213] on input "text" at bounding box center [828, 211] width 242 height 39
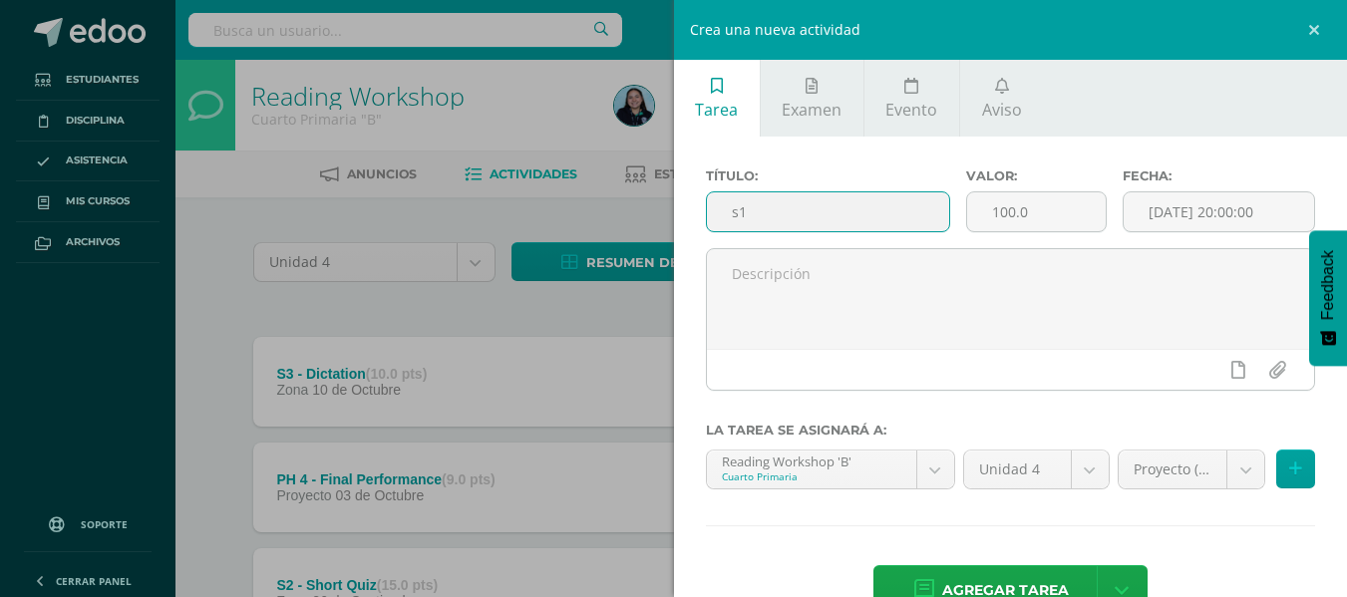
type input "s"
type input "S1 - Short quiz"
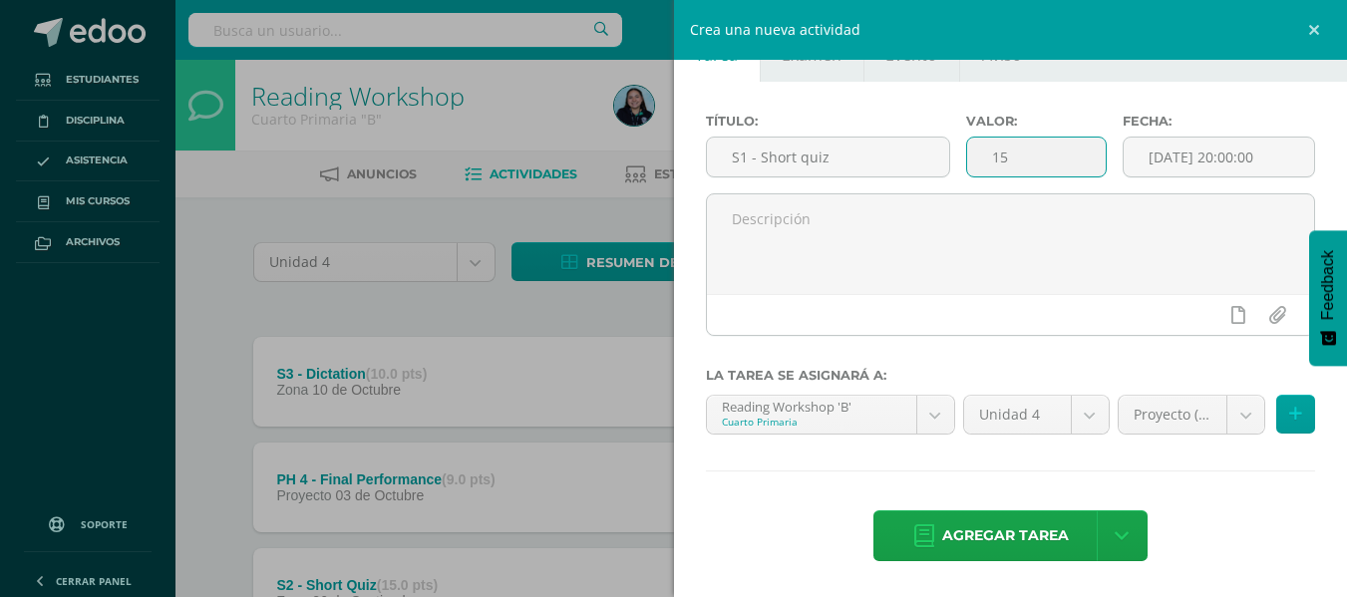
scroll to position [55, 0]
type input "15"
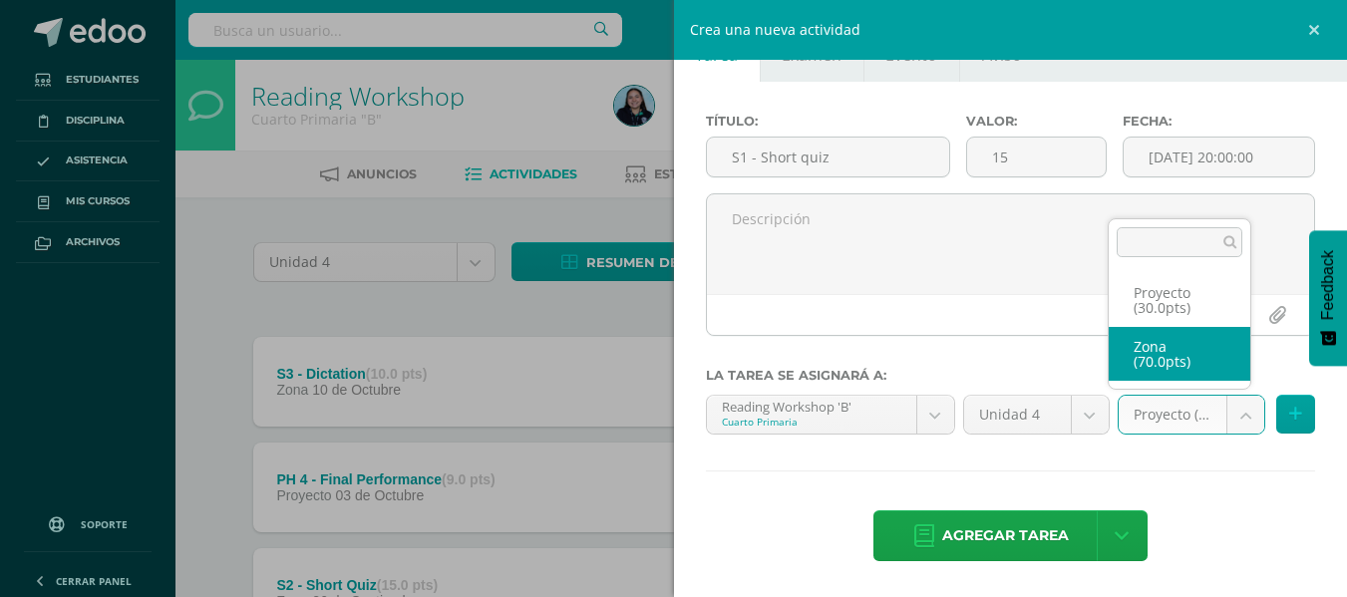
select select "46506"
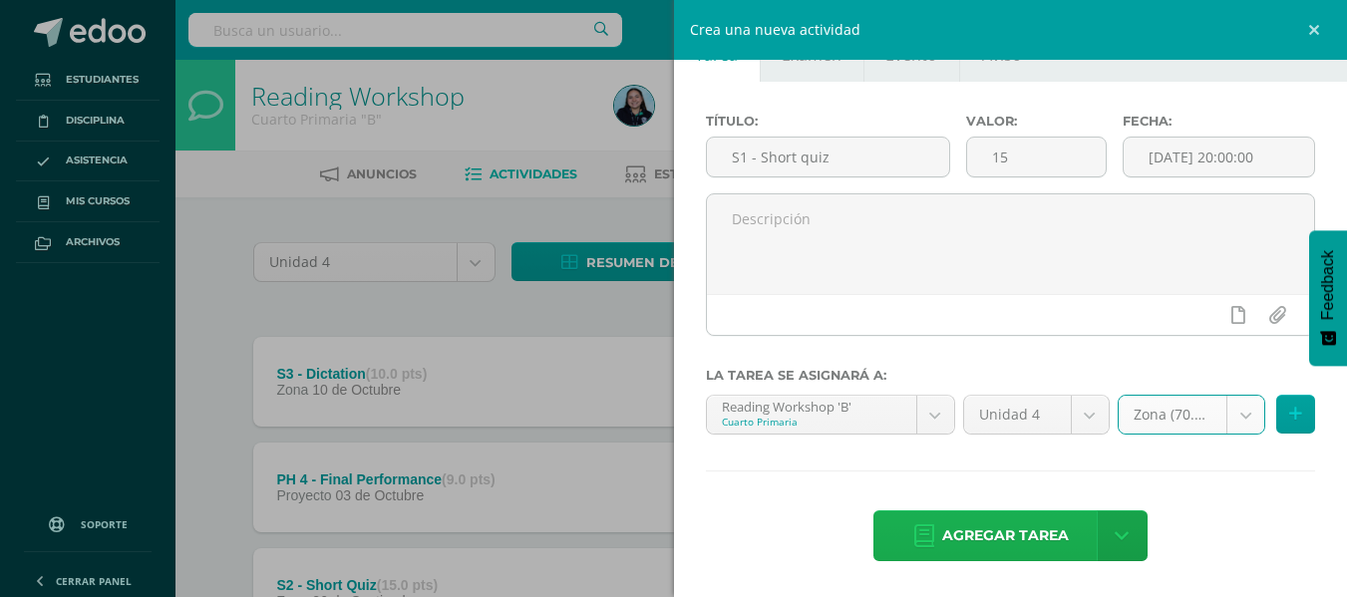
click at [948, 525] on span "Agregar tarea" at bounding box center [1005, 536] width 127 height 49
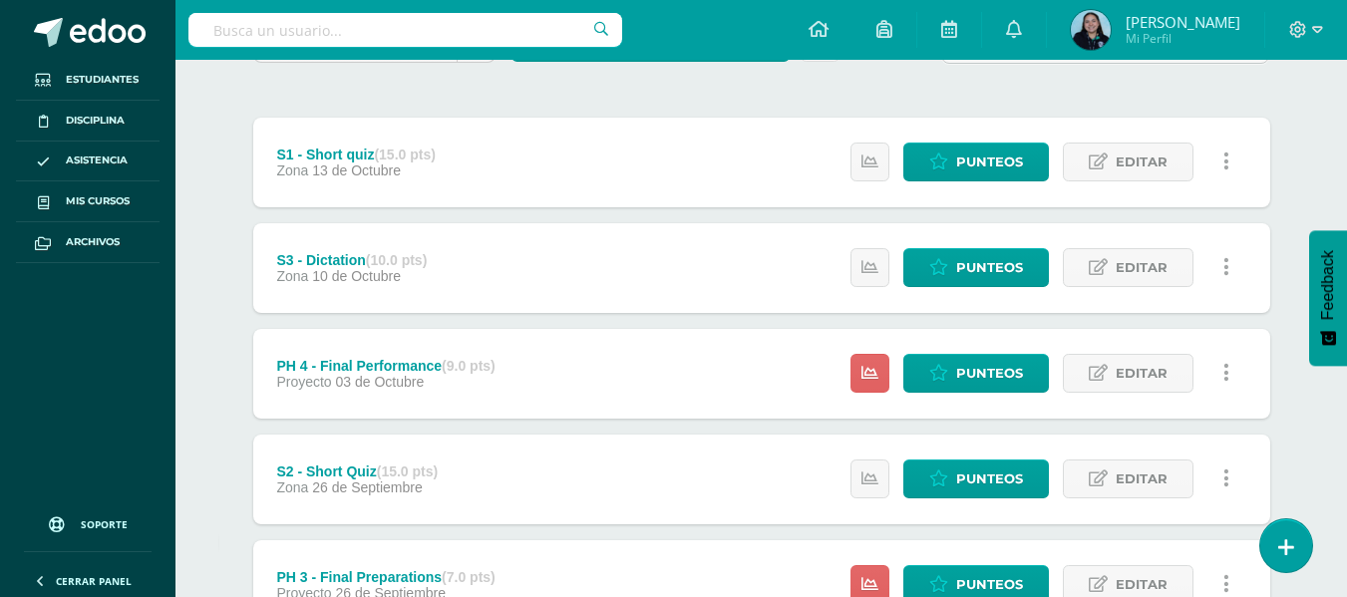
scroll to position [221, 0]
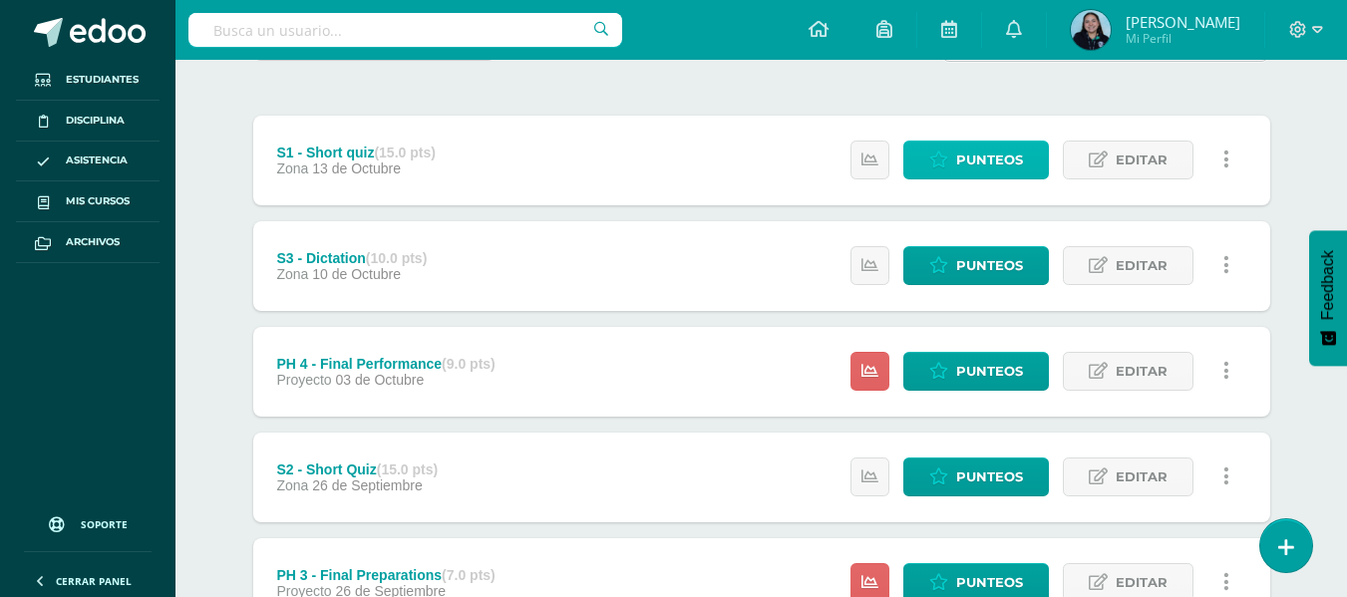
click at [929, 166] on link "Punteos" at bounding box center [977, 160] width 146 height 39
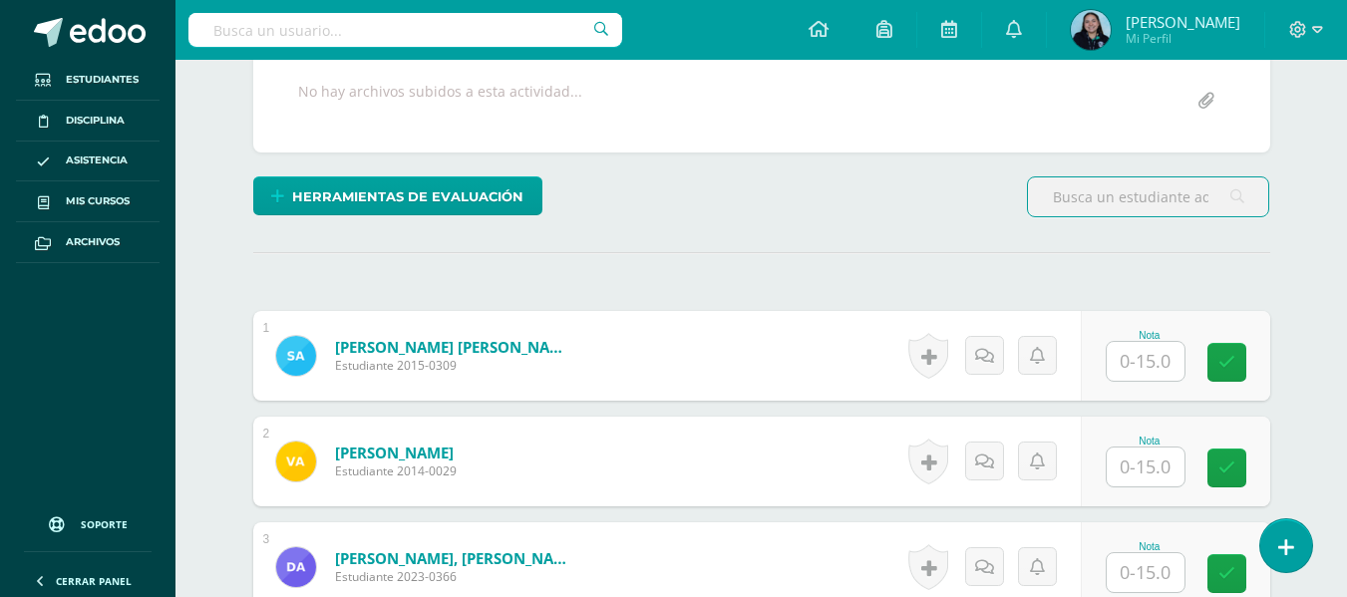
scroll to position [383, 0]
click at [1161, 377] on input "text" at bounding box center [1146, 360] width 78 height 39
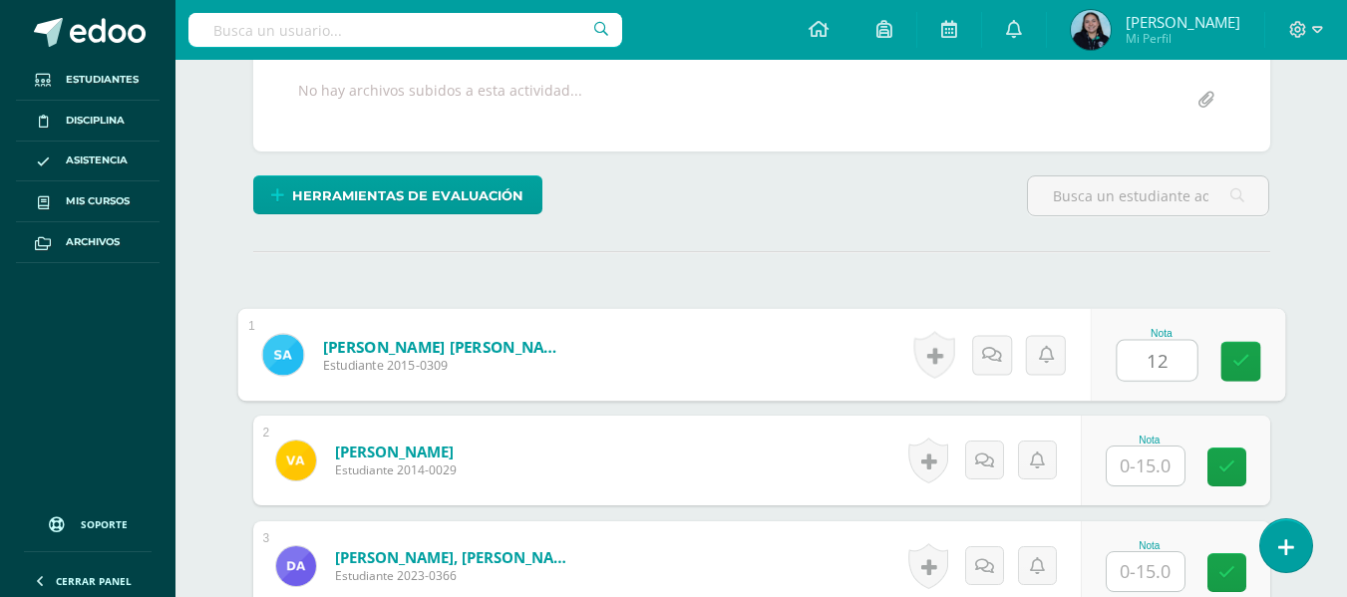
type input "12"
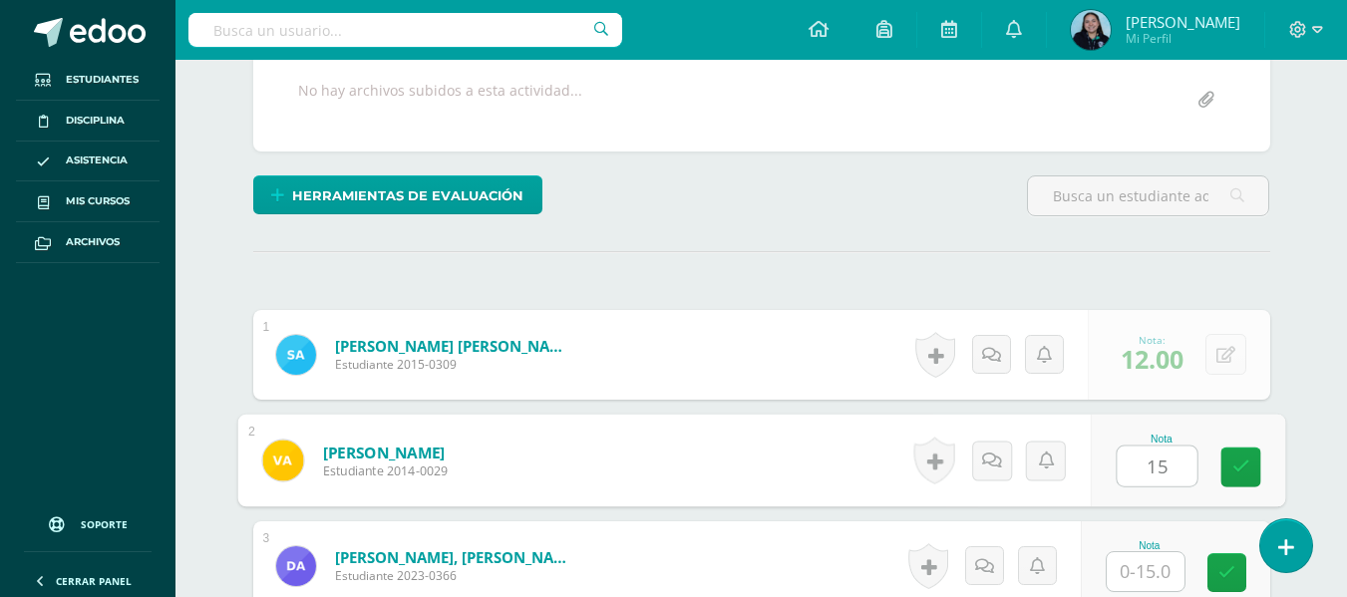
type input "15"
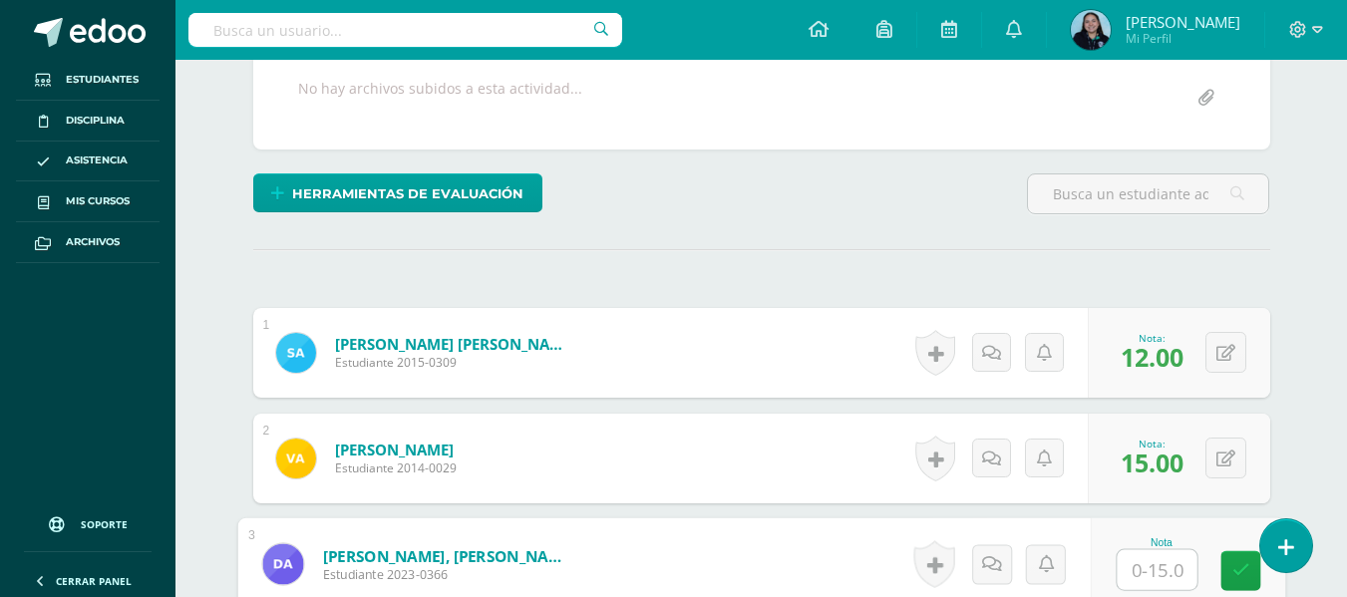
scroll to position [550, 0]
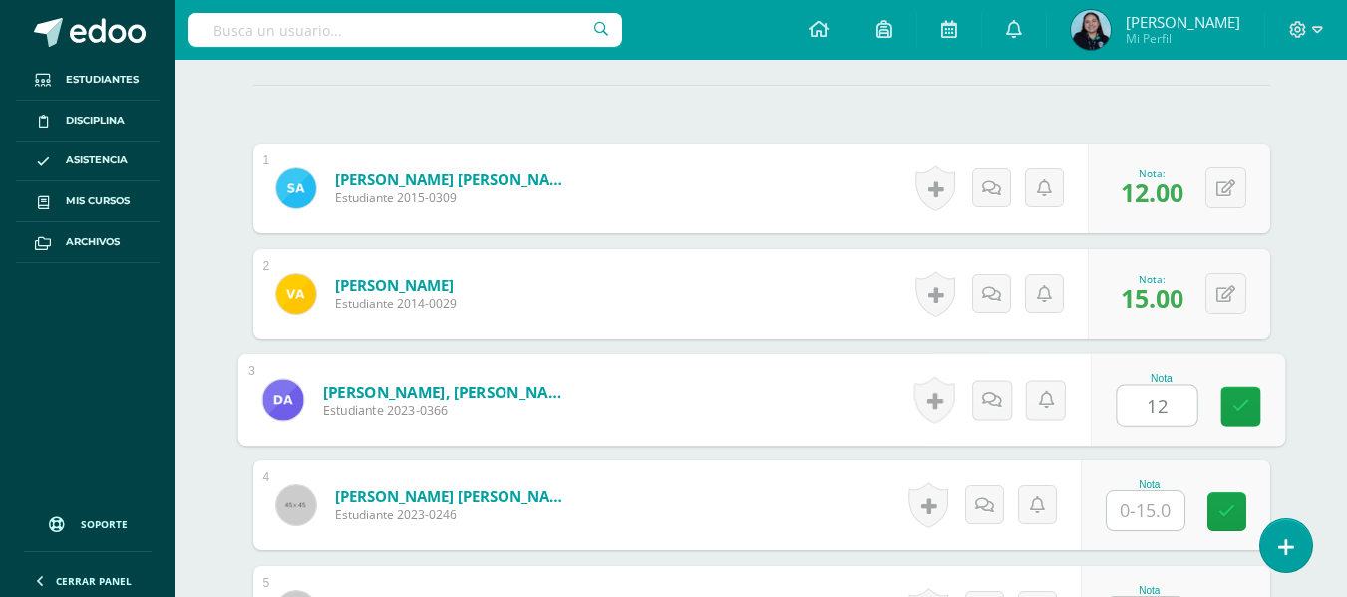
type input "12"
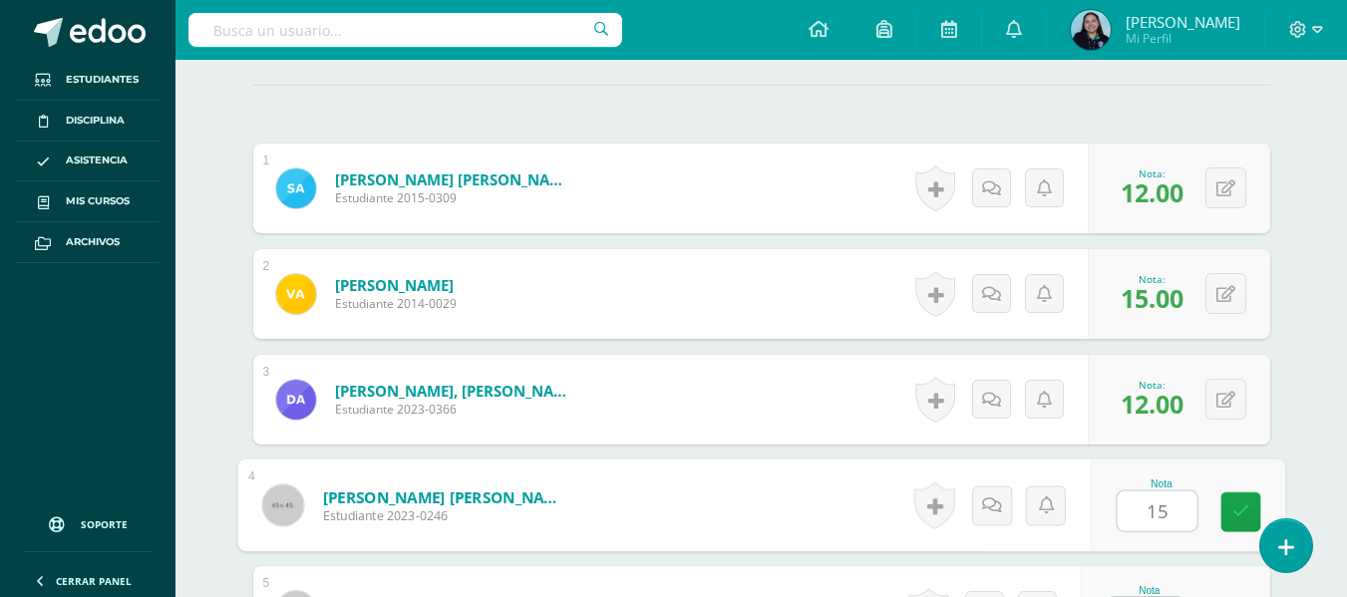
type input "15"
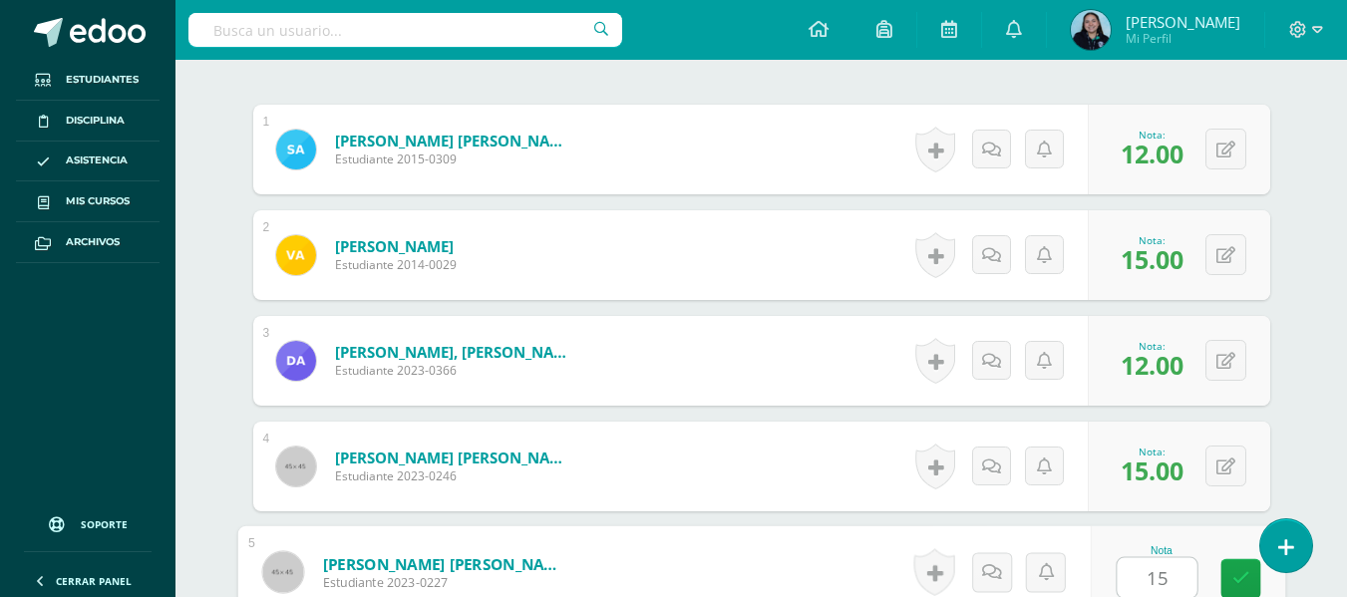
type input "15"
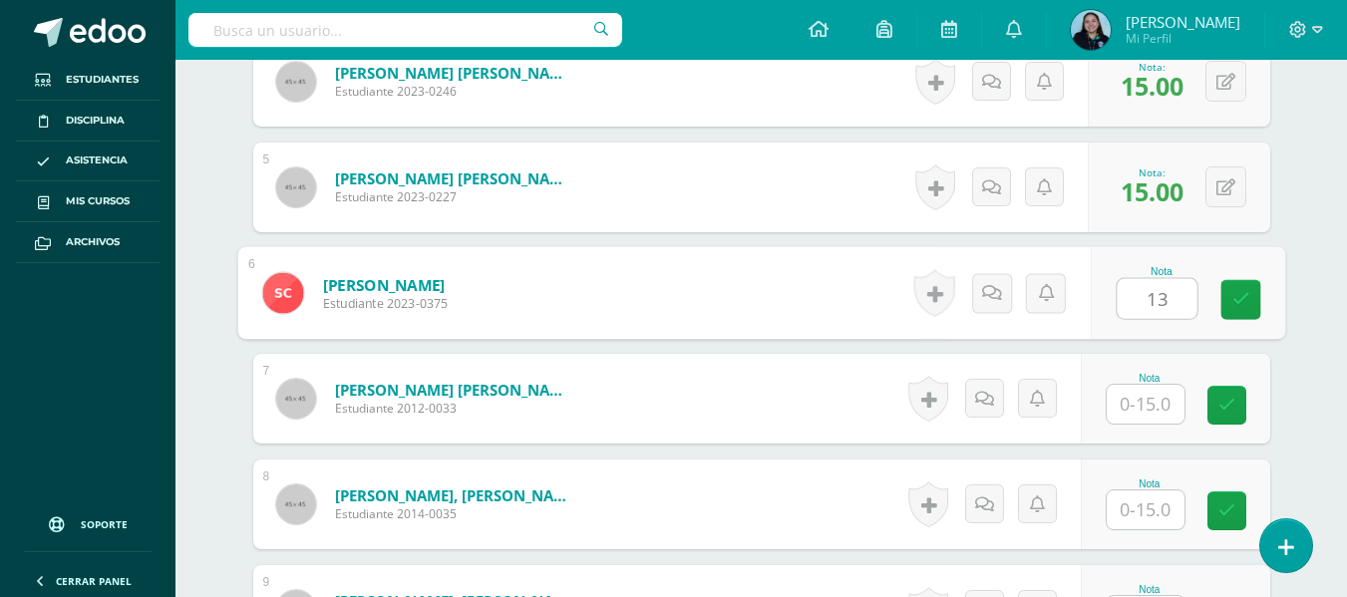
type input "13"
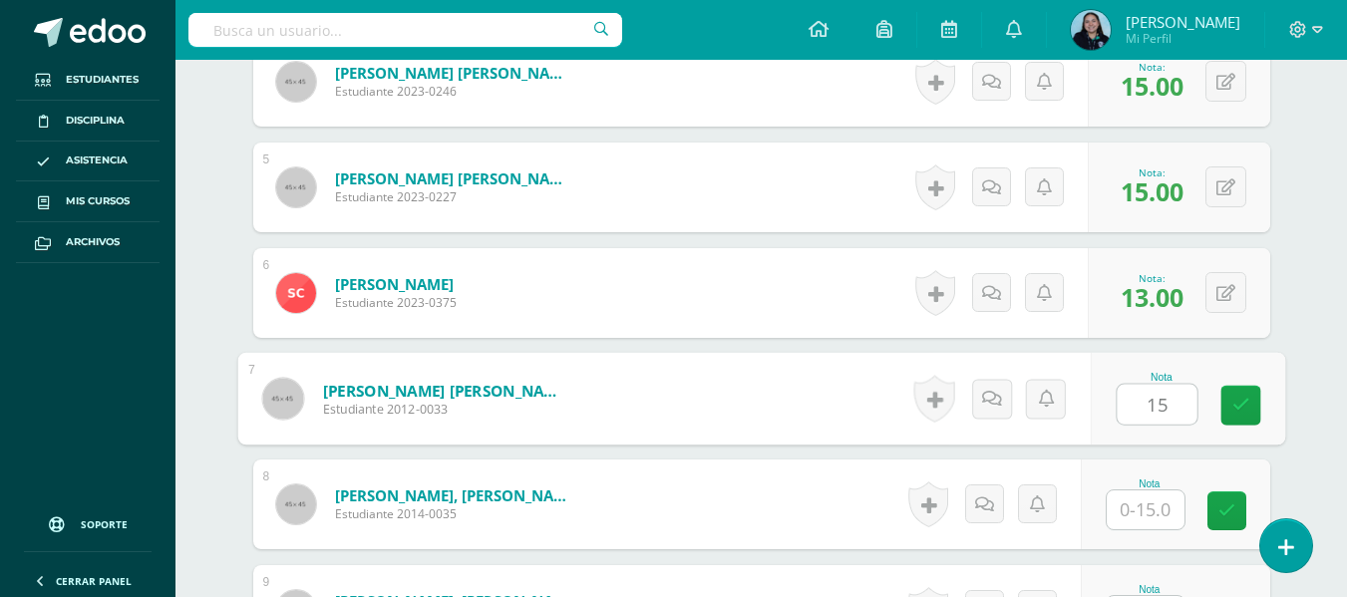
type input "15"
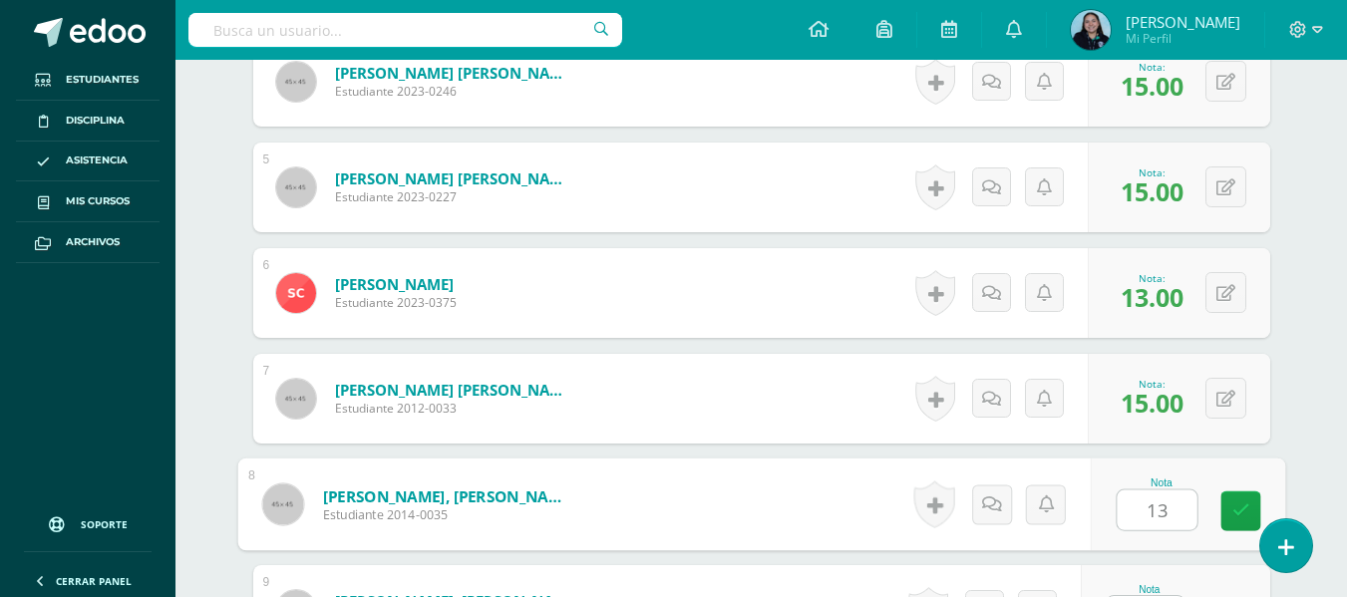
type input "13"
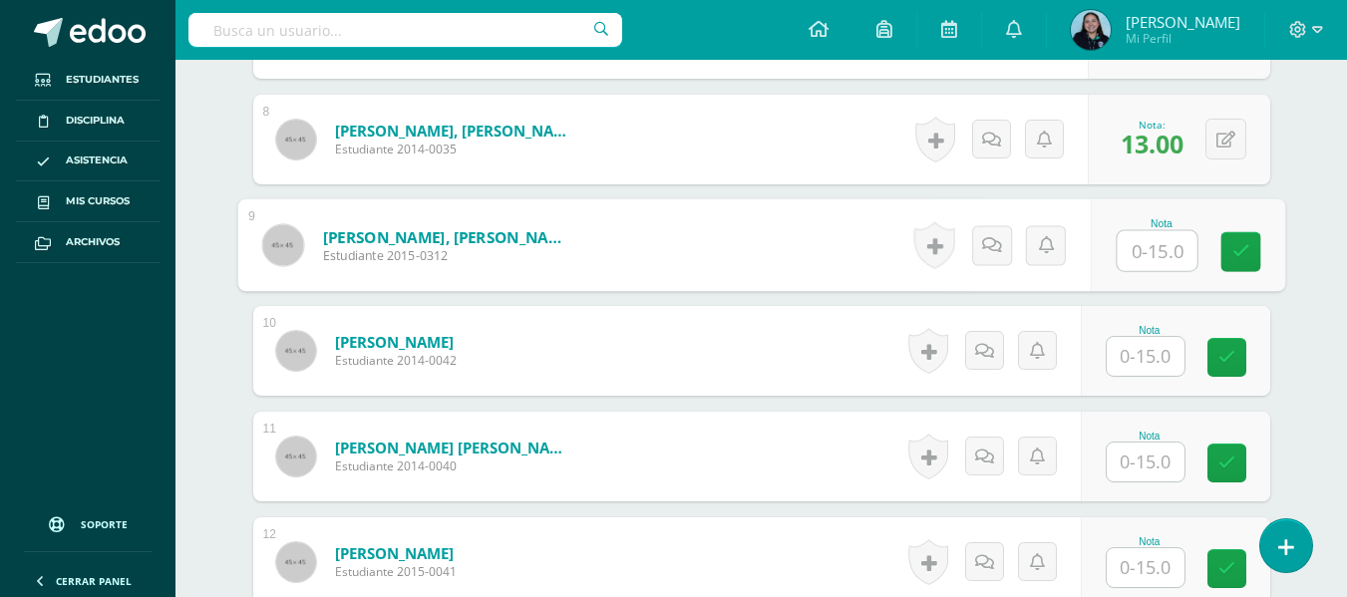
scroll to position [1340, 0]
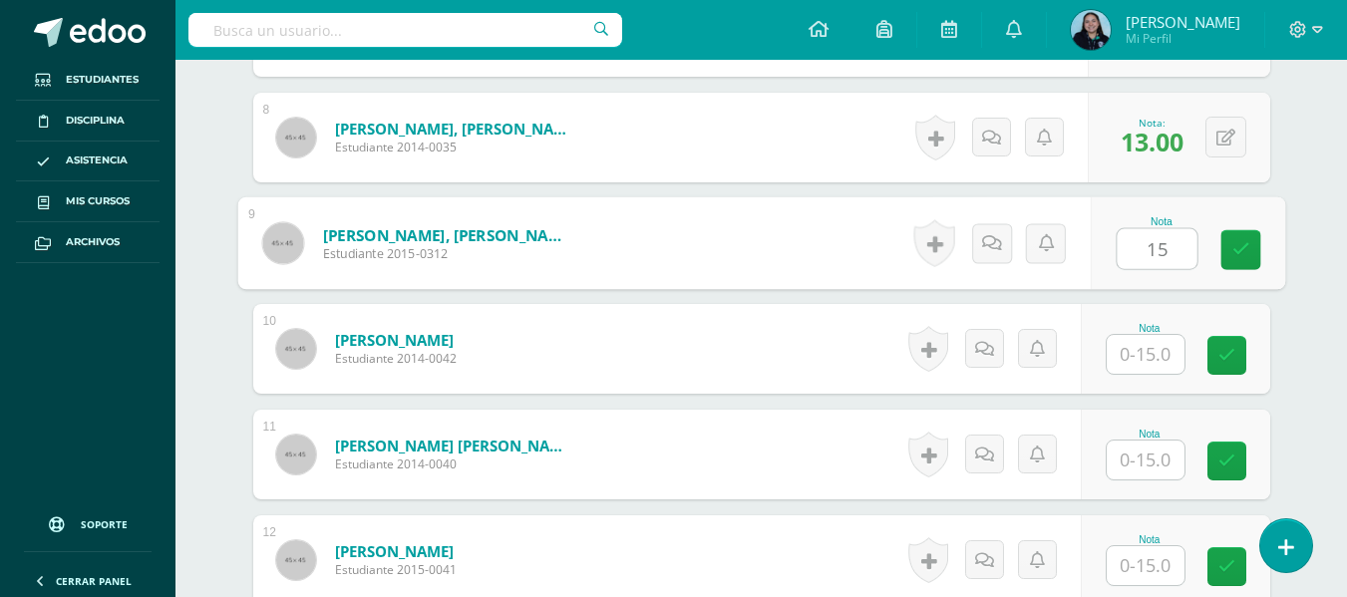
type input "15"
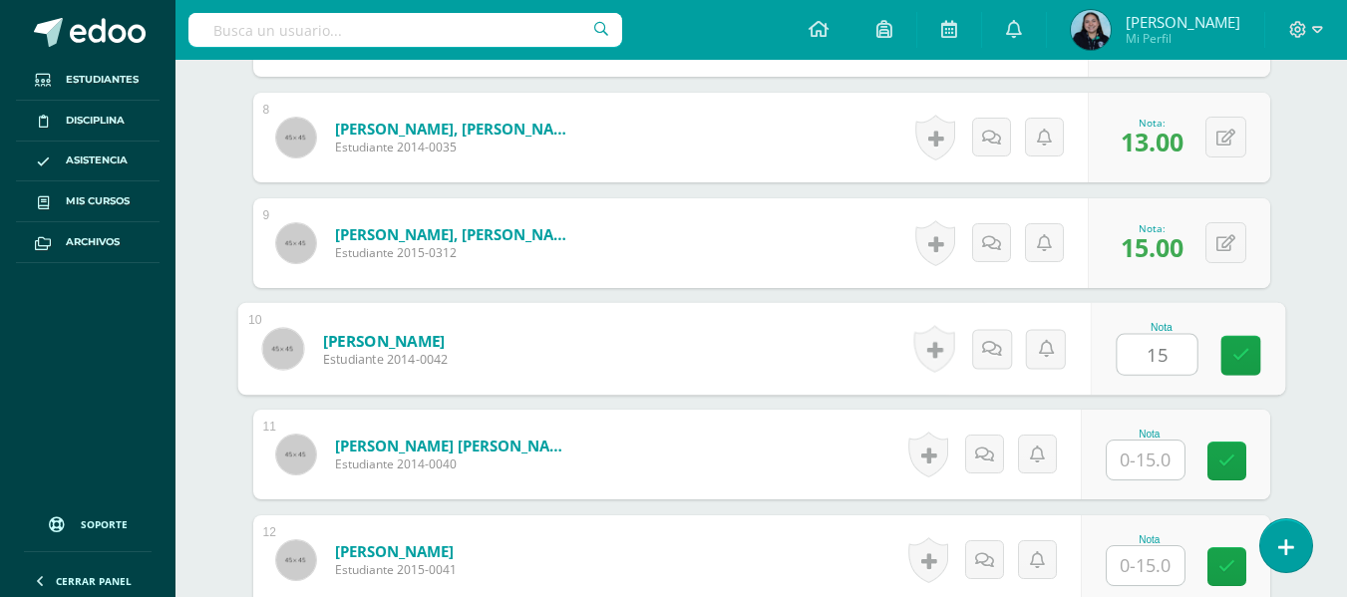
type input "15"
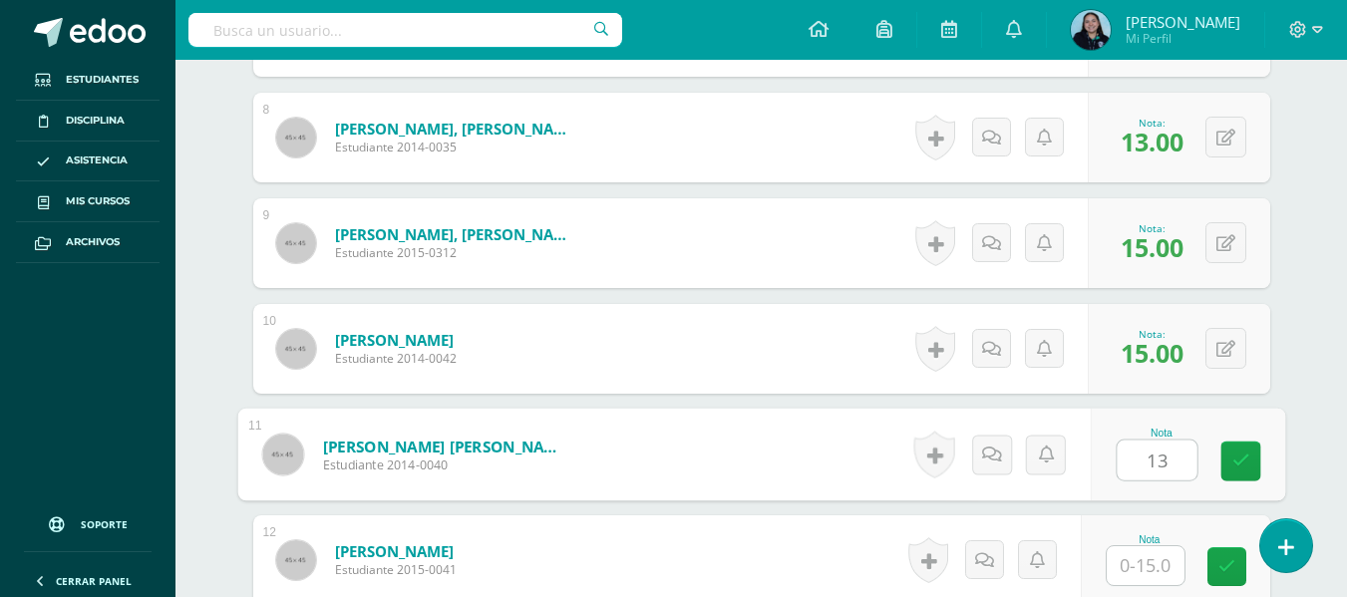
type input "13"
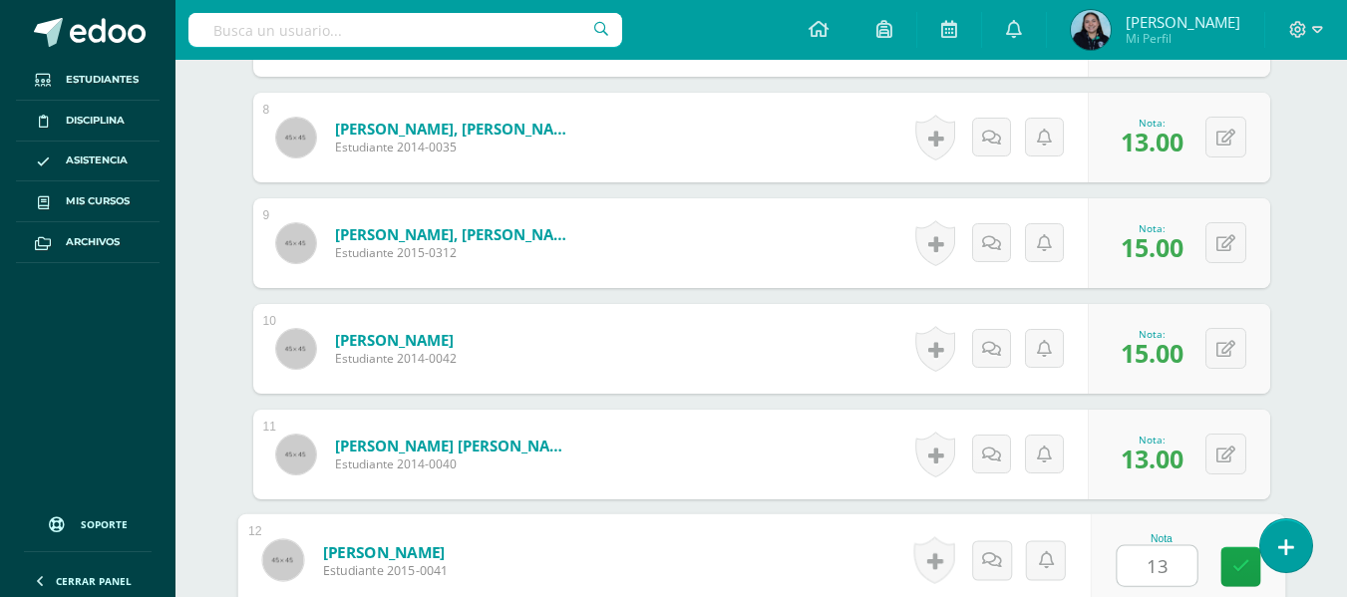
type input "13"
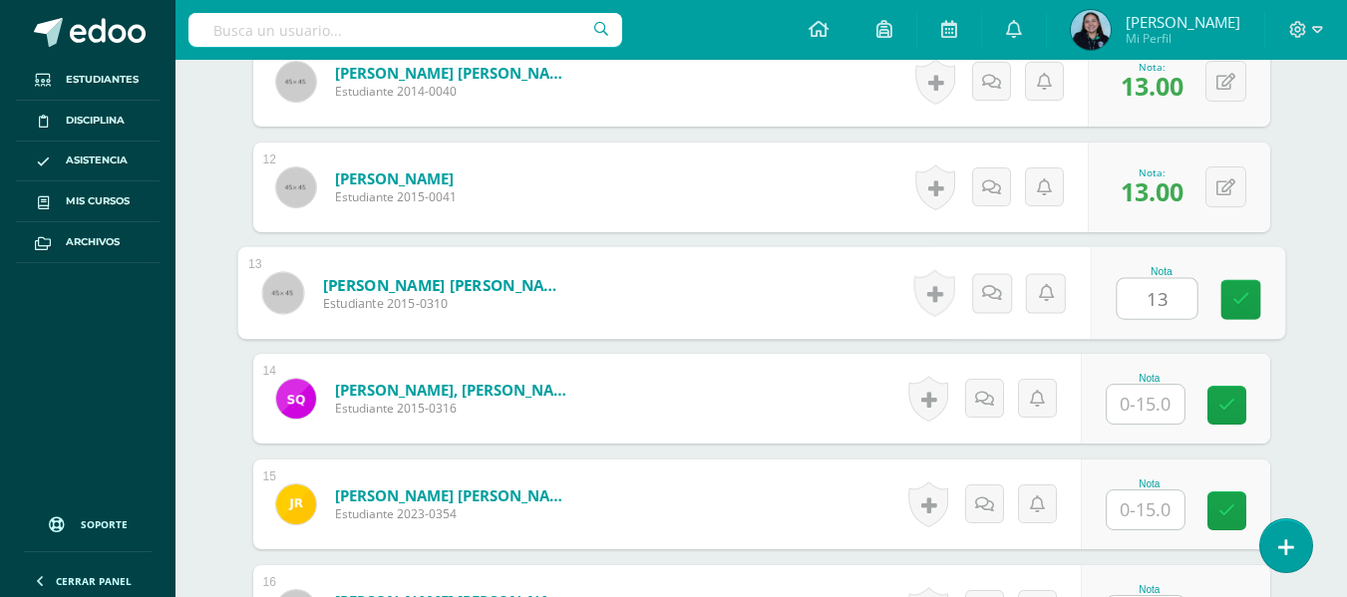
type input "13"
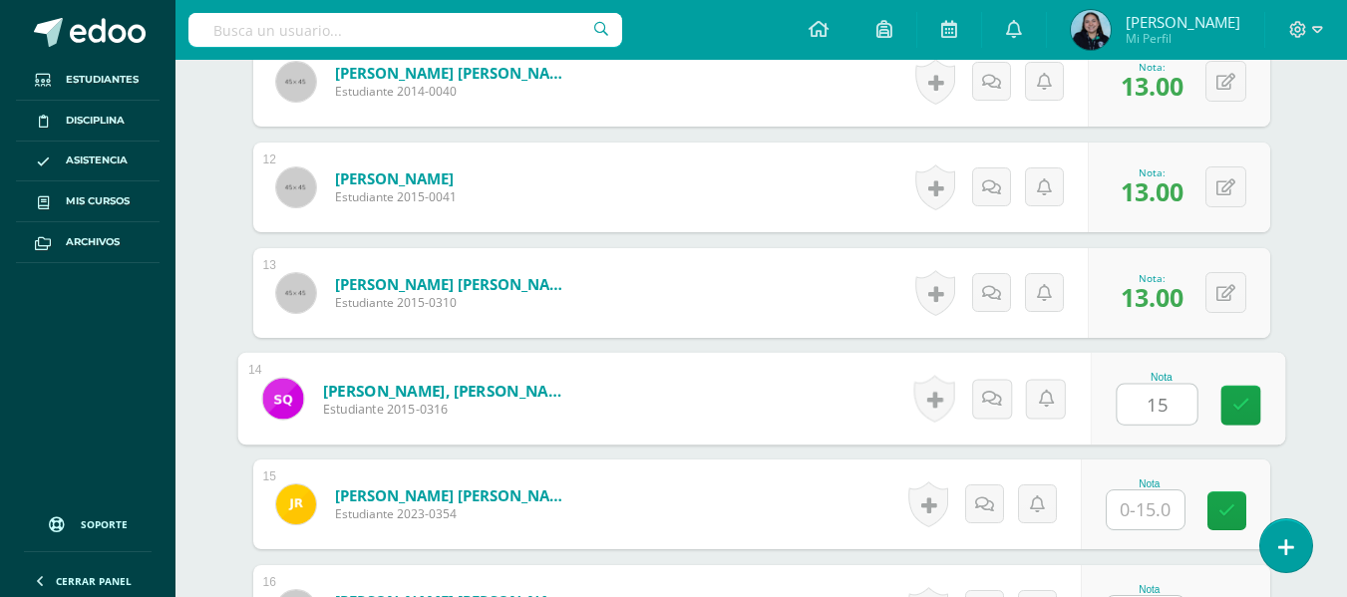
type input "15"
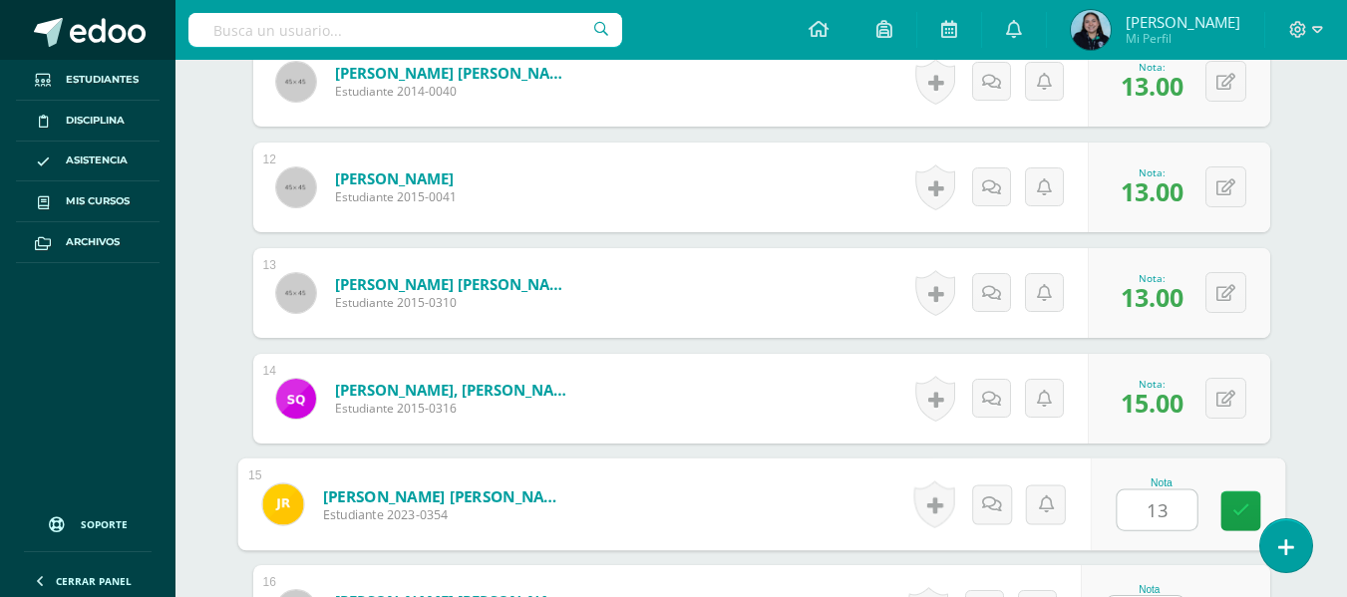
type input "13"
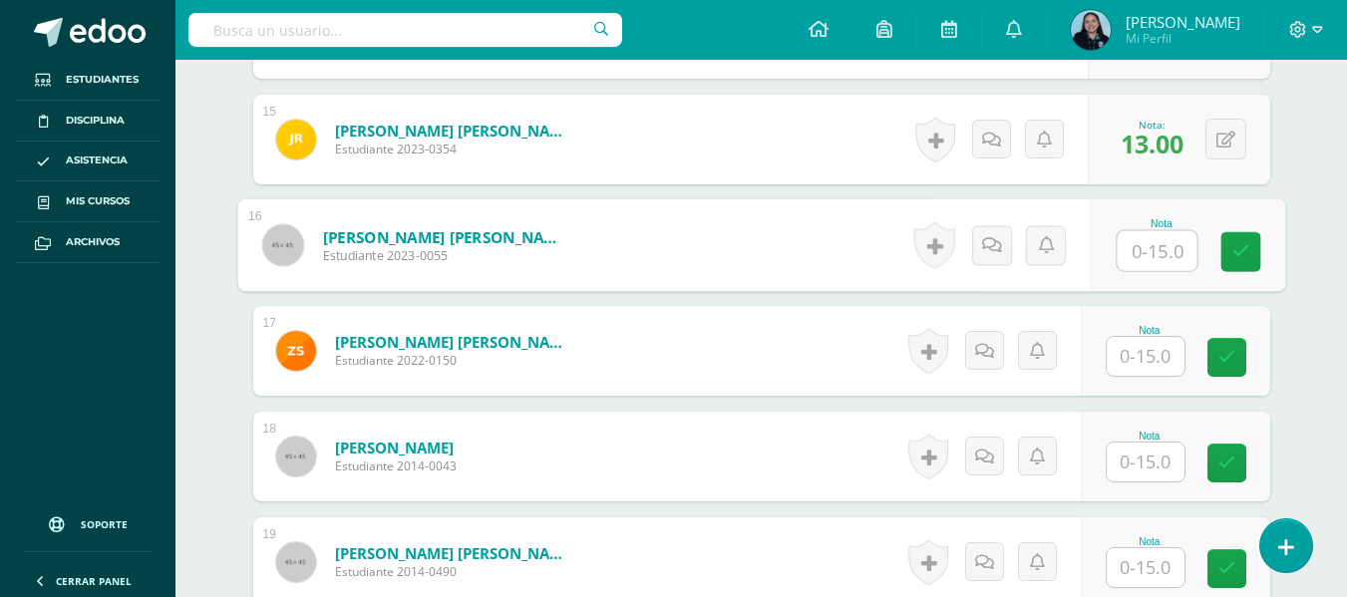
scroll to position [2082, 0]
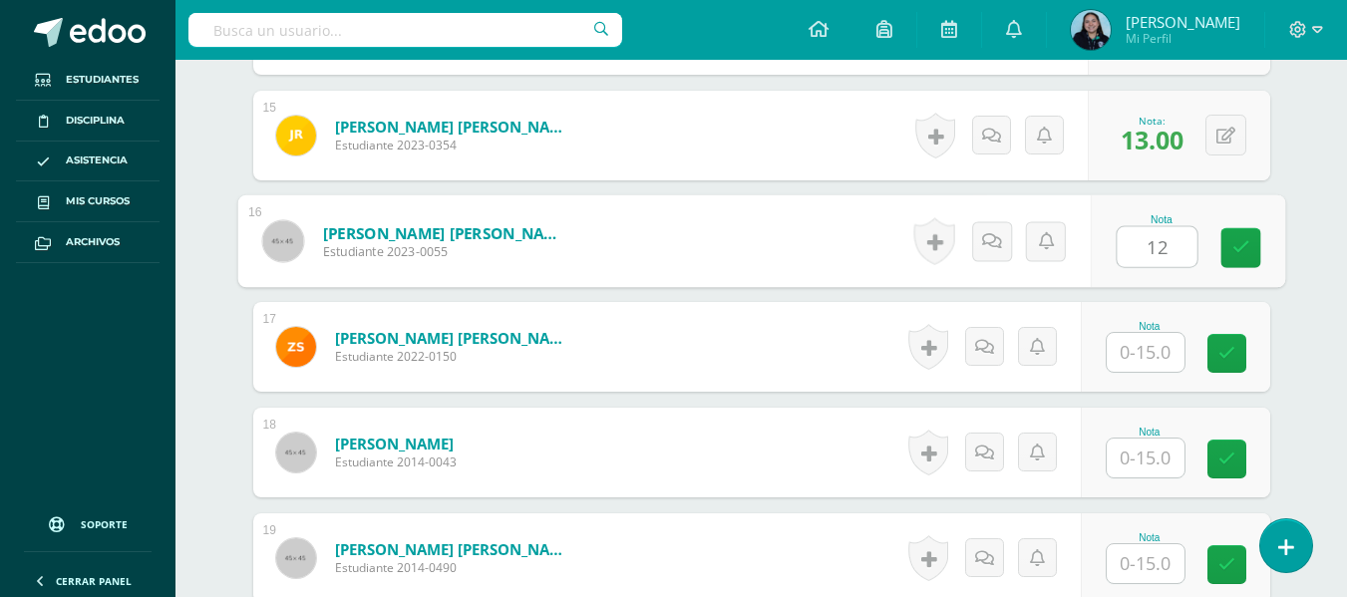
type input "12"
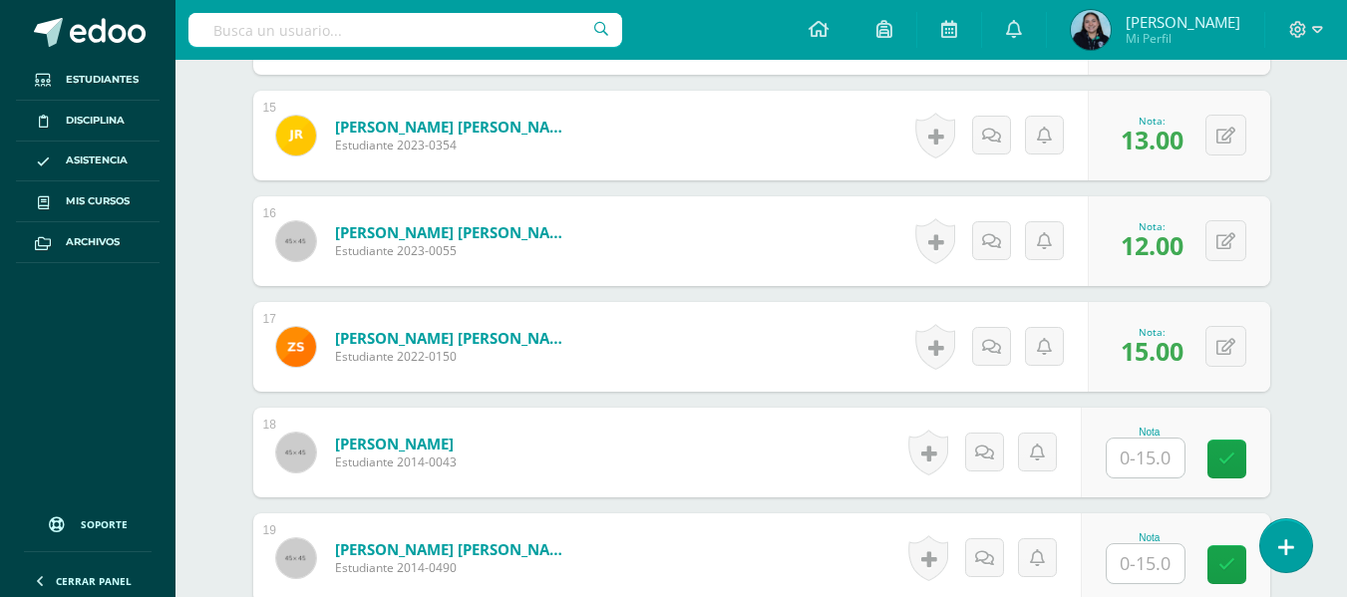
click at [1183, 338] on span "15.00" at bounding box center [1152, 351] width 63 height 34
click at [1219, 346] on button at bounding box center [1240, 347] width 42 height 42
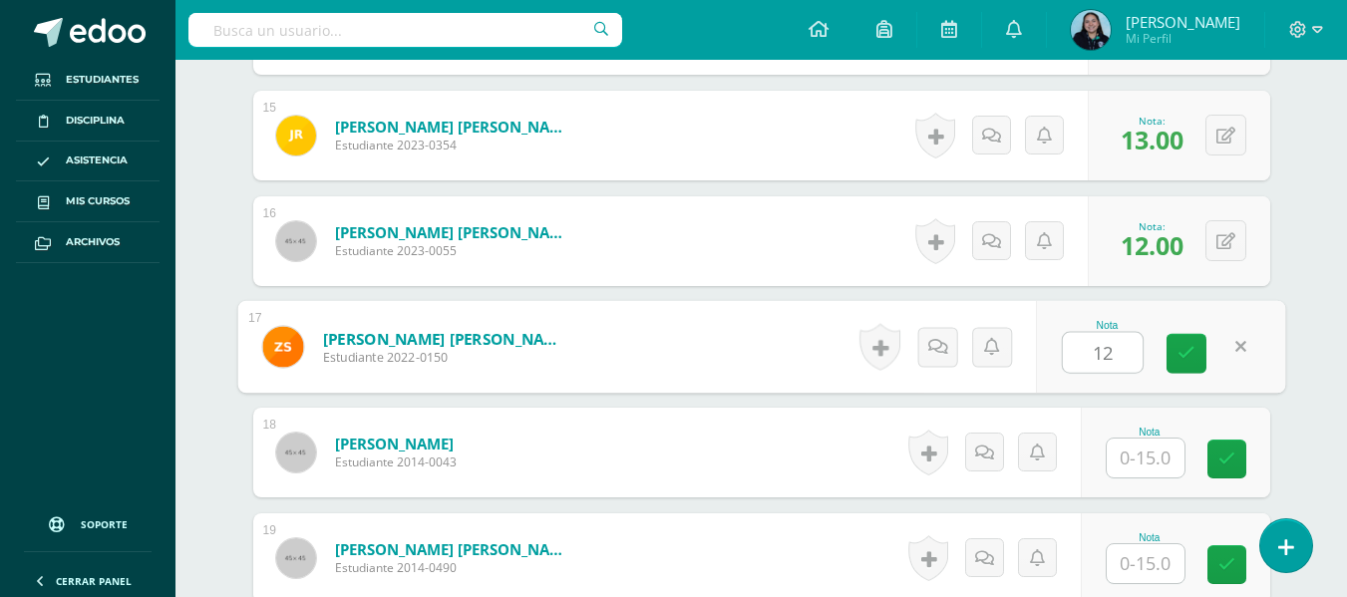
type input "12"
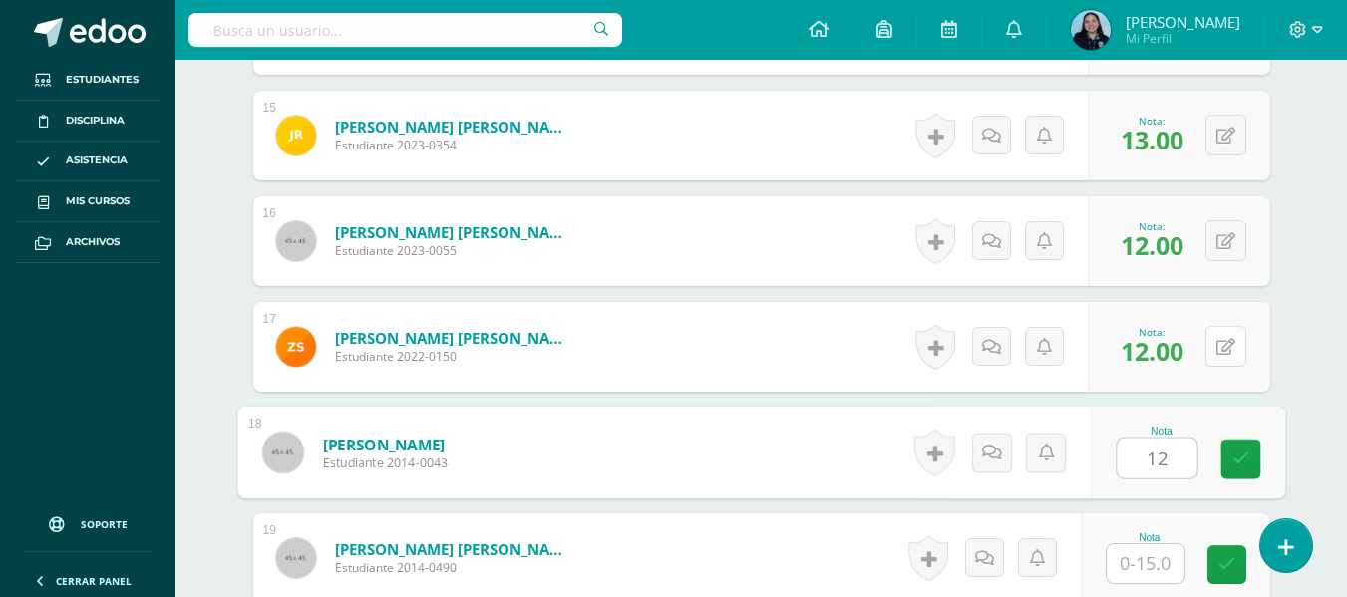
type input "12"
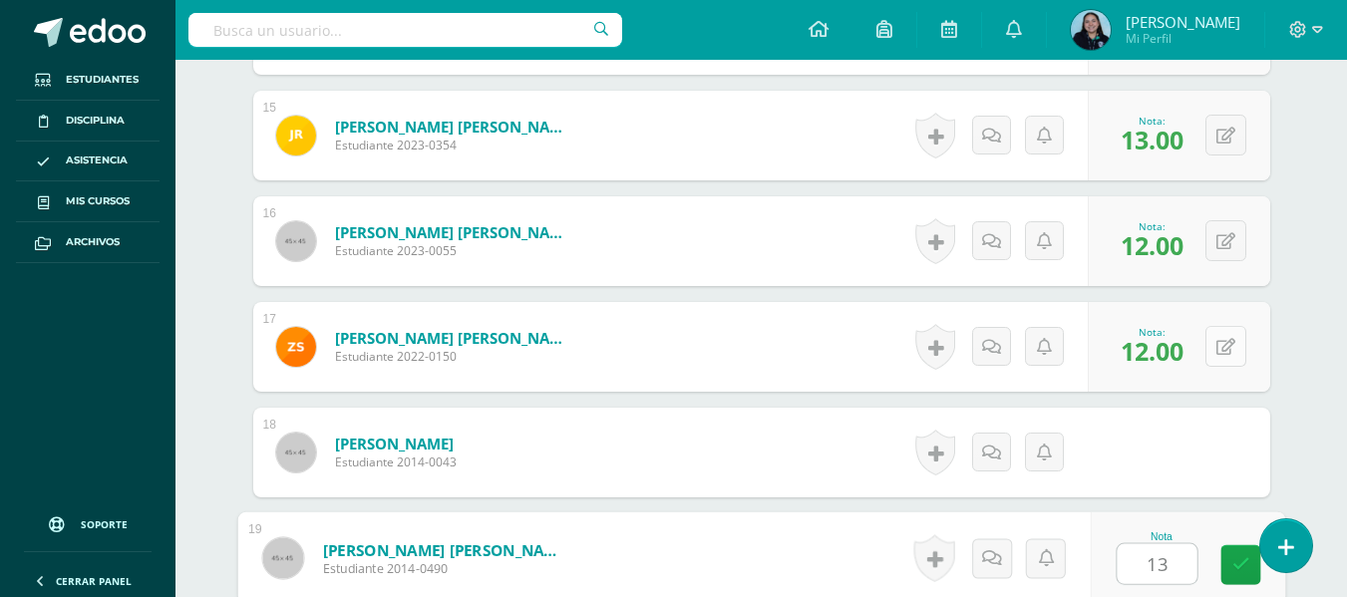
type input "13"
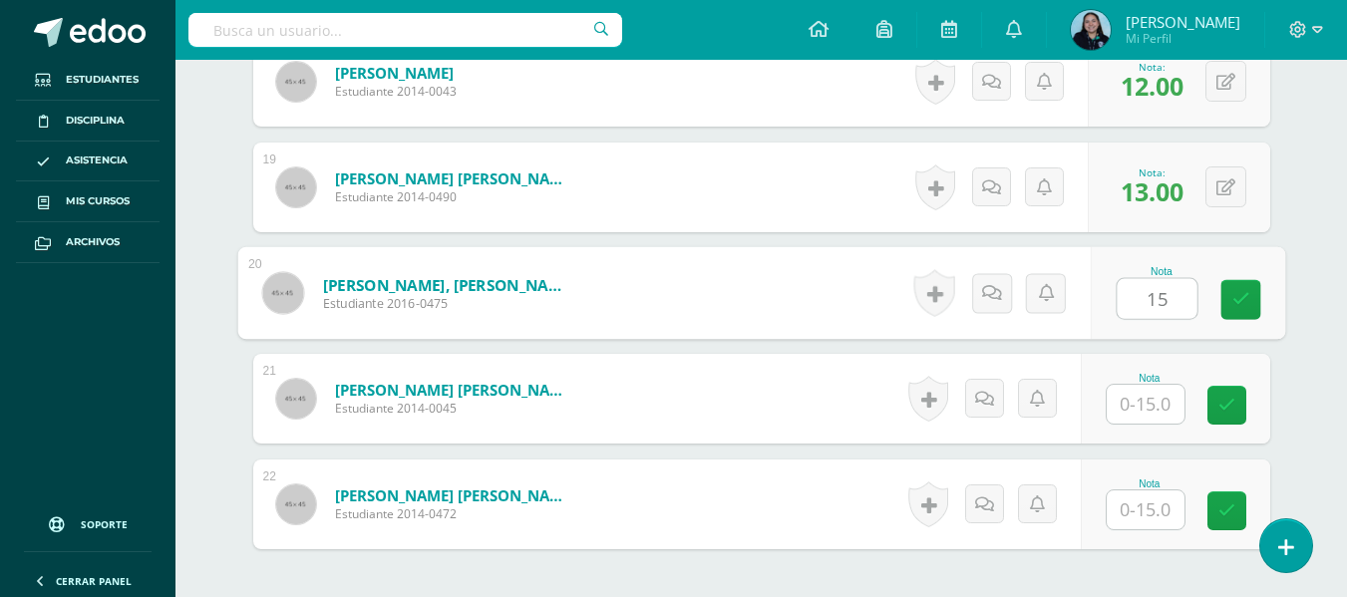
type input "15"
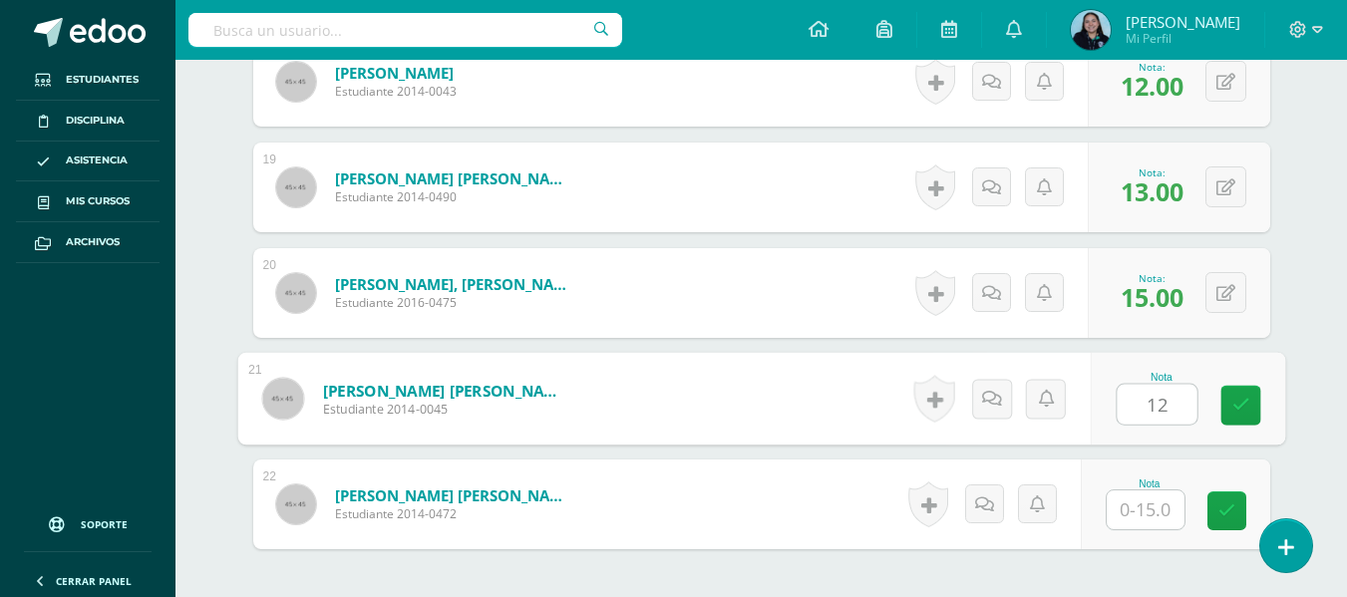
type input "12"
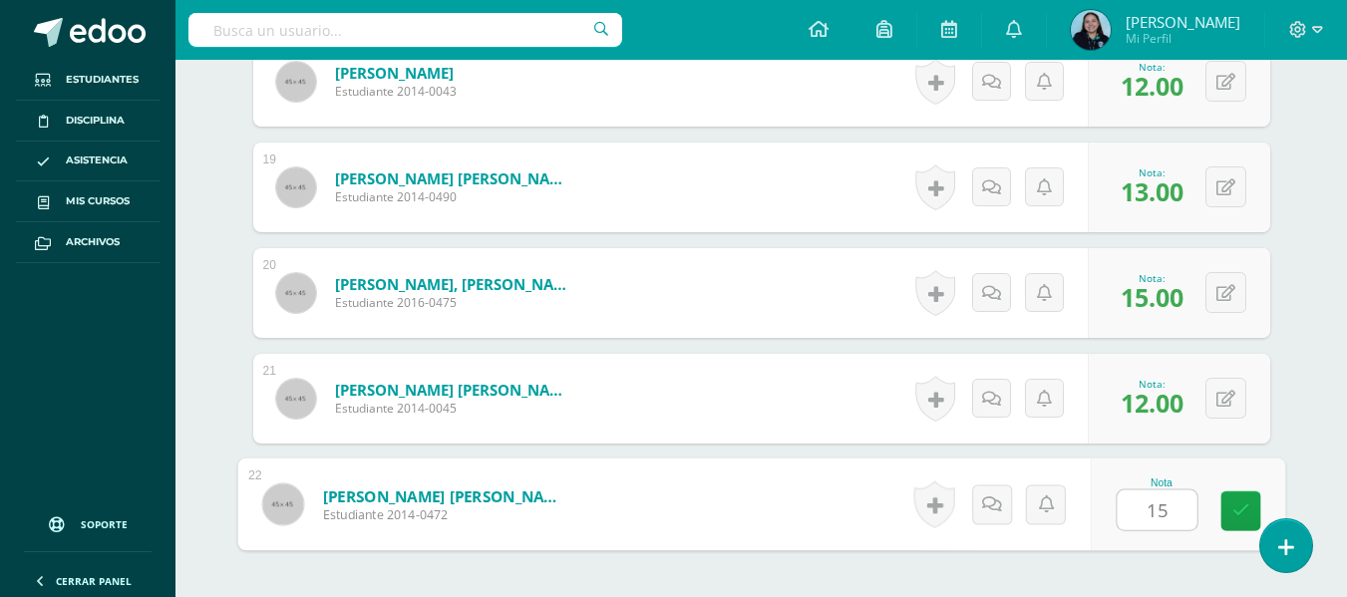
type input "15"
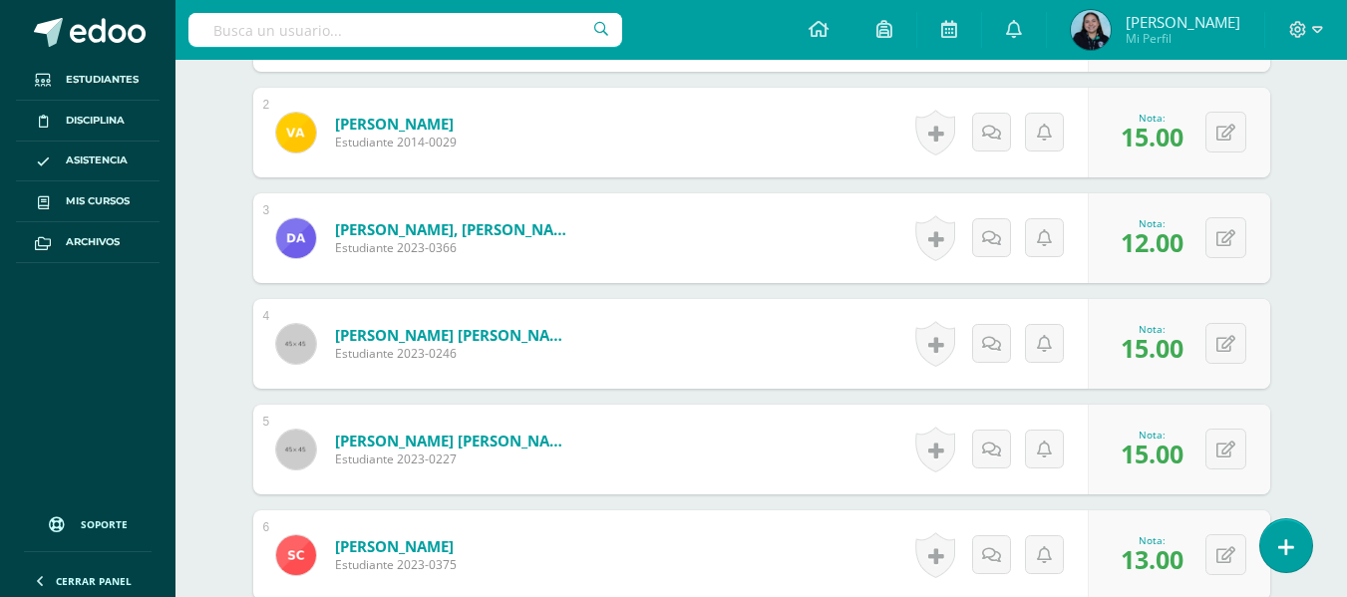
scroll to position [0, 0]
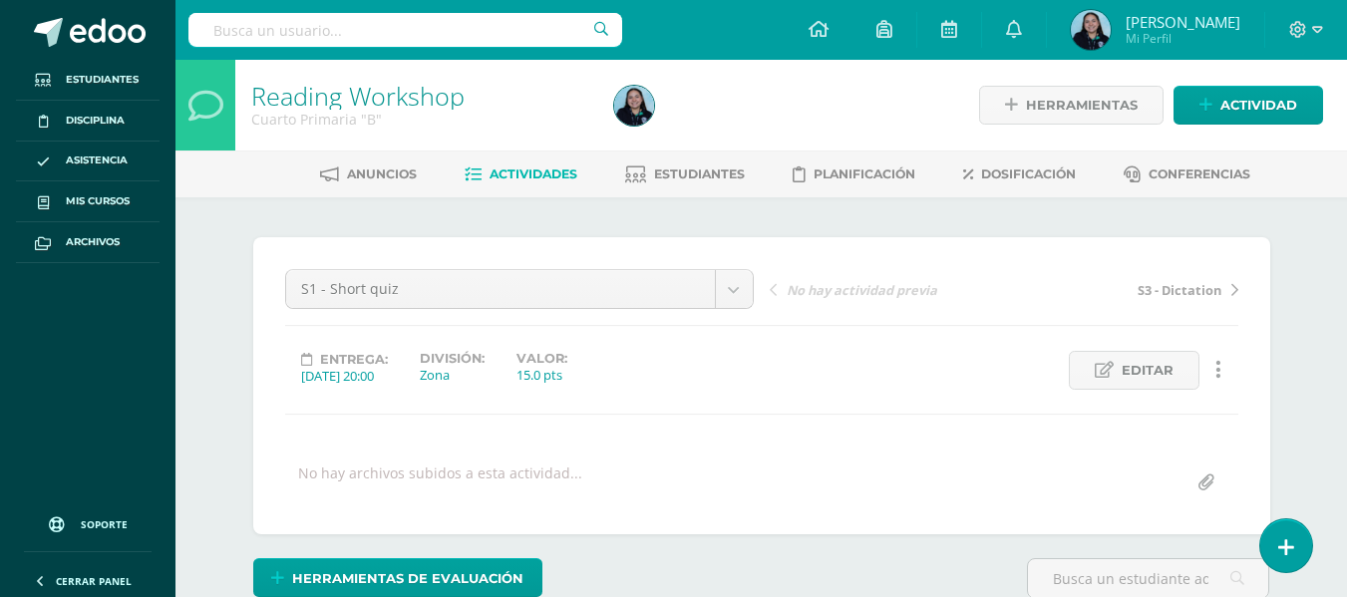
click at [508, 166] on link "Actividades" at bounding box center [521, 175] width 113 height 32
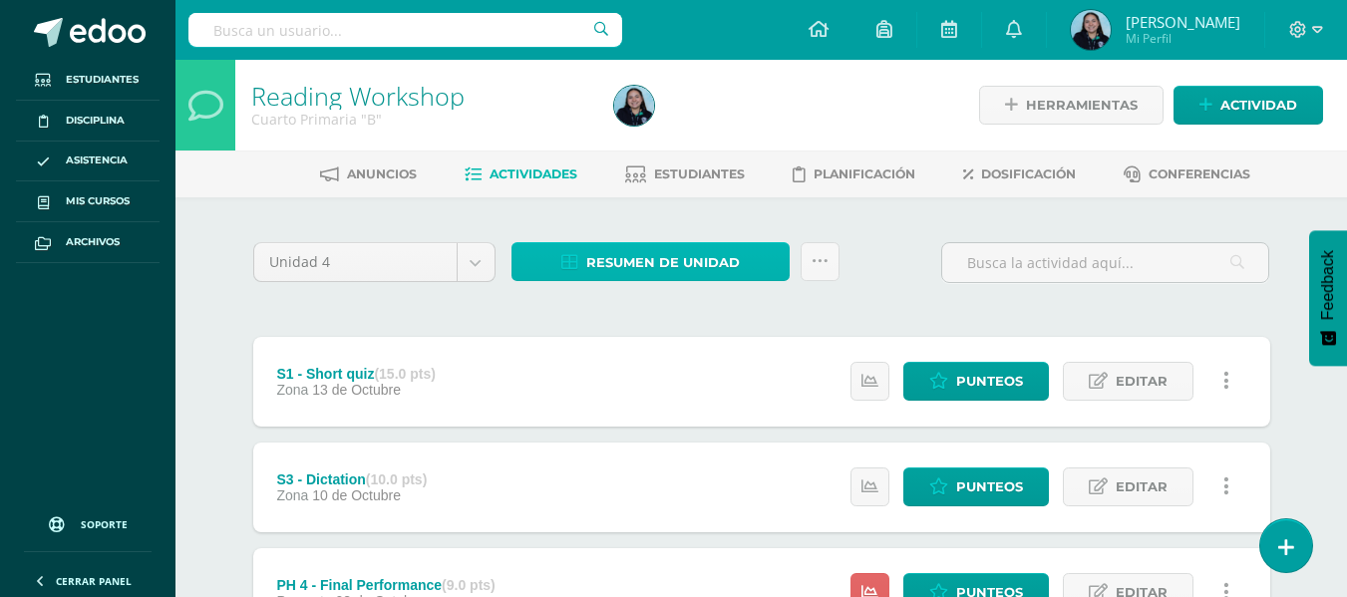
click at [668, 268] on span "Resumen de unidad" at bounding box center [663, 262] width 154 height 37
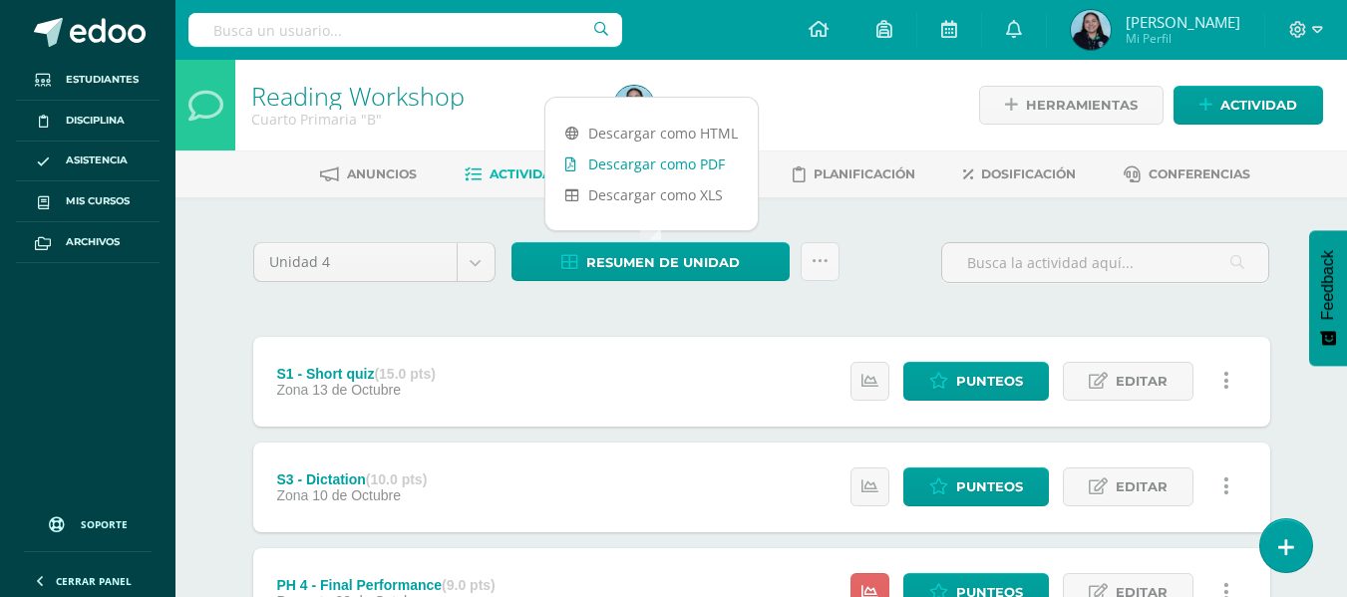
click at [687, 161] on link "Descargar como PDF" at bounding box center [652, 164] width 212 height 31
